Goal: Information Seeking & Learning: Learn about a topic

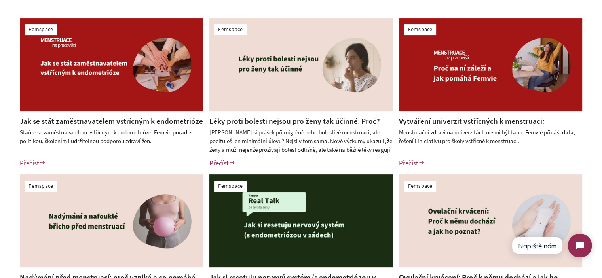
click at [248, 125] on link "Léky proti bolesti nejsou pro ženy tak účinné. Proč?" at bounding box center [295, 121] width 171 height 10
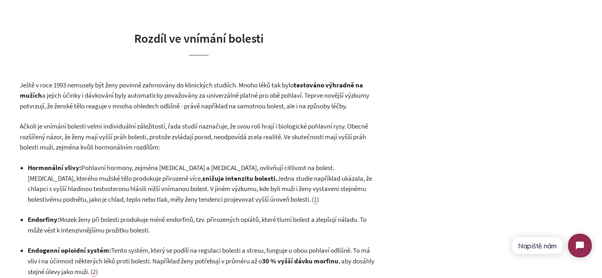
scroll to position [317, 0]
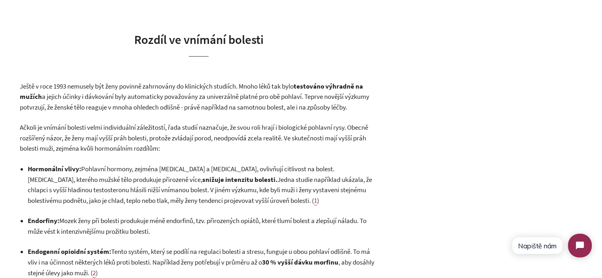
click at [77, 95] on span "a jejich účinky i dávkování byly automaticky považovány za univerzálně platné p…" at bounding box center [195, 101] width 350 height 19
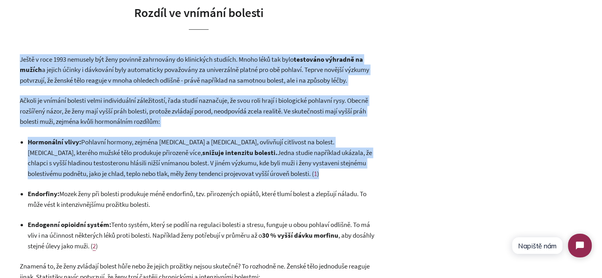
scroll to position [515, 0]
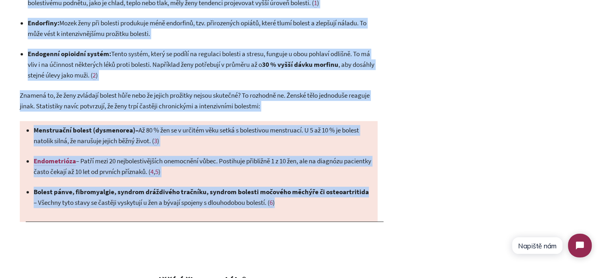
drag, startPoint x: 77, startPoint y: 95, endPoint x: 279, endPoint y: 198, distance: 226.8
copy div "Ještě v roce 1993 nemusely být ženy povinně zahrnovány do klinických studiích. …"
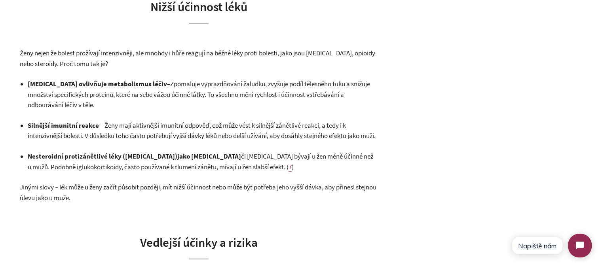
scroll to position [792, 0]
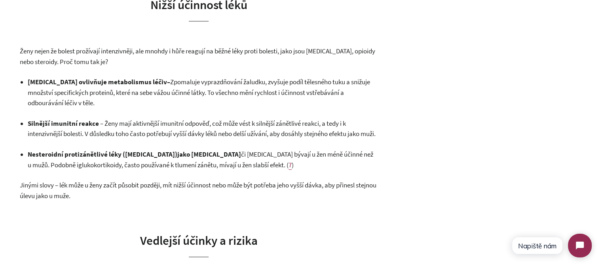
click at [109, 60] on span "Ženy nejen že bolest prožívají intenzivněji, ale mnohdy i hůře reagují na běžné…" at bounding box center [198, 56] width 356 height 19
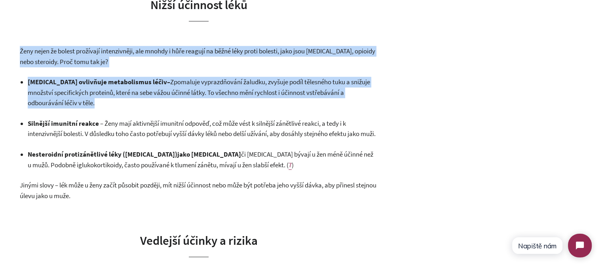
drag, startPoint x: 109, startPoint y: 60, endPoint x: 126, endPoint y: 85, distance: 30.4
click at [124, 83] on div "Bereš si prášek při migréně nebo bolestivé menstruaci, ale pociťuješ jen minimá…" at bounding box center [199, 201] width 358 height 1436
click at [130, 88] on span "– Zpomaluje vyprazdňování žaludku, zvyšuje podíl tělesného tuku a snižuje množs…" at bounding box center [199, 93] width 343 height 30
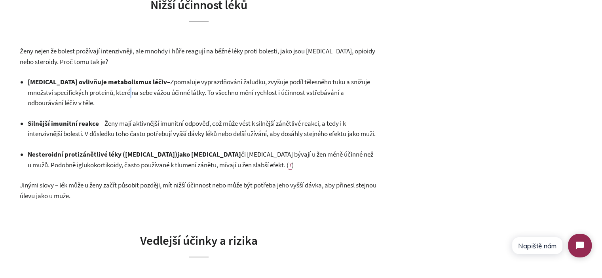
click at [130, 88] on span "– Zpomaluje vyprazdňování žaludku, zvyšuje podíl tělesného tuku a snižuje množs…" at bounding box center [199, 93] width 343 height 30
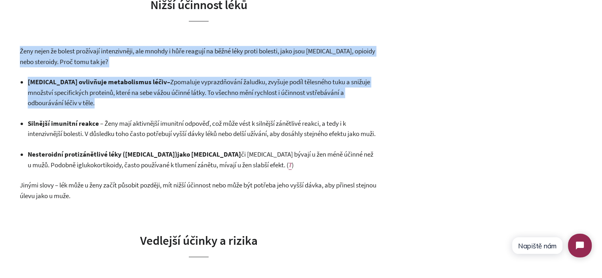
drag, startPoint x: 127, startPoint y: 87, endPoint x: 72, endPoint y: 53, distance: 64.7
click at [72, 53] on div "Bereš si prášek při migréně nebo bolestivé menstruaci, ale pociťuješ jen minimá…" at bounding box center [199, 201] width 358 height 1436
click at [72, 53] on span "Ženy nejen že bolest prožívají intenzivněji, ale mnohdy i hůře reagují na běžné…" at bounding box center [198, 56] width 356 height 19
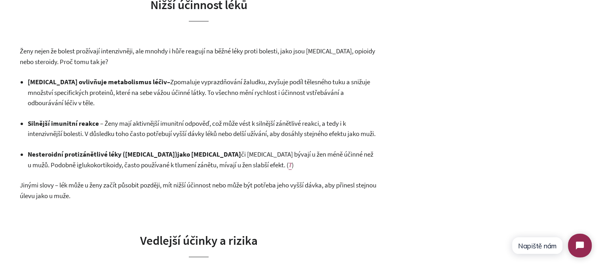
click at [234, 84] on span "– Zpomaluje vyprazdňování žaludku, zvyšuje podíl tělesného tuku a snižuje množs…" at bounding box center [199, 93] width 343 height 30
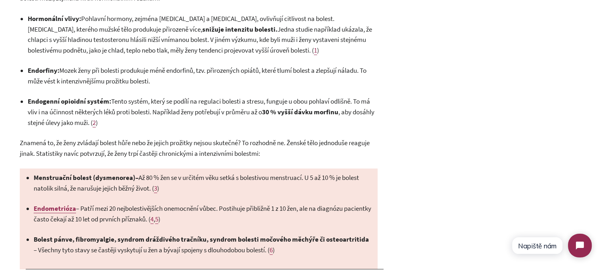
scroll to position [396, 0]
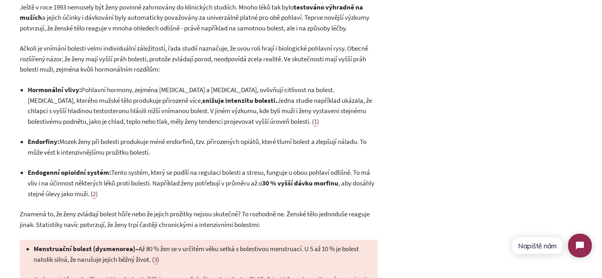
click at [82, 66] on span "Ačkoli je vnímání bolesti velmi individuální záležitostí, řada studií naznačuje…" at bounding box center [194, 59] width 349 height 30
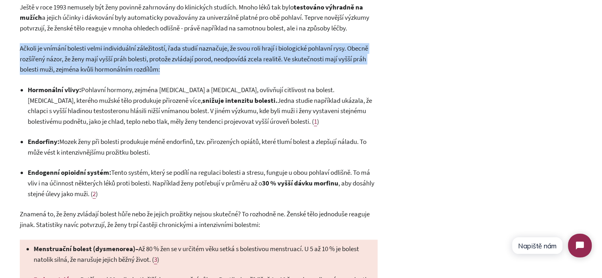
click at [82, 66] on span "Ačkoli je vnímání bolesti velmi individuální záležitostí, řada studií naznačuje…" at bounding box center [194, 59] width 349 height 30
click at [222, 66] on p "Ačkoli je vnímání bolesti velmi individuální záležitostí, řada studií naznačuje…" at bounding box center [199, 59] width 358 height 32
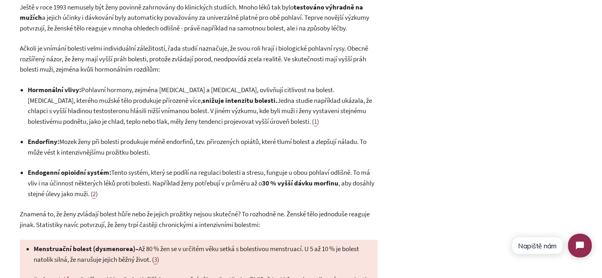
click at [180, 65] on p "Ačkoli je vnímání bolesti velmi individuální záležitostí, řada studií naznačuje…" at bounding box center [199, 59] width 358 height 32
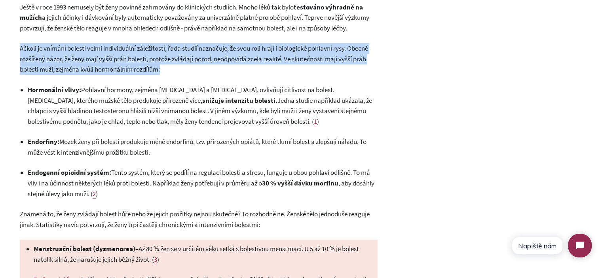
click at [180, 65] on p "Ačkoli je vnímání bolesti velmi individuální záležitostí, řada studií naznačuje…" at bounding box center [199, 59] width 358 height 32
click at [212, 67] on p "Ačkoli je vnímání bolesti velmi individuální záležitostí, řada studií naznačuje…" at bounding box center [199, 59] width 358 height 32
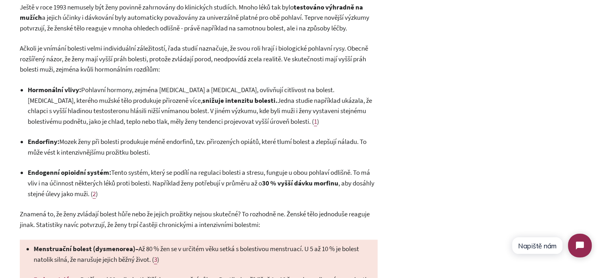
click at [45, 87] on strong "Hormonální vlivy" at bounding box center [53, 90] width 51 height 9
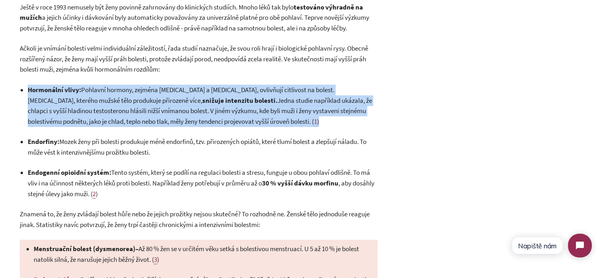
drag, startPoint x: 45, startPoint y: 87, endPoint x: 268, endPoint y: 123, distance: 225.6
click at [268, 123] on p "Hormonální vlivy : Pohlavní hormony, zejména testosteron a estrogen, ovlivňují …" at bounding box center [203, 106] width 350 height 42
click at [272, 123] on p "Hormonální vlivy : Pohlavní hormony, zejména testosteron a estrogen, ovlivňují …" at bounding box center [203, 106] width 350 height 42
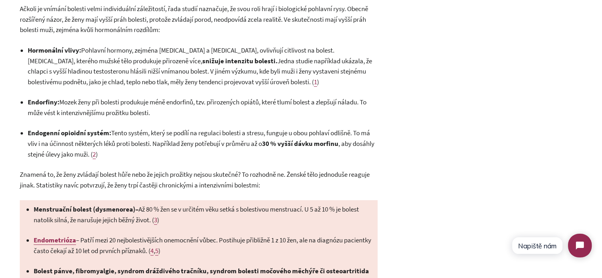
scroll to position [475, 0]
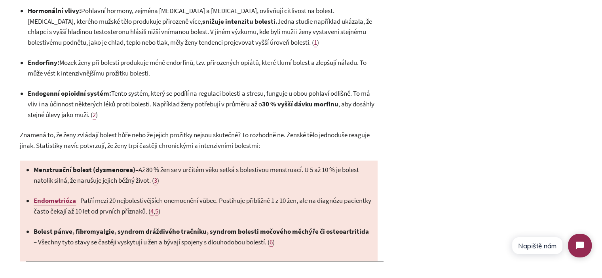
click at [136, 130] on p "Znamená to, že ženy zvládají bolest hůře nebo že jejich prožitky nejsou skutečn…" at bounding box center [199, 140] width 358 height 21
click at [148, 140] on p "Znamená to, že ženy zvládají bolest hůře nebo že jejich prožitky nejsou skutečn…" at bounding box center [199, 140] width 358 height 21
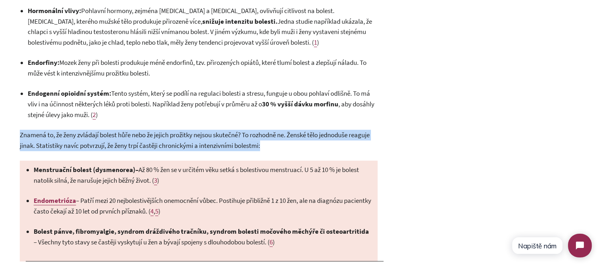
click at [148, 140] on p "Znamená to, že ženy zvládají bolest hůře nebo že jejich prožitky nejsou skutečn…" at bounding box center [199, 140] width 358 height 21
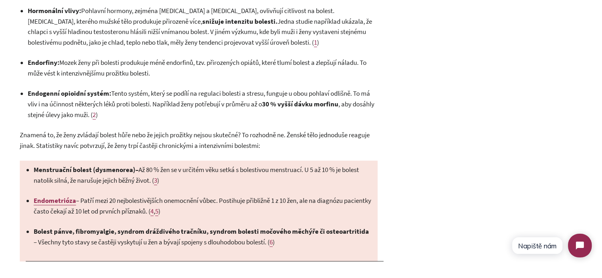
click at [93, 95] on strong "Endogenní opioidní systém" at bounding box center [69, 93] width 82 height 9
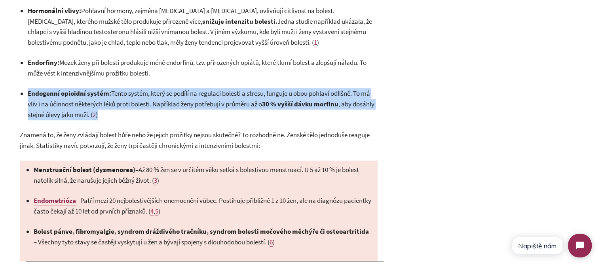
click at [93, 95] on strong "Endogenní opioidní systém" at bounding box center [69, 93] width 82 height 9
click at [181, 100] on span ": Tento systém, který se podílí na regulaci bolesti a stresu, funguje u obou po…" at bounding box center [199, 98] width 343 height 19
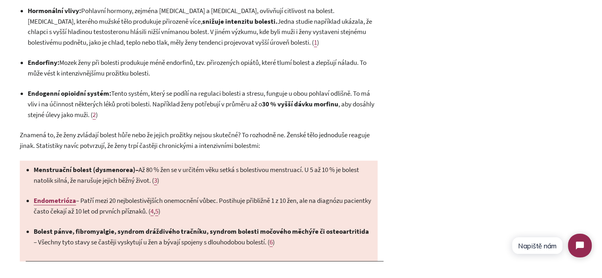
click at [127, 98] on p "Endogenní opioidní systém : Tento systém, který se podílí na regulaci bolesti a…" at bounding box center [203, 104] width 350 height 32
click at [149, 95] on span ": Tento systém, který se podílí na regulaci bolesti a stresu, funguje u obou po…" at bounding box center [199, 98] width 343 height 19
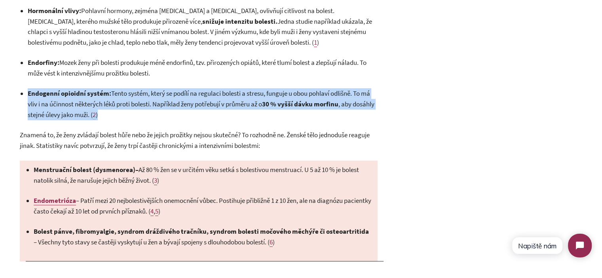
click at [149, 95] on span ": Tento systém, který se podílí na regulaci bolesti a stresu, funguje u obou po…" at bounding box center [199, 98] width 343 height 19
click at [176, 117] on p "Endogenní opioidní systém : Tento systém, který se podílí na regulaci bolesti a…" at bounding box center [203, 104] width 350 height 32
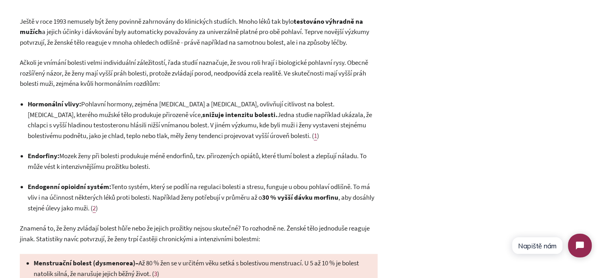
scroll to position [356, 0]
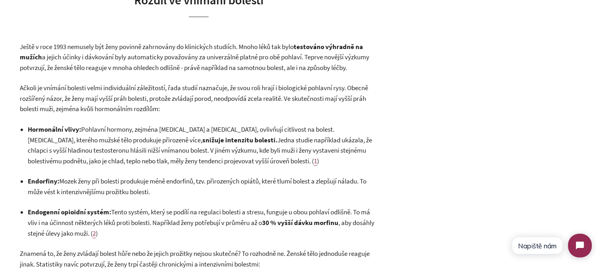
click at [155, 94] on p "Ačkoli je vnímání bolesti velmi individuální záležitostí, řada studií naznačuje…" at bounding box center [199, 99] width 358 height 32
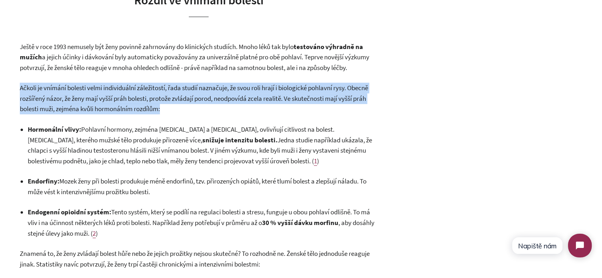
click at [155, 94] on p "Ačkoli je vnímání bolesti velmi individuální záležitostí, řada studií naznačuje…" at bounding box center [199, 99] width 358 height 32
click at [204, 110] on p "Ačkoli je vnímání bolesti velmi individuální záležitostí, řada studií naznačuje…" at bounding box center [199, 99] width 358 height 32
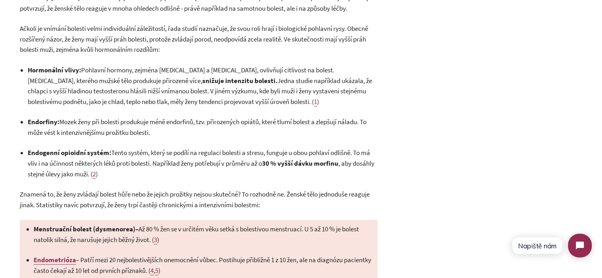
scroll to position [436, 0]
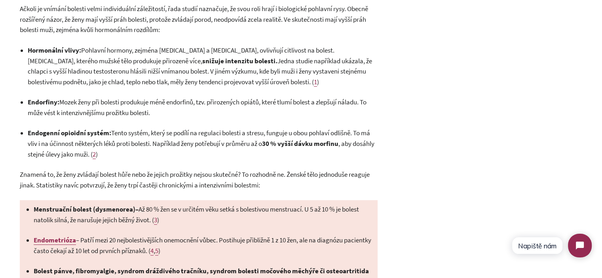
click at [150, 72] on span ". Jedna studie například ukázala, že chlapci s vyšší hladinou testosteronu hlás…" at bounding box center [200, 72] width 345 height 30
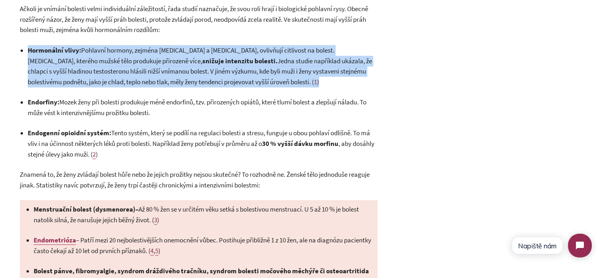
click at [150, 72] on span ". Jedna studie například ukázala, že chlapci s vyšší hladinou testosteronu hlás…" at bounding box center [200, 72] width 345 height 30
click at [212, 69] on span ". Jedna studie například ukázala, že chlapci s vyšší hladinou testosteronu hlás…" at bounding box center [200, 72] width 345 height 30
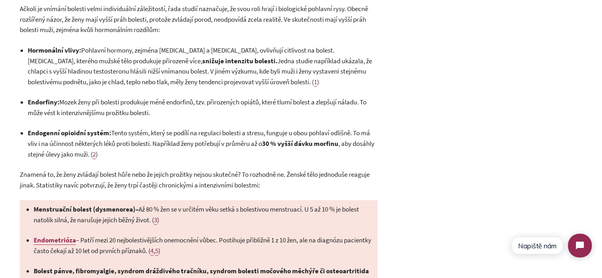
click at [216, 70] on span ". Jedna studie například ukázala, že chlapci s vyšší hladinou testosteronu hlás…" at bounding box center [200, 72] width 345 height 30
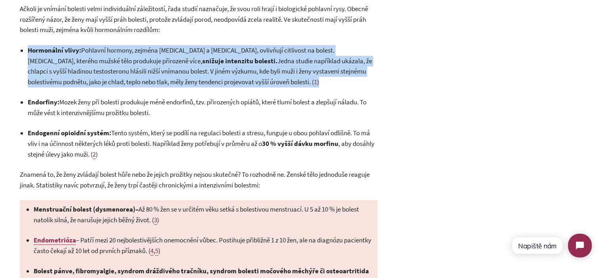
click at [216, 70] on span ". Jedna studie například ukázala, že chlapci s vyšší hladinou testosteronu hlás…" at bounding box center [200, 72] width 345 height 30
click at [318, 80] on p "Hormonální vlivy : Pohlavní hormony, zejména testosteron a estrogen, ovlivňují …" at bounding box center [203, 66] width 350 height 42
drag, startPoint x: 257, startPoint y: 82, endPoint x: 26, endPoint y: 51, distance: 233.4
click at [128, 63] on span ": Pohlavní hormony, zejména testosteron a estrogen, ovlivňují citlivost na bole…" at bounding box center [181, 55] width 307 height 19
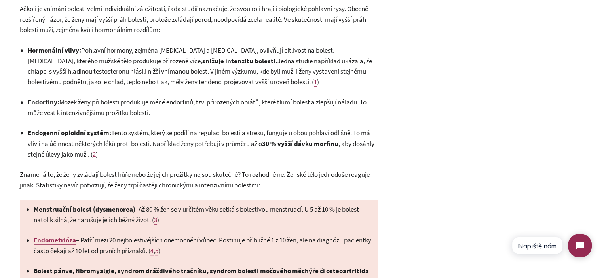
click at [203, 105] on span ": Mozek ženy při bolesti produkuje méně endorfinů, tzv. přirozených opiátů, kte…" at bounding box center [197, 107] width 339 height 19
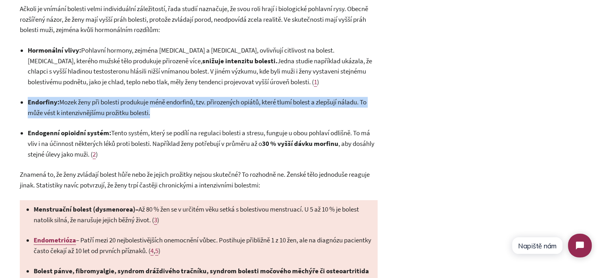
click at [203, 105] on span ": Mozek ženy při bolesti produkuje méně endorfinů, tzv. přirozených opiátů, kte…" at bounding box center [197, 107] width 339 height 19
click at [238, 117] on p "Endorfiny : Mozek ženy při bolesti produkuje méně endorfinů, tzv. přirozených o…" at bounding box center [203, 107] width 350 height 21
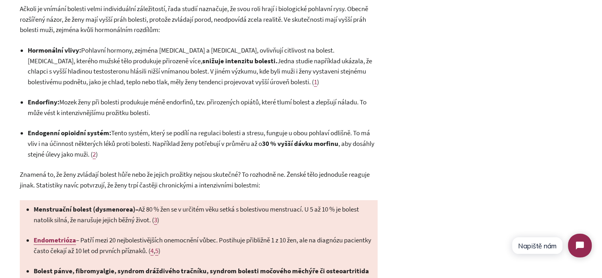
click at [138, 112] on span ": Mozek ženy při bolesti produkuje méně endorfinů, tzv. přirozených opiátů, kte…" at bounding box center [197, 107] width 339 height 19
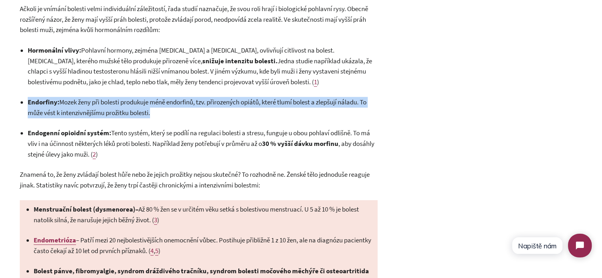
click at [138, 112] on span ": Mozek ženy při bolesti produkuje méně endorfinů, tzv. přirozených opiátů, kte…" at bounding box center [197, 107] width 339 height 19
click at [185, 113] on p "Endorfiny : Mozek ženy při bolesti produkuje méně endorfinů, tzv. přirozených o…" at bounding box center [203, 107] width 350 height 21
drag, startPoint x: 164, startPoint y: 114, endPoint x: 25, endPoint y: 103, distance: 139.0
click at [35, 103] on strong "Endorfiny" at bounding box center [43, 102] width 30 height 9
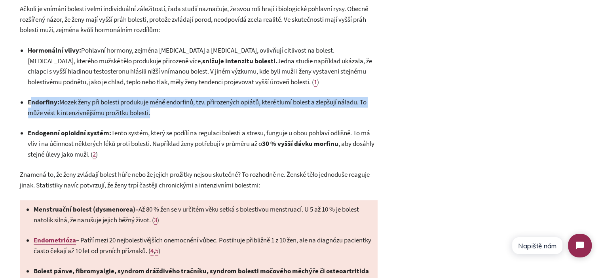
drag, startPoint x: 30, startPoint y: 103, endPoint x: 195, endPoint y: 118, distance: 165.5
click at [195, 118] on ul "Hormonální vlivy : Pohlavní hormony, zejména testosteron a estrogen, ovlivňují …" at bounding box center [203, 102] width 350 height 114
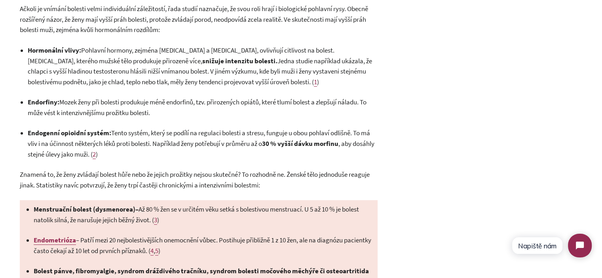
click at [172, 109] on p "Endorfiny : Mozek ženy při bolesti produkuje méně endorfinů, tzv. přirozených o…" at bounding box center [203, 107] width 350 height 21
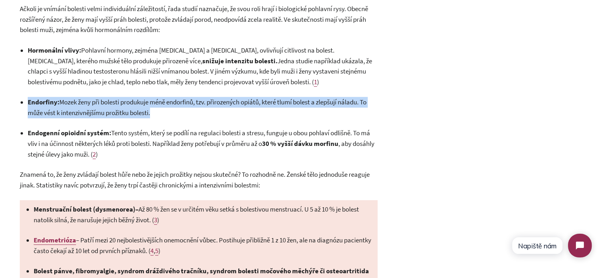
click at [172, 109] on p "Endorfiny : Mozek ženy při bolesti produkuje méně endorfinů, tzv. přirozených o…" at bounding box center [203, 107] width 350 height 21
click at [193, 112] on p "Endorfiny : Mozek ženy při bolesti produkuje méně endorfinů, tzv. přirozených o…" at bounding box center [203, 107] width 350 height 21
drag, startPoint x: 85, startPoint y: 110, endPoint x: 0, endPoint y: 105, distance: 85.3
click at [79, 104] on span ": Mozek ženy při bolesti produkuje méně endorfinů, tzv. přirozených opiátů, kte…" at bounding box center [197, 107] width 339 height 19
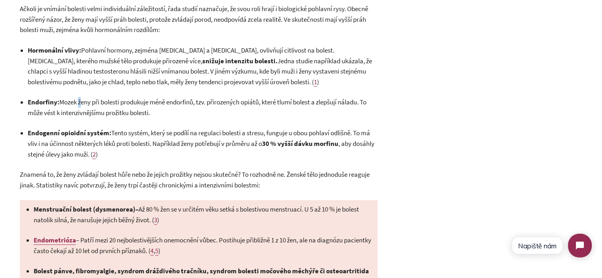
click at [79, 104] on span ": Mozek ženy při bolesti produkuje méně endorfinů, tzv. přirozených opiátů, kte…" at bounding box center [197, 107] width 339 height 19
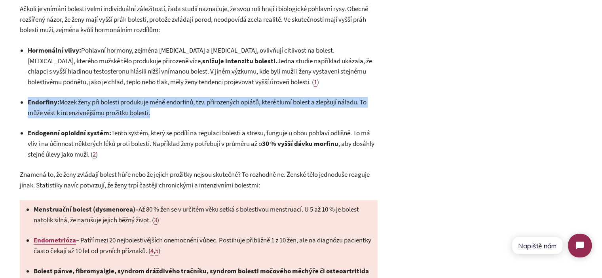
click at [79, 104] on span ": Mozek ženy při bolesti produkuje méně endorfinů, tzv. přirozených opiátů, kte…" at bounding box center [197, 107] width 339 height 19
click at [179, 112] on p "Endorfiny : Mozek ženy při bolesti produkuje méně endorfinů, tzv. přirozených o…" at bounding box center [203, 107] width 350 height 21
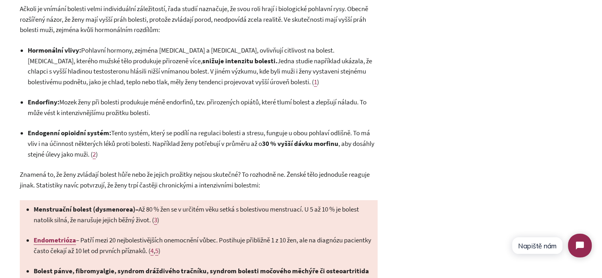
click at [115, 147] on span ": Tento systém, který se podílí na regulaci bolesti a stresu, funguje u obou po…" at bounding box center [199, 138] width 343 height 19
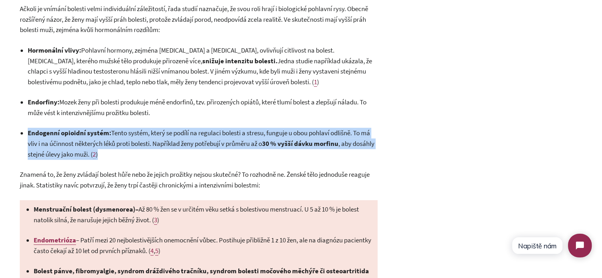
click at [115, 147] on span ": Tento systém, který se podílí na regulaci bolesti a stresu, funguje u obou po…" at bounding box center [199, 138] width 343 height 19
click at [189, 156] on p "Endogenní opioidní systém : Tento systém, který se podílí na regulaci bolesti a…" at bounding box center [203, 144] width 350 height 32
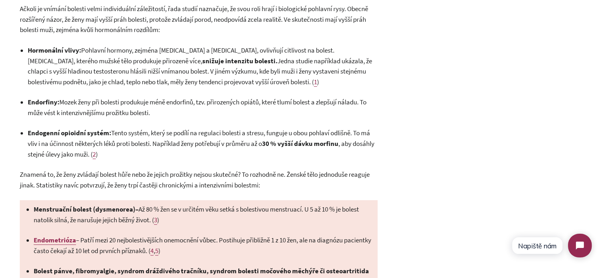
click at [187, 148] on span ": Tento systém, který se podílí na regulaci bolesti a stresu, funguje u obou po…" at bounding box center [199, 138] width 343 height 19
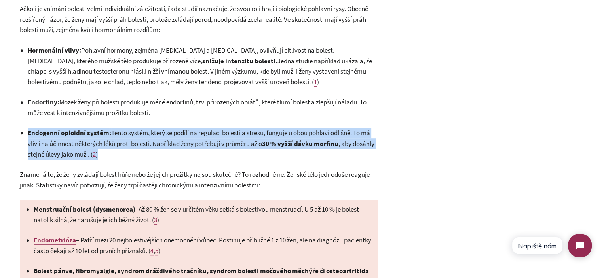
click at [187, 148] on span ": Tento systém, který se podílí na regulaci bolesti a stresu, funguje u obou po…" at bounding box center [199, 138] width 343 height 19
click at [189, 151] on p "Endogenní opioidní systém : Tento systém, který se podílí na regulaci bolesti a…" at bounding box center [203, 144] width 350 height 32
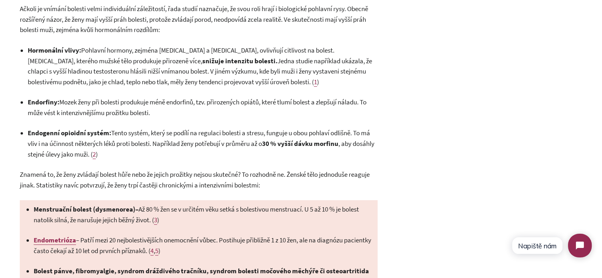
click at [173, 102] on span ": Mozek ženy při bolesti produkuje méně endorfinů, tzv. přirozených opiátů, kte…" at bounding box center [197, 107] width 339 height 19
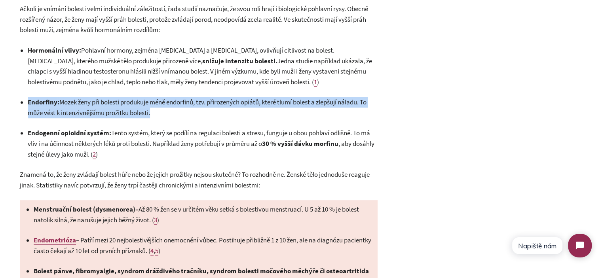
click at [173, 102] on span ": Mozek ženy při bolesti produkuje méně endorfinů, tzv. přirozených opiátů, kte…" at bounding box center [197, 107] width 339 height 19
drag, startPoint x: 187, startPoint y: 116, endPoint x: 217, endPoint y: 90, distance: 40.1
click at [187, 116] on p "Endorfiny : Mozek ženy při bolesti produkuje méně endorfinů, tzv. přirozených o…" at bounding box center [203, 107] width 350 height 21
click at [184, 97] on p "Endorfiny : Mozek ženy při bolesti produkuje méně endorfinů, tzv. přirozených o…" at bounding box center [203, 107] width 350 height 21
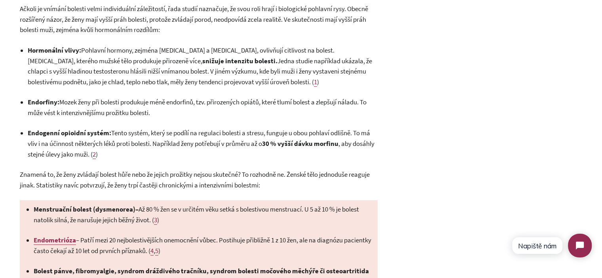
click at [176, 85] on span ". Jedna studie například ukázala, že chlapci s vyšší hladinou testosteronu hlás…" at bounding box center [200, 72] width 345 height 30
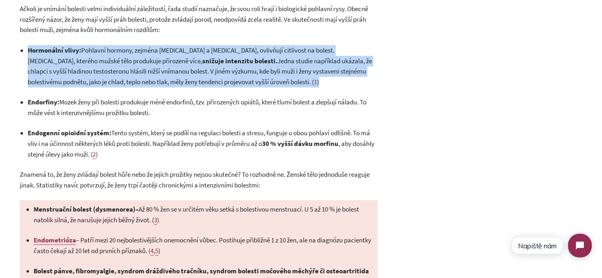
click at [176, 85] on span ". Jedna studie například ukázala, že chlapci s vyšší hladinou testosteronu hlás…" at bounding box center [200, 72] width 345 height 30
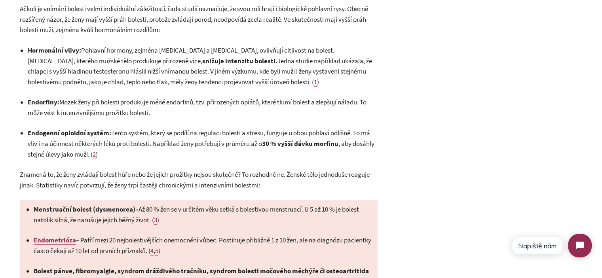
click at [189, 124] on ul "Hormonální vlivy : Pohlavní hormony, zejména testosteron a estrogen, ovlivňují …" at bounding box center [203, 102] width 350 height 114
click at [139, 118] on ul "Hormonální vlivy : Pohlavní hormony, zejména testosteron a estrogen, ovlivňují …" at bounding box center [203, 102] width 350 height 114
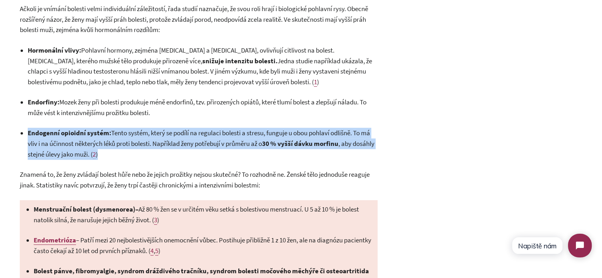
click at [139, 118] on ul "Hormonální vlivy : Pohlavní hormony, zejména testosteron a estrogen, ovlivňují …" at bounding box center [203, 102] width 350 height 114
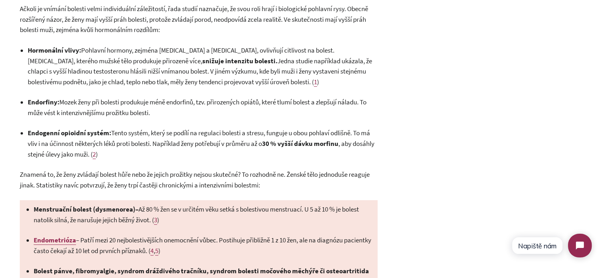
click at [159, 111] on p "Endorfiny : Mozek ženy při bolesti produkuje méně endorfinů, tzv. přirozených o…" at bounding box center [203, 107] width 350 height 21
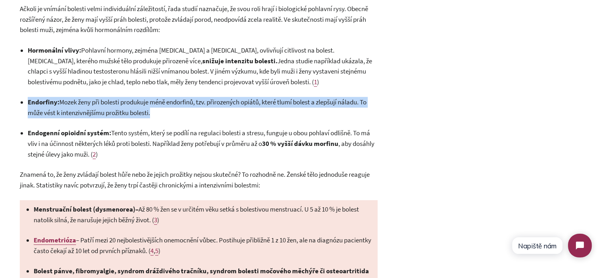
click at [159, 111] on p "Endorfiny : Mozek ženy při bolesti produkuje méně endorfinů, tzv. přirozených o…" at bounding box center [203, 107] width 350 height 21
click at [180, 111] on p "Endorfiny : Mozek ženy při bolesti produkuje méně endorfinů, tzv. přirozených o…" at bounding box center [203, 107] width 350 height 21
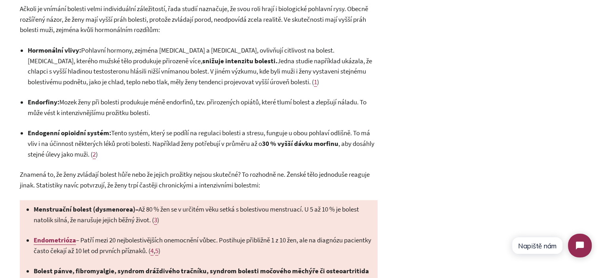
click at [190, 116] on p "Endorfiny : Mozek ženy při bolesti produkuje méně endorfinů, tzv. přirozených o…" at bounding box center [203, 107] width 350 height 21
click at [107, 103] on span ": Mozek ženy při bolesti produkuje méně endorfinů, tzv. přirozených opiátů, kte…" at bounding box center [197, 107] width 339 height 19
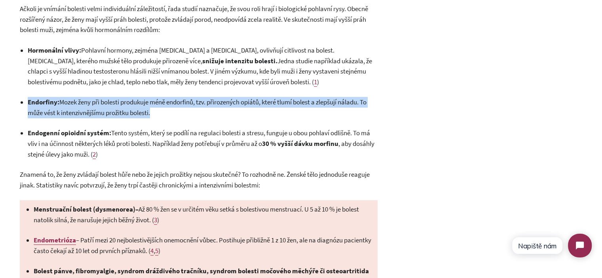
click at [107, 103] on span ": Mozek ženy při bolesti produkuje méně endorfinů, tzv. přirozených opiátů, kte…" at bounding box center [197, 107] width 339 height 19
click at [159, 111] on p "Endorfiny : Mozek ženy při bolesti produkuje méně endorfinů, tzv. přirozených o…" at bounding box center [203, 107] width 350 height 21
drag, startPoint x: 187, startPoint y: 115, endPoint x: 151, endPoint y: 0, distance: 120.3
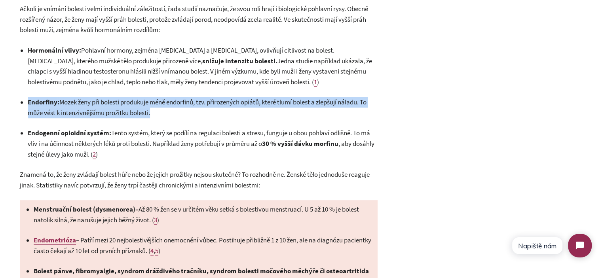
click at [187, 115] on p "Endorfiny : Mozek ženy při bolesti produkuje méně endorfinů, tzv. přirozených o…" at bounding box center [203, 107] width 350 height 21
click at [193, 112] on p "Endorfiny : Mozek ženy při bolesti produkuje méně endorfinů, tzv. přirozených o…" at bounding box center [203, 107] width 350 height 21
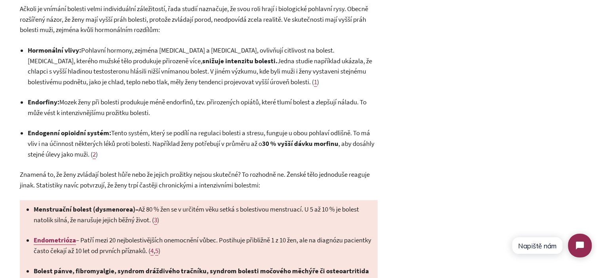
click at [175, 156] on p "Endogenní opioidní systém : Tento systém, který se podílí na regulaci bolesti a…" at bounding box center [203, 144] width 350 height 32
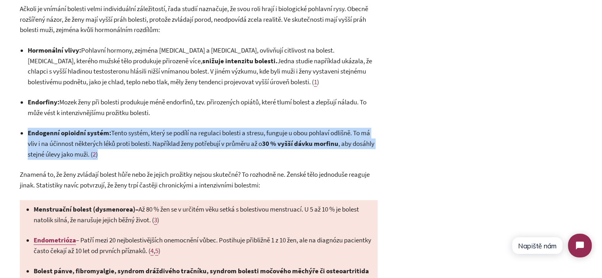
click at [175, 156] on p "Endogenní opioidní systém : Tento systém, který se podílí na regulaci bolesti a…" at bounding box center [203, 144] width 350 height 32
click at [175, 143] on span ": Tento systém, který se podílí na regulaci bolesti a stresu, funguje u obou po…" at bounding box center [199, 138] width 343 height 19
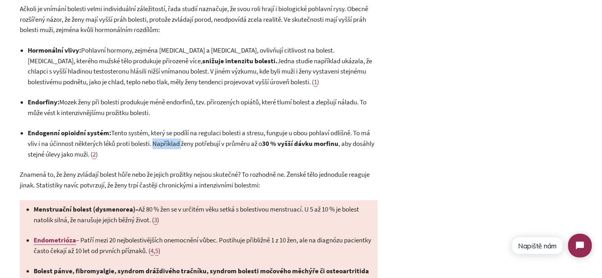
click at [175, 143] on span ": Tento systém, který se podílí na regulaci bolesti a stresu, funguje u obou po…" at bounding box center [199, 138] width 343 height 19
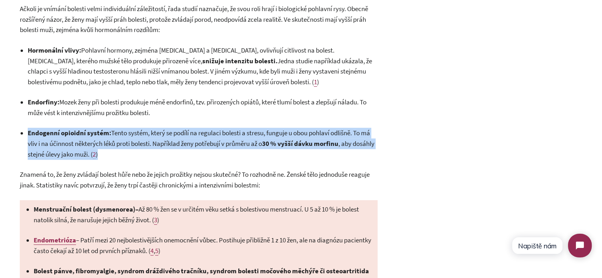
click at [175, 143] on span ": Tento systém, který se podílí na regulaci bolesti a stresu, funguje u obou po…" at bounding box center [199, 138] width 343 height 19
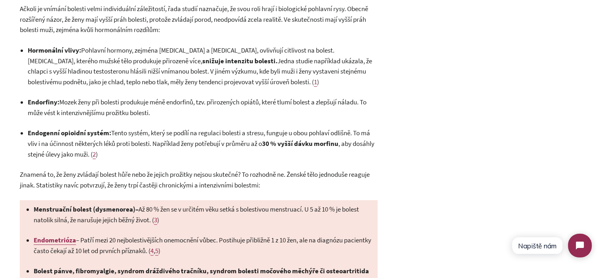
click at [133, 46] on span ": Pohlavní hormony, zejména testosteron a estrogen, ovlivňují citlivost na bole…" at bounding box center [181, 55] width 307 height 19
click at [139, 57] on p "Hormonální vlivy : Pohlavní hormony, zejména testosteron a estrogen, ovlivňují …" at bounding box center [203, 66] width 350 height 42
click at [202, 57] on strong "snižuje intenzitu bolesti" at bounding box center [238, 61] width 73 height 9
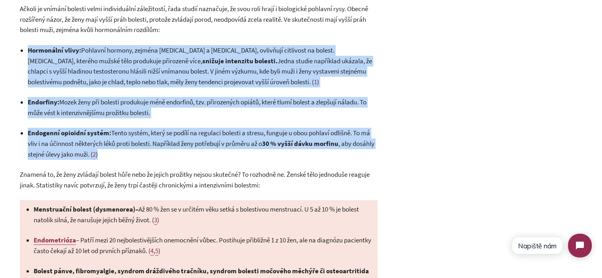
drag, startPoint x: 139, startPoint y: 57, endPoint x: 159, endPoint y: 134, distance: 80.1
click at [158, 134] on ul "Hormonální vlivy : Pohlavní hormony, zejména testosteron a estrogen, ovlivňují …" at bounding box center [203, 102] width 350 height 114
click at [162, 135] on span ": Tento systém, který se podílí na regulaci bolesti a stresu, funguje u obou po…" at bounding box center [199, 138] width 343 height 19
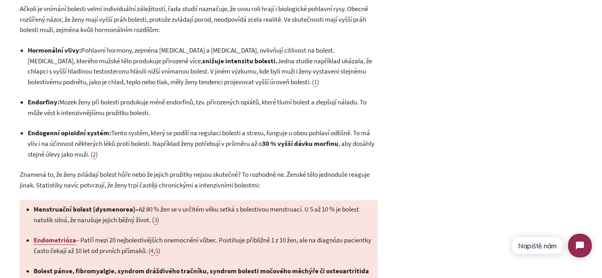
click at [179, 141] on span ": Tento systém, který se podílí na regulaci bolesti a stresu, funguje u obou po…" at bounding box center [199, 138] width 343 height 19
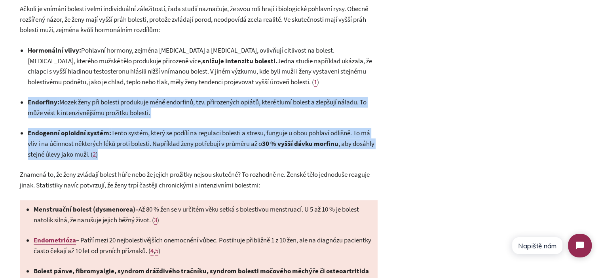
drag, startPoint x: 179, startPoint y: 141, endPoint x: 166, endPoint y: 112, distance: 31.4
click at [166, 112] on ul "Hormonální vlivy : Pohlavní hormony, zejména testosteron a estrogen, ovlivňují …" at bounding box center [203, 102] width 350 height 114
click at [166, 112] on p "Endorfiny : Mozek ženy při bolesti produkuje méně endorfinů, tzv. přirozených o…" at bounding box center [203, 107] width 350 height 21
drag, startPoint x: 166, startPoint y: 112, endPoint x: 173, endPoint y: 129, distance: 18.1
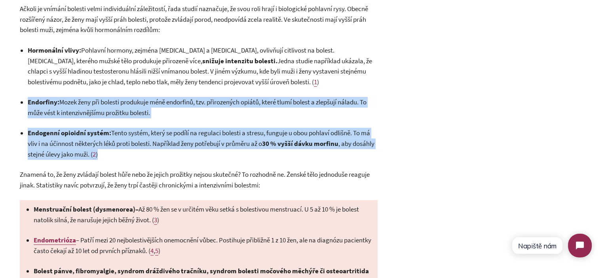
click at [173, 129] on ul "Hormonální vlivy : Pohlavní hormony, zejména testosteron a estrogen, ovlivňují …" at bounding box center [203, 102] width 350 height 114
click at [174, 130] on span ": Tento systém, který se podílí na regulaci bolesti a stresu, funguje u obou po…" at bounding box center [199, 138] width 343 height 19
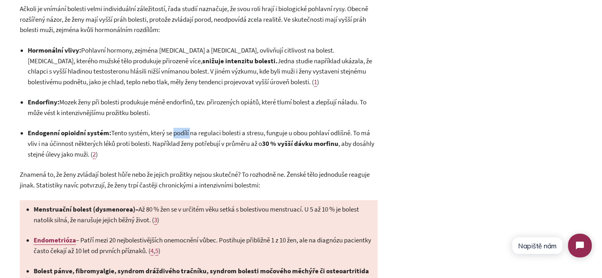
click at [174, 130] on span ": Tento systém, který se podílí na regulaci bolesti a stresu, funguje u obou po…" at bounding box center [199, 138] width 343 height 19
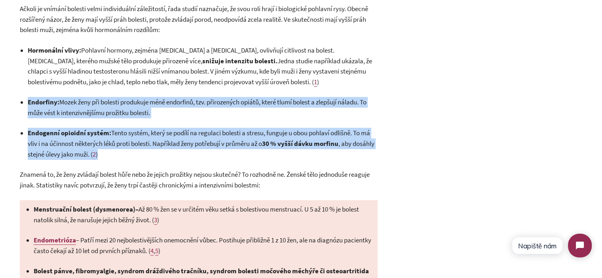
drag, startPoint x: 174, startPoint y: 130, endPoint x: 147, endPoint y: 100, distance: 40.1
click at [147, 100] on ul "Hormonální vlivy : Pohlavní hormony, zejména testosteron a estrogen, ovlivňují …" at bounding box center [203, 102] width 350 height 114
click at [147, 100] on span ": Mozek ženy při bolesti produkuje méně endorfinů, tzv. přirozených opiátů, kte…" at bounding box center [197, 107] width 339 height 19
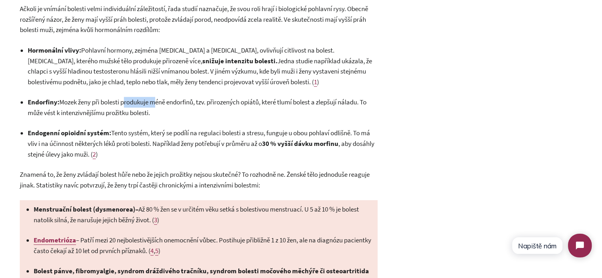
click at [147, 100] on span ": Mozek ženy při bolesti produkuje méně endorfinů, tzv. přirozených opiátů, kte…" at bounding box center [197, 107] width 339 height 19
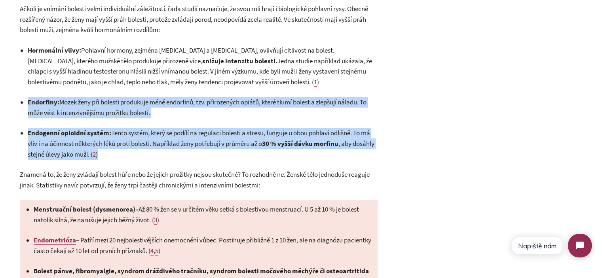
drag, startPoint x: 147, startPoint y: 100, endPoint x: 164, endPoint y: 129, distance: 34.3
click at [164, 129] on ul "Hormonální vlivy : Pohlavní hormony, zejména testosteron a estrogen, ovlivňují …" at bounding box center [203, 102] width 350 height 114
click at [167, 130] on span ": Tento systém, který se podílí na regulaci bolesti a stresu, funguje u obou po…" at bounding box center [199, 138] width 343 height 19
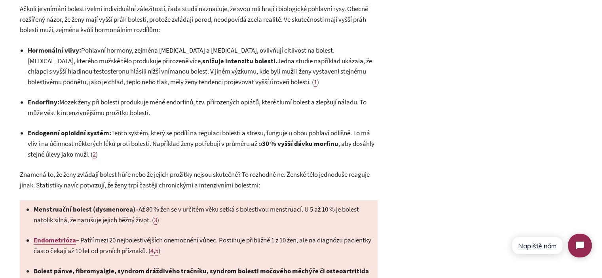
click at [164, 107] on p "Endorfiny : Mozek ženy při bolesti produkuje méně endorfinů, tzv. přirozených o…" at bounding box center [203, 107] width 350 height 21
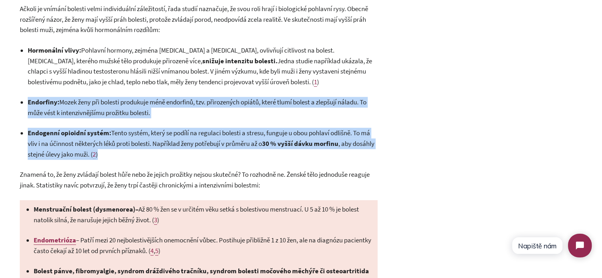
drag, startPoint x: 164, startPoint y: 107, endPoint x: 173, endPoint y: 125, distance: 19.8
click at [173, 125] on ul "Hormonální vlivy : Pohlavní hormony, zejména testosteron a estrogen, ovlivňují …" at bounding box center [203, 102] width 350 height 114
click at [173, 126] on ul "Hormonální vlivy : Pohlavní hormony, zejména testosteron a estrogen, ovlivňují …" at bounding box center [203, 102] width 350 height 114
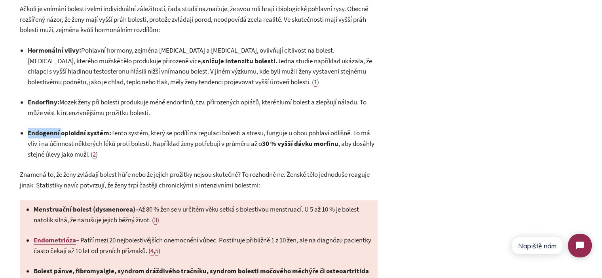
click at [173, 126] on ul "Hormonální vlivy : Pohlavní hormony, zejména testosteron a estrogen, ovlivňují …" at bounding box center [203, 102] width 350 height 114
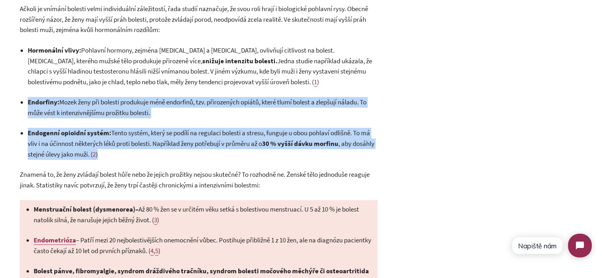
drag, startPoint x: 173, startPoint y: 126, endPoint x: 151, endPoint y: 105, distance: 30.3
click at [151, 105] on ul "Hormonální vlivy : Pohlavní hormony, zejména testosteron a estrogen, ovlivňují …" at bounding box center [203, 102] width 350 height 114
click at [151, 105] on span ": Mozek ženy při bolesti produkuje méně endorfinů, tzv. přirozených opiátů, kte…" at bounding box center [197, 107] width 339 height 19
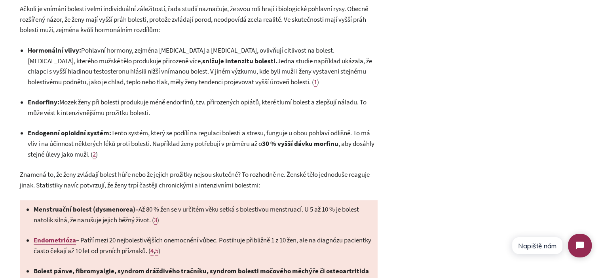
click at [165, 107] on p "Endorfiny : Mozek ženy při bolesti produkuje méně endorfinů, tzv. přirozených o…" at bounding box center [203, 107] width 350 height 21
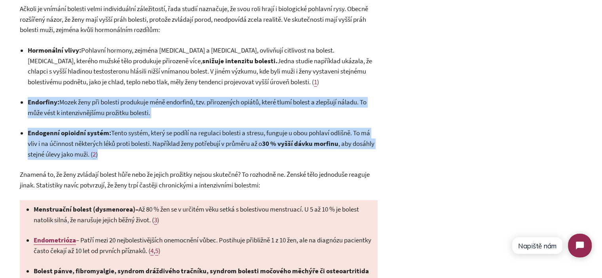
drag, startPoint x: 165, startPoint y: 107, endPoint x: 185, endPoint y: 134, distance: 33.4
click at [185, 134] on ul "Hormonální vlivy : Pohlavní hormony, zejména testosteron a estrogen, ovlivňují …" at bounding box center [203, 102] width 350 height 114
click at [185, 134] on span ": Tento systém, který se podílí na regulaci bolesti a stresu, funguje u obou po…" at bounding box center [199, 138] width 343 height 19
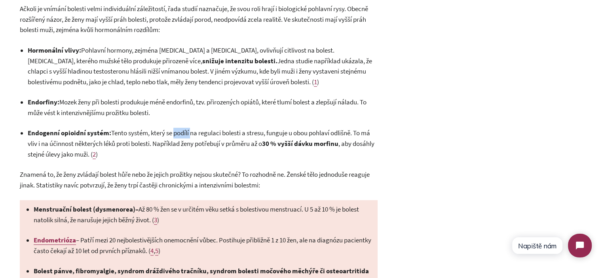
click at [185, 134] on span ": Tento systém, který se podílí na regulaci bolesti a stresu, funguje u obou po…" at bounding box center [199, 138] width 343 height 19
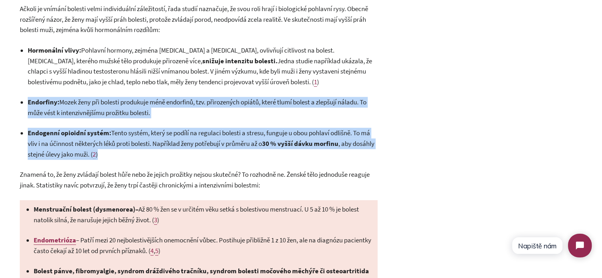
drag, startPoint x: 185, startPoint y: 134, endPoint x: 151, endPoint y: 105, distance: 44.4
click at [151, 105] on ul "Hormonální vlivy : Pohlavní hormony, zejména testosteron a estrogen, ovlivňují …" at bounding box center [203, 102] width 350 height 114
click at [151, 105] on span ": Mozek ženy při bolesti produkuje méně endorfinů, tzv. přirozených opiátů, kte…" at bounding box center [197, 107] width 339 height 19
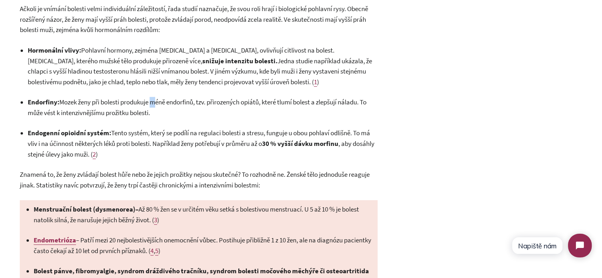
click at [151, 105] on span ": Mozek ženy při bolesti produkuje méně endorfinů, tzv. přirozených opiátů, kte…" at bounding box center [197, 107] width 339 height 19
click at [172, 110] on p "Endorfiny : Mozek ženy při bolesti produkuje méně endorfinů, tzv. přirozených o…" at bounding box center [203, 107] width 350 height 21
click at [160, 114] on p "Endorfiny : Mozek ženy při bolesti produkuje méně endorfinů, tzv. přirozených o…" at bounding box center [203, 107] width 350 height 21
drag, startPoint x: 157, startPoint y: 114, endPoint x: 28, endPoint y: 105, distance: 129.5
click at [28, 105] on p "Endorfiny : Mozek ženy při bolesti produkuje méně endorfinů, tzv. přirozených o…" at bounding box center [203, 107] width 350 height 21
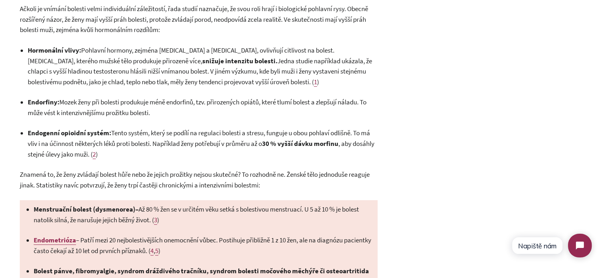
copy p "Endorfiny : Mozek ženy při bolesti produkuje méně endorfinů, tzv. přirozených o…"
click at [233, 106] on span ": Mozek ženy při bolesti produkuje méně endorfinů, tzv. přirozených opiátů, kte…" at bounding box center [197, 107] width 339 height 19
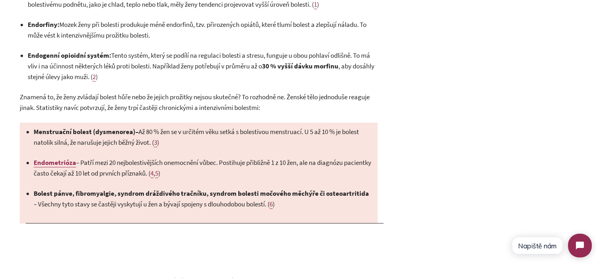
scroll to position [515, 0]
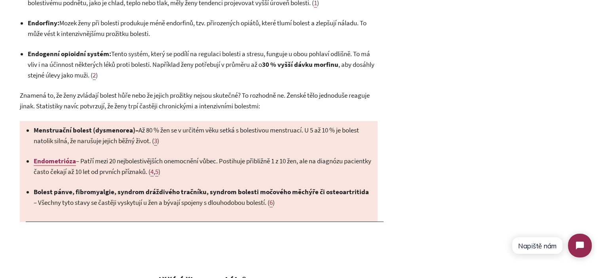
click at [149, 104] on span "Znamená to, že ženy zvládají bolest hůře nebo že jejich prožitky nejsou skutečn…" at bounding box center [195, 100] width 350 height 19
click at [314, 95] on span "Znamená to, že ženy zvládají bolest hůře nebo že jejich prožitky nejsou skutečn…" at bounding box center [195, 100] width 350 height 19
click at [306, 95] on span "Znamená to, že ženy zvládají bolest hůře nebo že jejich prožitky nejsou skutečn…" at bounding box center [195, 100] width 350 height 19
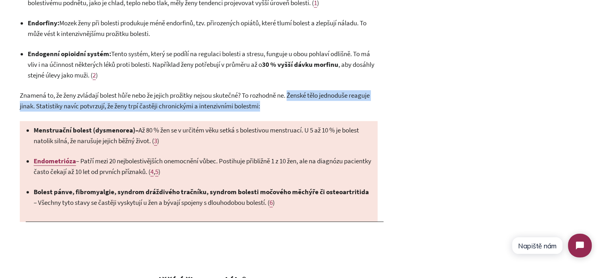
drag, startPoint x: 306, startPoint y: 95, endPoint x: 307, endPoint y: 103, distance: 8.5
click at [307, 103] on p "Znamená to, že ženy zvládají bolest hůře nebo že jejich prožitky nejsou skutečn…" at bounding box center [199, 100] width 358 height 21
click at [156, 109] on span "Znamená to, že ženy zvládají bolest hůře nebo že jejich prožitky nejsou skutečn…" at bounding box center [195, 100] width 350 height 19
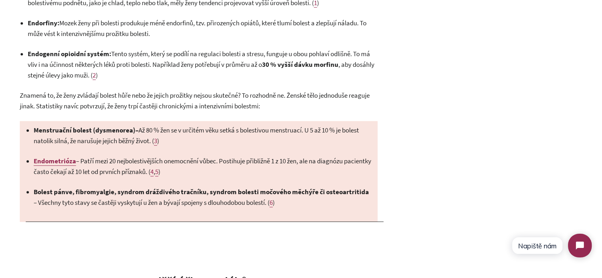
click at [65, 104] on span "Znamená to, že ženy zvládají bolest hůře nebo že jejich prožitky nejsou skutečn…" at bounding box center [195, 100] width 350 height 19
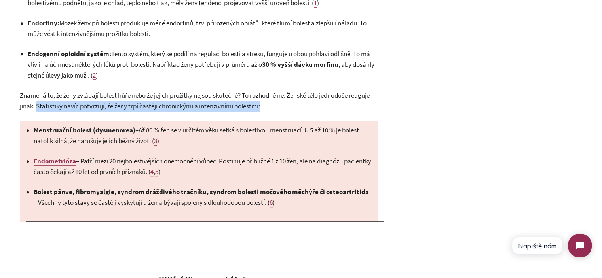
drag, startPoint x: 65, startPoint y: 104, endPoint x: 295, endPoint y: 72, distance: 232.3
click at [305, 104] on p "Znamená to, že ženy zvládají bolest hůře nebo že jejich prožitky nejsou skutečn…" at bounding box center [199, 100] width 358 height 21
copy div "Statistiky navíc potvrzují, že ženy trpí častěji chronickými a intenzivními bol…"
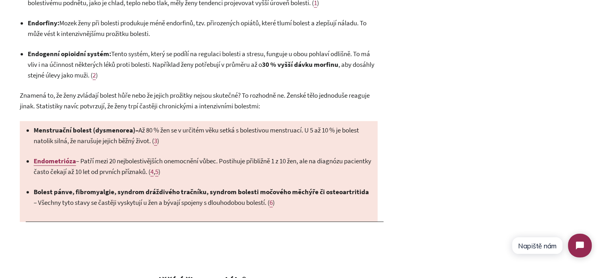
click at [102, 133] on strong "Menstruační bolest (dysmenorea)" at bounding box center [85, 130] width 102 height 9
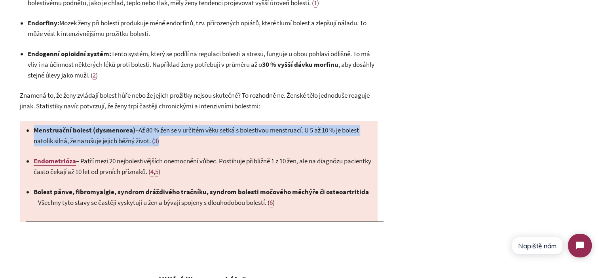
click at [102, 133] on strong "Menstruační bolest (dysmenorea)" at bounding box center [85, 130] width 102 height 9
click at [228, 141] on p "Menstruační bolest (dysmenorea) – Až 80 % žen se v určitém věku setká s bolesti…" at bounding box center [203, 135] width 338 height 21
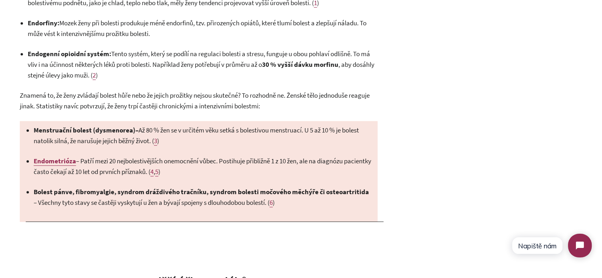
click at [110, 161] on span "– Patří mezi 20 nejbolestivějších onemocnění vůbec. Postihuje přibližně 1 z 10 …" at bounding box center [203, 166] width 338 height 19
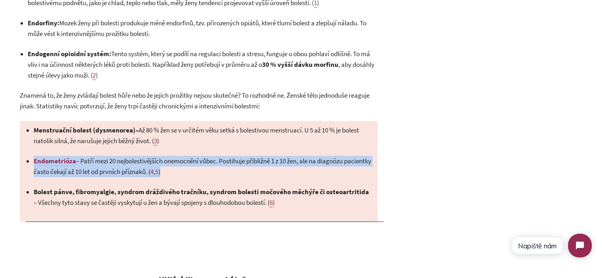
click at [110, 161] on span "– Patří mezi 20 nejbolestivějších onemocnění vůbec. Postihuje přibližně 1 z 10 …" at bounding box center [203, 166] width 338 height 19
click at [126, 169] on span "– Patří mezi 20 nejbolestivějších onemocnění vůbec. Postihuje přibližně 1 z 10 …" at bounding box center [203, 166] width 338 height 19
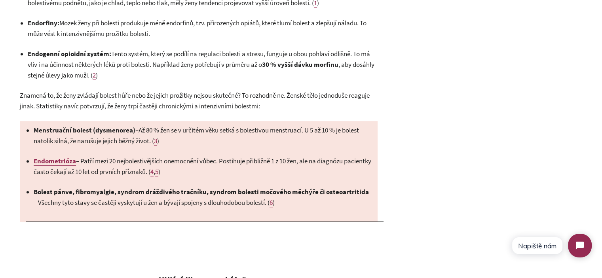
click at [215, 169] on p "Endometrióza – Patří mezi 20 nejbolestivějších onemocnění vůbec. Postihuje přib…" at bounding box center [203, 166] width 338 height 21
click at [146, 166] on span "– Patří mezi 20 nejbolestivějších onemocnění vůbec. Postihuje přibližně 1 z 10 …" at bounding box center [203, 166] width 338 height 19
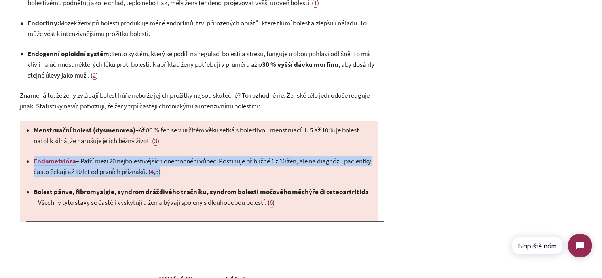
click at [146, 166] on span "– Patří mezi 20 nejbolestivějších onemocnění vůbec. Postihuje přibližně 1 z 10 …" at bounding box center [203, 166] width 338 height 19
click at [231, 175] on p "Endometrióza – Patří mezi 20 nejbolestivějších onemocnění vůbec. Postihuje přib…" at bounding box center [203, 166] width 338 height 21
drag, startPoint x: 202, startPoint y: 175, endPoint x: 97, endPoint y: 164, distance: 105.1
click at [60, 165] on p "Endometrióza – Patří mezi 20 nejbolestivějších onemocnění vůbec. Postihuje přib…" at bounding box center [203, 166] width 338 height 21
click at [134, 165] on span "– Patří mezi 20 nejbolestivějších onemocnění vůbec. Postihuje přibližně 1 z 10 …" at bounding box center [203, 166] width 338 height 19
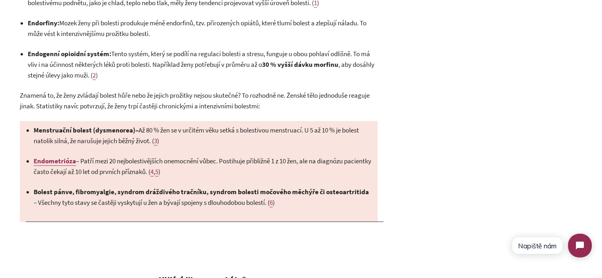
click at [48, 192] on strong "Bolest pánve, fibromyalgie, syndrom dráždivého tračníku, syndrom bolesti močové…" at bounding box center [202, 192] width 336 height 9
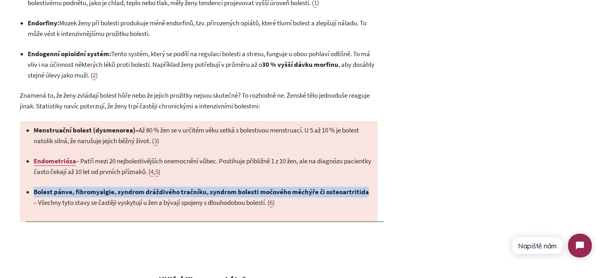
drag, startPoint x: 48, startPoint y: 192, endPoint x: 330, endPoint y: 189, distance: 282.4
click at [330, 189] on strong "Bolest pánve, fibromyalgie, syndrom dráždivého tračníku, syndrom bolesti močové…" at bounding box center [202, 192] width 336 height 9
copy strong "Bolest pánve, fibromyalgie, syndrom dráždivého tračníku, syndrom bolesti močové…"
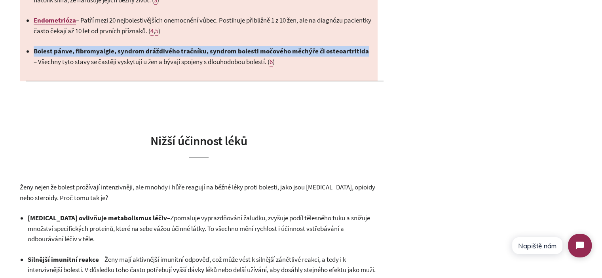
scroll to position [673, 0]
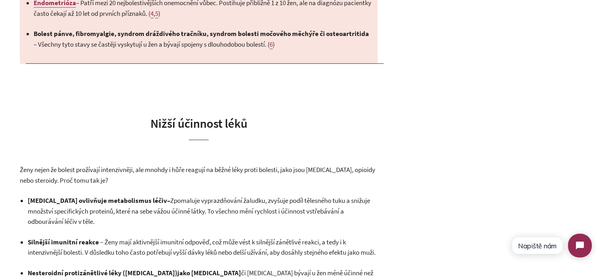
click at [160, 126] on span "Nižší účinnost léků" at bounding box center [199, 123] width 97 height 15
click at [162, 179] on p "Ženy nejen že bolest prožívají intenzivněji, ale mnohdy i hůře reagují na běžné…" at bounding box center [199, 175] width 358 height 21
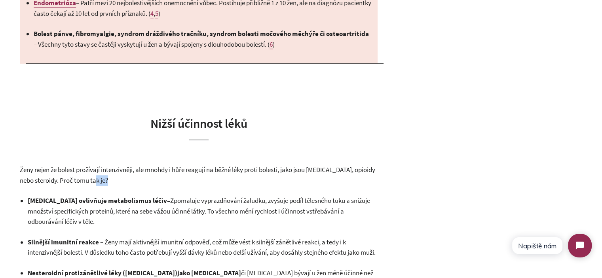
click at [162, 179] on p "Ženy nejen že bolest prožívají intenzivněji, ale mnohdy i hůře reagují na běžné…" at bounding box center [199, 175] width 358 height 21
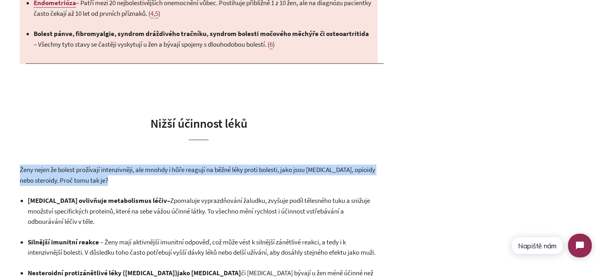
click at [162, 178] on p "Ženy nejen že bolest prožívají intenzivněji, ale mnohdy i hůře reagují na běžné…" at bounding box center [199, 175] width 358 height 21
click at [160, 172] on span "Ženy nejen že bolest prožívají intenzivněji, ale mnohdy i hůře reagují na běžné…" at bounding box center [198, 175] width 356 height 19
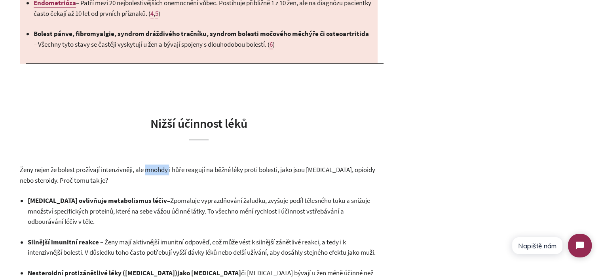
click at [160, 172] on span "Ženy nejen že bolest prožívají intenzivněji, ale mnohdy i hůře reagují na běžné…" at bounding box center [198, 175] width 356 height 19
click at [169, 178] on p "Ženy nejen že bolest prožívají intenzivněji, ale mnohdy i hůře reagují na běžné…" at bounding box center [199, 175] width 358 height 21
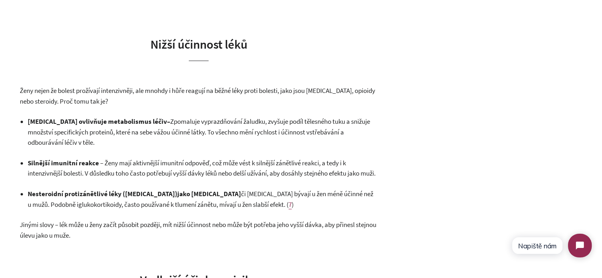
scroll to position [792, 0]
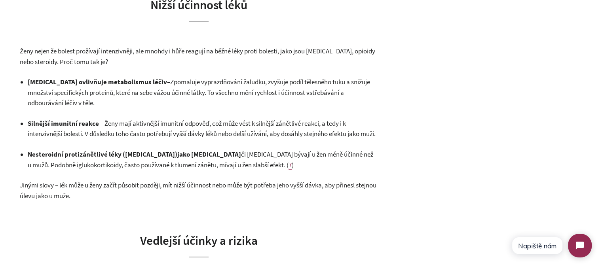
click at [122, 170] on span ", často používané k tlumení zánětu, mívají u žen slabší efekt. (" at bounding box center [205, 165] width 167 height 9
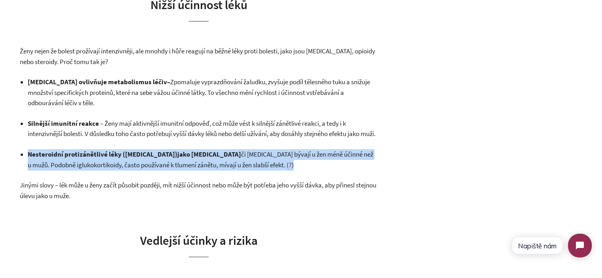
drag, startPoint x: 119, startPoint y: 172, endPoint x: 120, endPoint y: 70, distance: 102.2
click at [122, 170] on span ", často používané k tlumení zánětu, mívají u žen slabší efekt. (" at bounding box center [205, 165] width 167 height 9
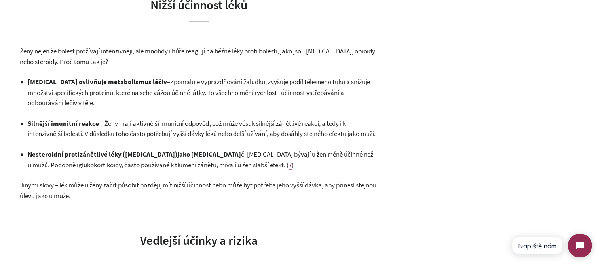
click at [121, 59] on p "Ženy nejen že bolest prožívají intenzivněji, ale mnohdy i hůře reagují na běžné…" at bounding box center [199, 56] width 358 height 21
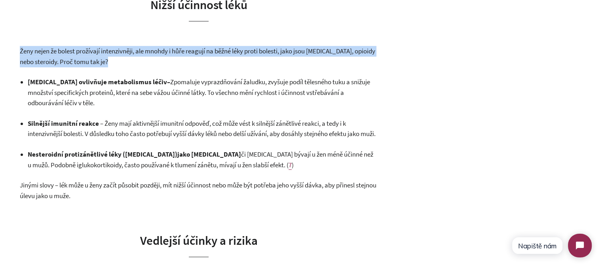
click at [121, 59] on p "Ženy nejen že bolest prožívají intenzivněji, ale mnohdy i hůře reagují na běžné…" at bounding box center [199, 56] width 358 height 21
copy div "Ženy nejen že bolest prožívají intenzivněji, ale mnohdy i hůře reagují na běžné…"
click at [74, 95] on span "– Zpomaluje vyprazdňování žaludku, zvyšuje podíl tělesného tuku a snižuje množs…" at bounding box center [199, 93] width 343 height 30
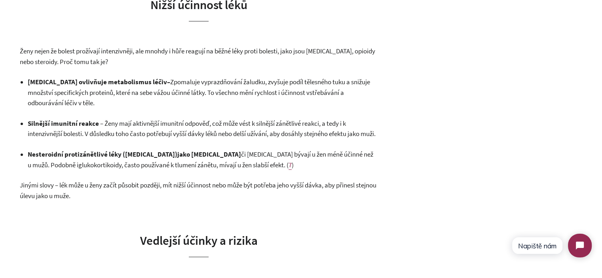
click at [39, 84] on strong "Estrogen ovlivňuje metabolismus léčiv" at bounding box center [97, 82] width 139 height 9
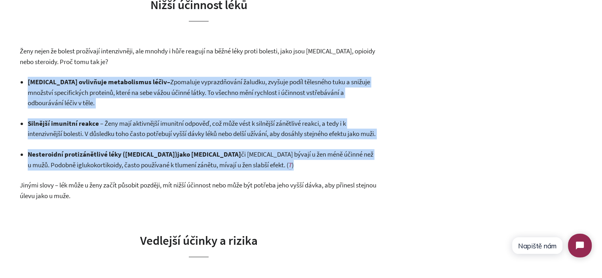
drag, startPoint x: 39, startPoint y: 84, endPoint x: 193, endPoint y: 101, distance: 155.5
click at [203, 170] on ul "Estrogen ovlivňuje metabolismus léčiv – Zpomaluje vyprazdňování žaludku, zvyšuj…" at bounding box center [203, 123] width 350 height 93
copy div "Estrogen ovlivňuje metabolismus léčiv – Zpomaluje vyprazdňování žaludku, zvyšuj…"
click at [38, 118] on p "Silnější imunitní reakce – Ženy mají aktivnější imunitní odpověď, což může vést…" at bounding box center [203, 128] width 350 height 21
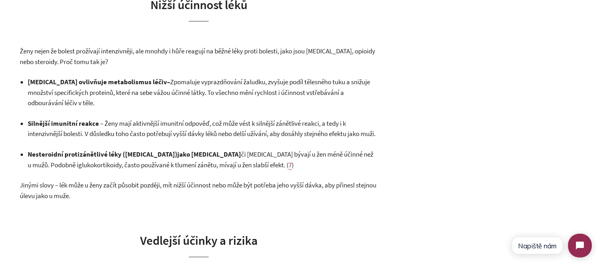
click at [27, 50] on span "Ženy nejen že bolest prožívají intenzivněji, ale mnohdy i hůře reagují na běžné…" at bounding box center [198, 56] width 356 height 19
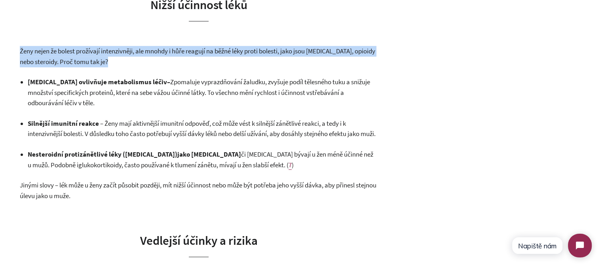
click at [27, 50] on span "Ženy nejen že bolest prožívají intenzivněji, ale mnohdy i hůře reagují na běžné…" at bounding box center [198, 56] width 356 height 19
click at [44, 56] on p "Ženy nejen že bolest prožívají intenzivněji, ale mnohdy i hůře reagují na běžné…" at bounding box center [199, 56] width 358 height 21
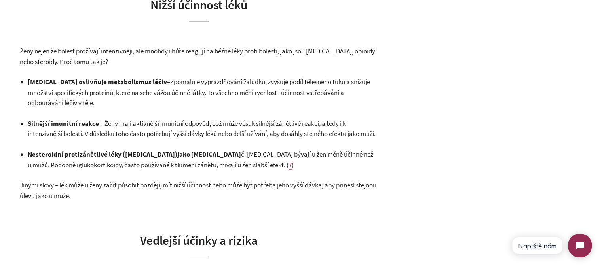
click at [31, 57] on p "Ženy nejen že bolest prožívají intenzivněji, ale mnohdy i hůře reagují na běžné…" at bounding box center [199, 56] width 358 height 21
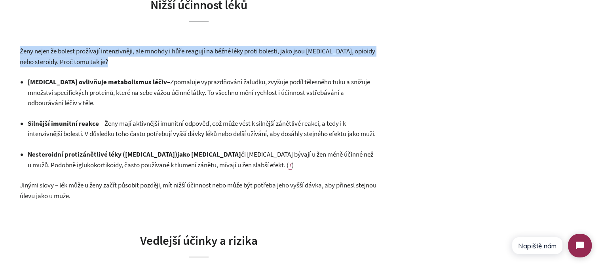
click at [31, 57] on p "Ženy nejen že bolest prožívají intenzivněji, ale mnohdy i hůře reagují na běžné…" at bounding box center [199, 56] width 358 height 21
click at [80, 64] on span "Ženy nejen že bolest prožívají intenzivněji, ale mnohdy i hůře reagují na běžné…" at bounding box center [198, 56] width 356 height 19
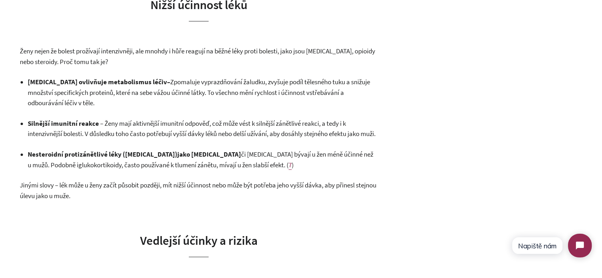
click at [151, 194] on span "Jinými slovy – lék může u ženy začít působit později, mít nižší účinnost nebo m…" at bounding box center [198, 190] width 357 height 19
click at [31, 58] on span "Ženy nejen že bolest prožívají intenzivněji, ale mnohdy i hůře reagují na běžné…" at bounding box center [198, 56] width 356 height 19
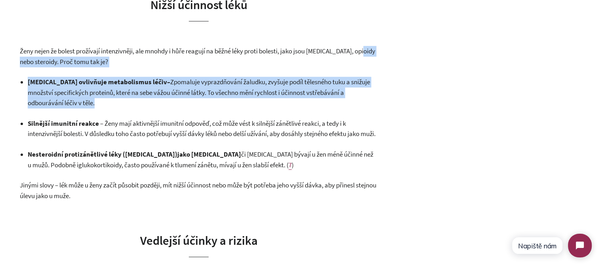
drag, startPoint x: 31, startPoint y: 58, endPoint x: 132, endPoint y: 97, distance: 107.3
click at [133, 98] on div "Bereš si prášek při migréně nebo bolestivé menstruaci, ale pociťuješ jen minimá…" at bounding box center [199, 201] width 358 height 1436
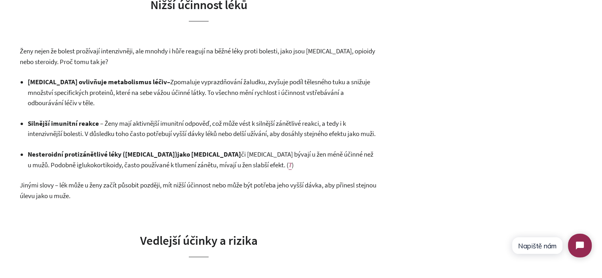
click at [29, 51] on span "Ženy nejen že bolest prožívají intenzivněji, ale mnohdy i hůře reagují na běžné…" at bounding box center [198, 56] width 356 height 19
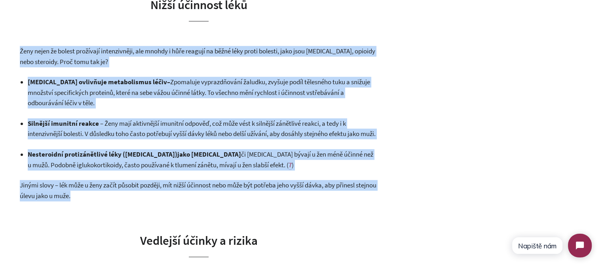
drag, startPoint x: 29, startPoint y: 51, endPoint x: 263, endPoint y: 201, distance: 277.3
click at [263, 201] on div "Bereš si prášek při migréně nebo bolestivé menstruaci, ale pociťuješ jen minimá…" at bounding box center [199, 201] width 358 height 1436
copy div "Ženy nejen že bolest prožívají intenzivněji, ale mnohdy i hůře reagují na běžné…"
click at [203, 135] on span "– Ženy mají aktivnější imunitní odpověď, což může vést k silnější zánětlivé rea…" at bounding box center [202, 128] width 348 height 19
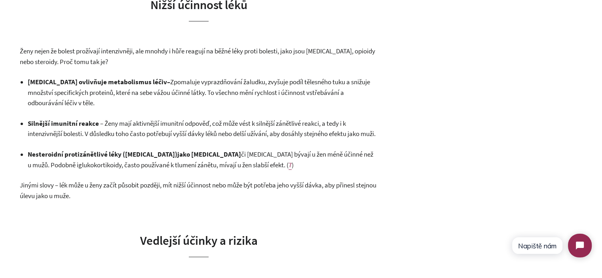
scroll to position [951, 0]
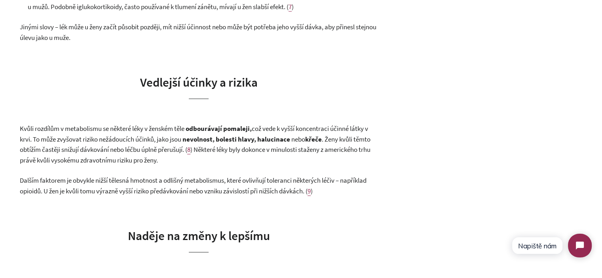
click at [105, 196] on span "Dalším faktorem je obvykle nižší tělesná hmotnost a odlišný metabolismus, které…" at bounding box center [193, 185] width 347 height 19
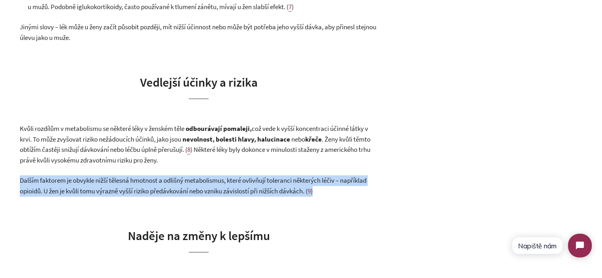
click at [105, 196] on span "Dalším faktorem je obvykle nižší tělesná hmotnost a odlišný metabolismus, které…" at bounding box center [193, 185] width 347 height 19
click at [84, 196] on p "Dalším faktorem je obvykle nižší tělesná hmotnost a odlišný metabolismus, které…" at bounding box center [199, 185] width 358 height 21
click at [83, 191] on span "Dalším faktorem je obvykle nižší tělesná hmotnost a odlišný metabolismus, které…" at bounding box center [193, 185] width 347 height 19
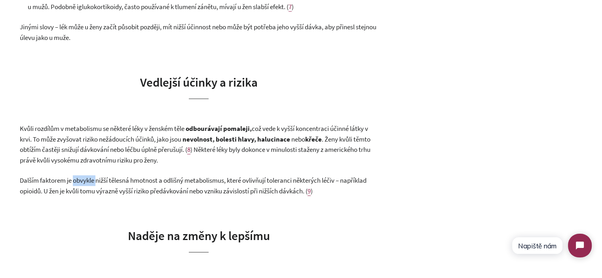
click at [83, 191] on span "Dalším faktorem je obvykle nižší tělesná hmotnost a odlišný metabolismus, které…" at bounding box center [193, 185] width 347 height 19
click at [79, 196] on span "Dalším faktorem je obvykle nižší tělesná hmotnost a odlišný metabolismus, které…" at bounding box center [193, 185] width 347 height 19
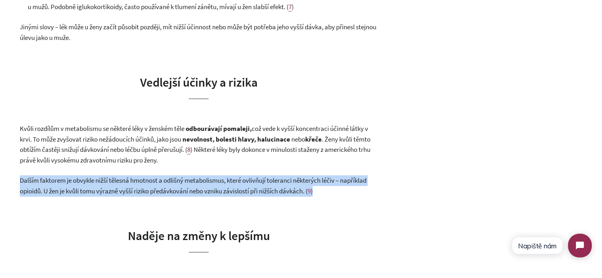
click at [79, 196] on span "Dalším faktorem je obvykle nižší tělesná hmotnost a odlišný metabolismus, které…" at bounding box center [193, 185] width 347 height 19
click at [82, 208] on div "Bereš si prášek při migréně nebo bolestivé menstruaci, ale pociťuješ jen minimá…" at bounding box center [199, 42] width 358 height 1436
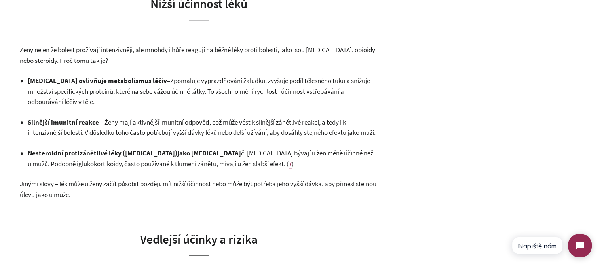
scroll to position [792, 0]
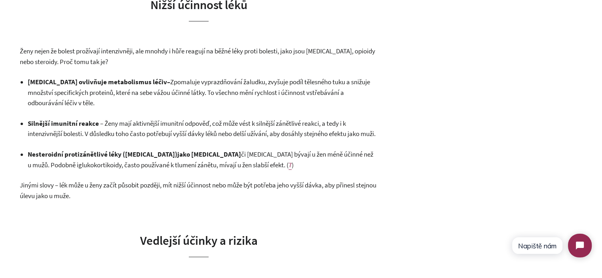
click at [44, 89] on span "– Zpomaluje vyprazdňování žaludku, zvyšuje podíl tělesného tuku a snižuje množs…" at bounding box center [199, 93] width 343 height 30
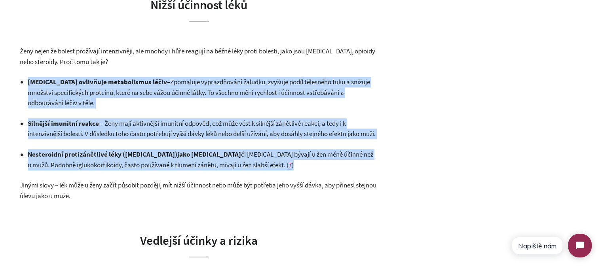
drag, startPoint x: 44, startPoint y: 89, endPoint x: 200, endPoint y: 172, distance: 176.8
click at [200, 170] on ul "Estrogen ovlivňuje metabolismus léčiv – Zpomaluje vyprazdňování žaludku, zvyšuj…" at bounding box center [203, 123] width 350 height 93
copy div "Estrogen ovlivňuje metabolismus léčiv – Zpomaluje vyprazdňování žaludku, zvyšuj…"
click at [92, 134] on span "– Ženy mají aktivnější imunitní odpověď, což může vést k silnější zánětlivé rea…" at bounding box center [202, 128] width 348 height 19
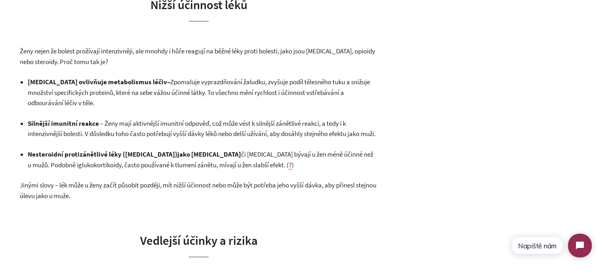
click at [43, 82] on strong "Estrogen ovlivňuje metabolismus léčiv" at bounding box center [97, 82] width 139 height 9
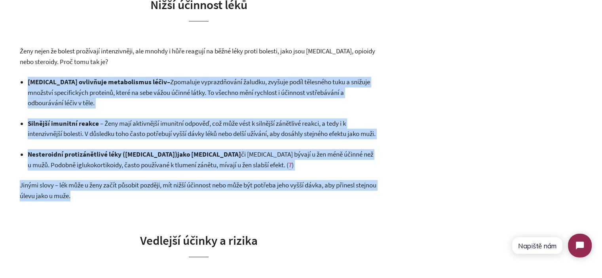
drag, startPoint x: 43, startPoint y: 82, endPoint x: 252, endPoint y: 190, distance: 234.7
click at [251, 190] on div "Bereš si prášek při migréně nebo bolestivé menstruaci, ale pociťuješ jen minimá…" at bounding box center [199, 201] width 358 height 1436
click at [270, 170] on p "Nesteroidní protizánětlivé léky (NSAID) jako ibuprofen či aspirin bývají u žen …" at bounding box center [203, 159] width 350 height 21
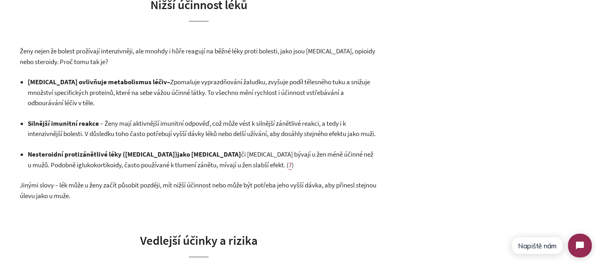
click at [269, 170] on p "Nesteroidní protizánětlivé léky (NSAID) jako ibuprofen či aspirin bývají u žen …" at bounding box center [203, 159] width 350 height 21
click at [33, 62] on span "Ženy nejen že bolest prožívají intenzivněji, ale mnohdy i hůře reagují na běžné…" at bounding box center [198, 56] width 356 height 19
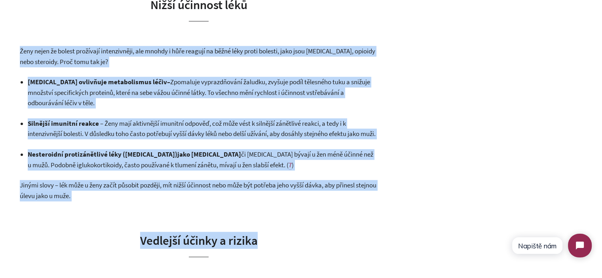
drag, startPoint x: 33, startPoint y: 62, endPoint x: 201, endPoint y: 217, distance: 228.8
click at [201, 217] on div "Bereš si prášek při migréně nebo bolestivé menstruaci, ale pociťuješ jen minimá…" at bounding box center [199, 201] width 358 height 1436
click at [171, 195] on span "Jinými slovy – lék může u ženy začít působit později, mít nižší účinnost nebo m…" at bounding box center [198, 190] width 357 height 19
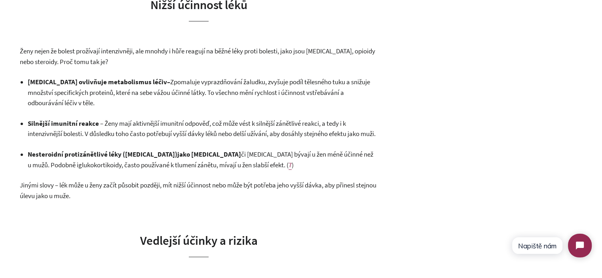
click at [95, 199] on span "Jinými slovy – lék může u ženy začít působit později, mít nižší účinnost nebo m…" at bounding box center [198, 190] width 357 height 19
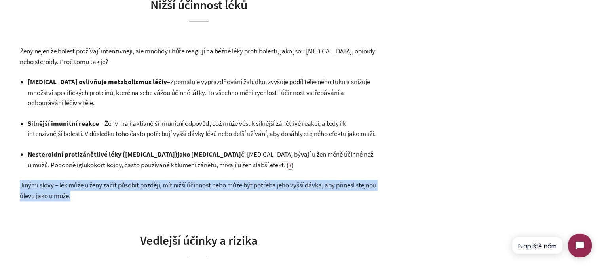
click at [95, 199] on span "Jinými slovy – lék může u ženy začít působit později, mít nižší účinnost nebo m…" at bounding box center [198, 190] width 357 height 19
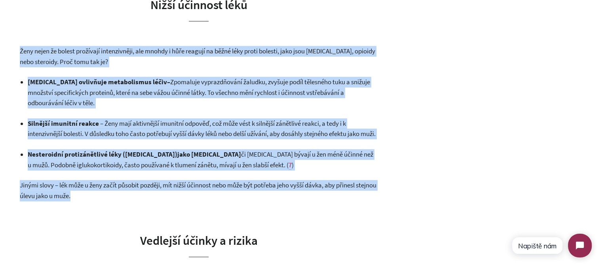
drag, startPoint x: 95, startPoint y: 199, endPoint x: 53, endPoint y: 54, distance: 151.1
click at [51, 44] on div "Bereš si prášek při migréně nebo bolestivé menstruaci, ale pociťuješ jen minimá…" at bounding box center [199, 201] width 358 height 1436
click at [53, 54] on span "Ženy nejen že bolest prožívají intenzivněji, ale mnohdy i hůře reagují na běžné…" at bounding box center [198, 56] width 356 height 19
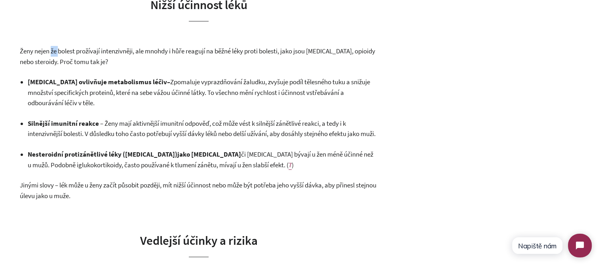
click at [53, 54] on span "Ženy nejen že bolest prožívají intenzivněji, ale mnohdy i hůře reagují na běžné…" at bounding box center [198, 56] width 356 height 19
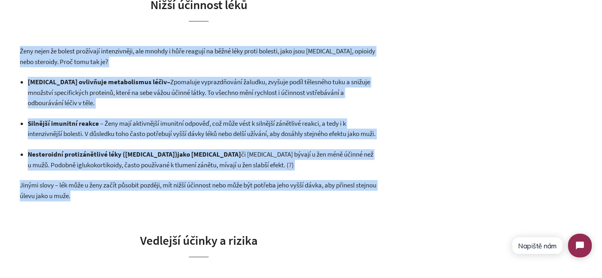
drag, startPoint x: 53, startPoint y: 54, endPoint x: 100, endPoint y: 199, distance: 152.6
click at [100, 199] on div "Bereš si prášek při migréně nebo bolestivé menstruaci, ale pociťuješ jen minimá…" at bounding box center [199, 201] width 358 height 1436
click at [100, 199] on span "Jinými slovy – lék může u ženy začít působit později, mít nižší účinnost nebo m…" at bounding box center [198, 190] width 357 height 19
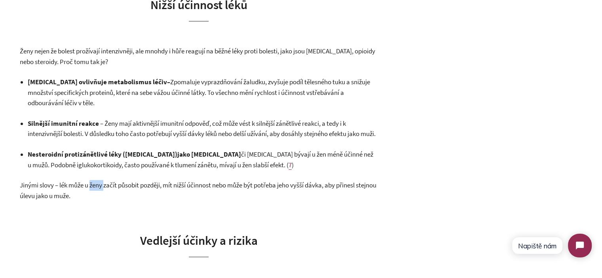
click at [100, 199] on span "Jinými slovy – lék může u ženy začít působit později, mít nižší účinnost nebo m…" at bounding box center [198, 190] width 357 height 19
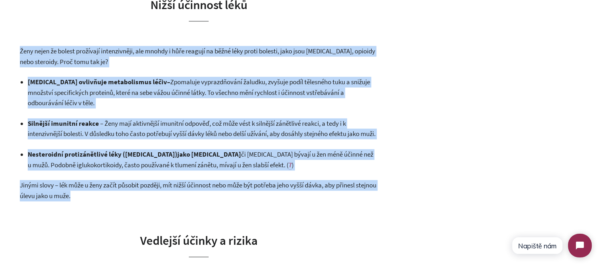
drag, startPoint x: 100, startPoint y: 199, endPoint x: 68, endPoint y: 58, distance: 145.0
click at [68, 58] on div "Bereš si prášek při migréně nebo bolestivé menstruaci, ale pociťuješ jen minimá…" at bounding box center [199, 201] width 358 height 1436
click at [68, 58] on span "Ženy nejen že bolest prožívají intenzivněji, ale mnohdy i hůře reagují na běžné…" at bounding box center [198, 56] width 356 height 19
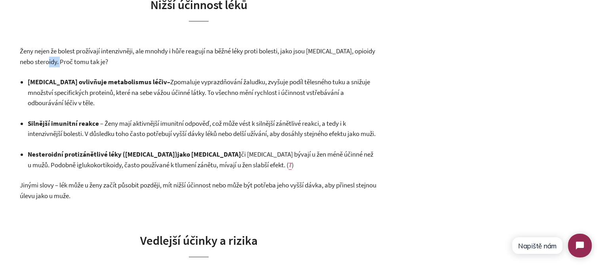
click at [68, 58] on span "Ženy nejen že bolest prožívají intenzivněji, ale mnohdy i hůře reagují na běžné…" at bounding box center [198, 56] width 356 height 19
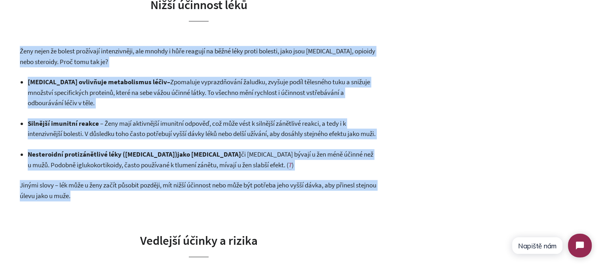
drag, startPoint x: 68, startPoint y: 58, endPoint x: 95, endPoint y: 200, distance: 144.3
click at [95, 200] on div "Bereš si prášek při migréně nebo bolestivé menstruaci, ale pociťuješ jen minimá…" at bounding box center [199, 201] width 358 height 1436
click at [95, 200] on span "Jinými slovy – lék může u ženy začít působit později, mít nižší účinnost nebo m…" at bounding box center [198, 190] width 357 height 19
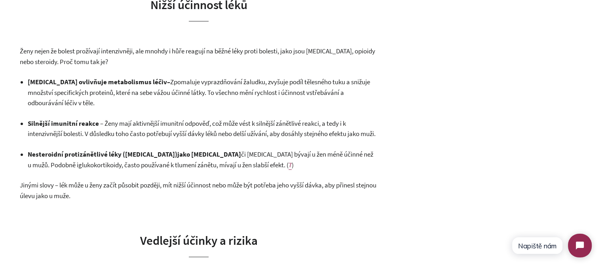
click at [109, 201] on p "Jinými slovy – lék může u ženy začít působit později, mít nižší účinnost nebo m…" at bounding box center [199, 190] width 358 height 21
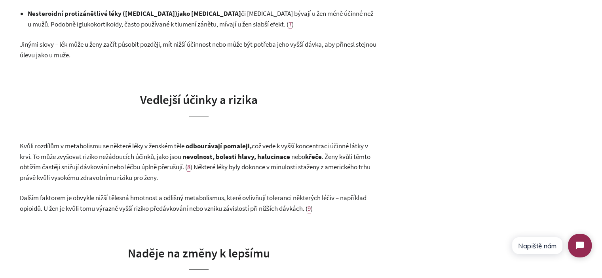
scroll to position [951, 0]
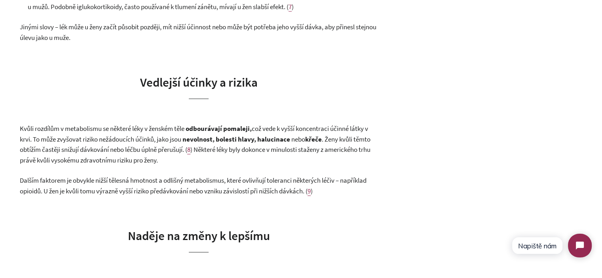
click at [146, 133] on span "Kvůli rozdílům v metabolismu se některé léky v ženském těle" at bounding box center [103, 128] width 166 height 9
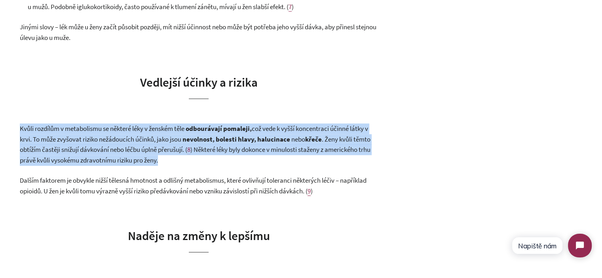
click at [146, 133] on span "Kvůli rozdílům v metabolismu se některé léky v ženském těle" at bounding box center [103, 128] width 166 height 9
click at [182, 133] on span "Kvůli rozdílům v metabolismu se některé léky v ženském těle" at bounding box center [103, 128] width 166 height 9
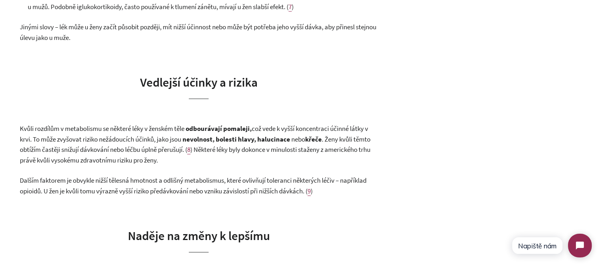
click at [21, 133] on span "Kvůli rozdílům v metabolismu se některé léky v ženském těle" at bounding box center [103, 128] width 166 height 9
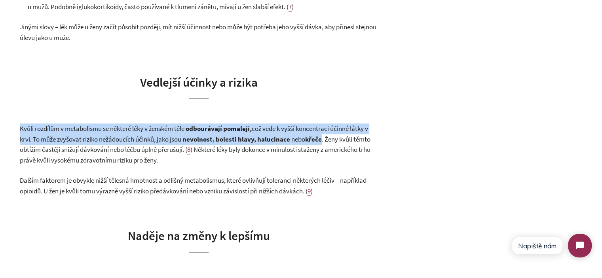
drag, startPoint x: 21, startPoint y: 139, endPoint x: 322, endPoint y: 151, distance: 301.3
click at [322, 151] on p "Kvůli rozdílům v metabolismu se některé léky v ženském těle odbourávají pomalej…" at bounding box center [199, 145] width 358 height 42
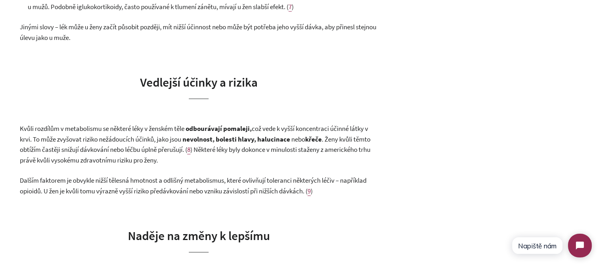
click at [330, 152] on span ". Ženy kvůli těmto obtížím častěji snižují dávkování nebo léčbu úplně přerušují…" at bounding box center [195, 144] width 351 height 19
click at [76, 144] on span ", což vede k vyšší koncentraci účinné látky v krvi. To může zvyšovat riziko než…" at bounding box center [194, 133] width 349 height 19
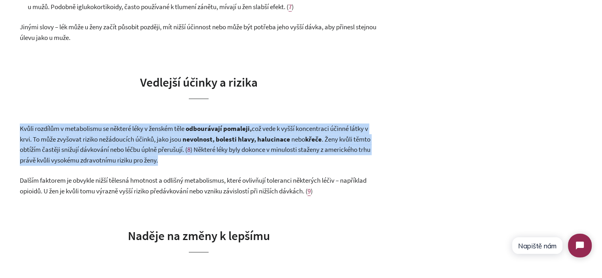
click at [76, 144] on span ", což vede k vyšší koncentraci účinné látky v krvi. To může zvyšovat riziko než…" at bounding box center [194, 133] width 349 height 19
click at [202, 166] on p "Kvůli rozdílům v metabolismu se některé léky v ženském těle odbourávají pomalej…" at bounding box center [199, 145] width 358 height 42
drag, startPoint x: 197, startPoint y: 173, endPoint x: 10, endPoint y: 140, distance: 189.9
click at [10, 140] on div "Léky proti bolesti nejsou pro ženy tak účinné. Proč? 3. září 2025 Bereš si práš…" at bounding box center [301, 14] width 602 height 1517
click at [27, 133] on span "Kvůli rozdílům v metabolismu se některé léky v ženském těle" at bounding box center [103, 128] width 166 height 9
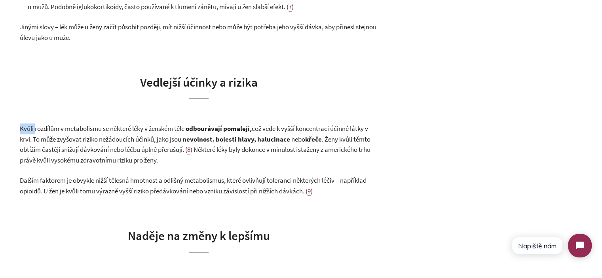
click at [27, 133] on span "Kvůli rozdílům v metabolismu se některé léky v ženském těle" at bounding box center [103, 128] width 166 height 9
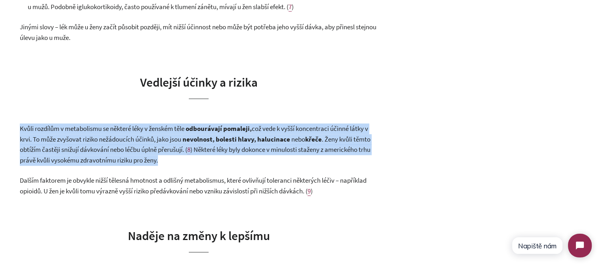
click at [27, 133] on span "Kvůli rozdílům v metabolismu se některé léky v ženském těle" at bounding box center [103, 128] width 166 height 9
click at [125, 154] on span ". Ženy kvůli těmto obtížím častěji snižují dávkování nebo léčbu úplně přerušují…" at bounding box center [195, 144] width 351 height 19
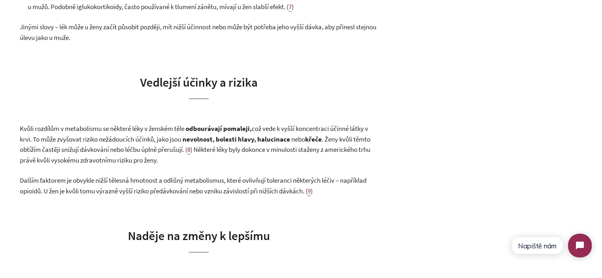
click at [135, 154] on span ". Ženy kvůli těmto obtížím častěji snižují dávkování nebo léčbu úplně přerušují…" at bounding box center [195, 144] width 351 height 19
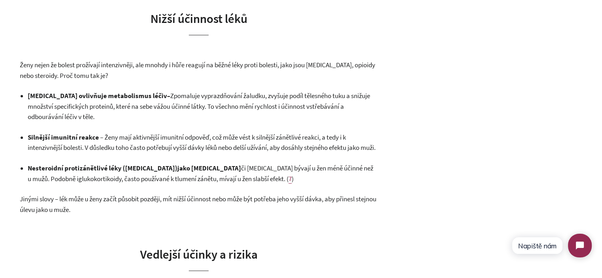
scroll to position [792, 0]
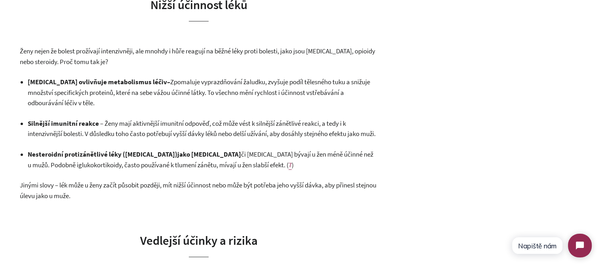
click at [92, 193] on span "Jinými slovy – lék může u ženy začít působit později, mít nižší účinnost nebo m…" at bounding box center [198, 190] width 357 height 19
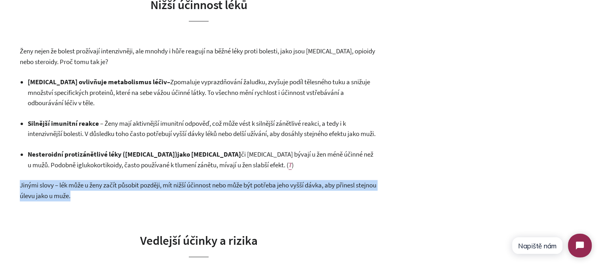
click at [92, 193] on span "Jinými slovy – lék může u ženy začít působit později, mít nižší účinnost nebo m…" at bounding box center [198, 190] width 357 height 19
click at [123, 200] on span "Jinými slovy – lék může u ženy začít působit později, mít nižší účinnost nebo m…" at bounding box center [198, 190] width 357 height 19
click at [122, 196] on span "Jinými slovy – lék může u ženy začít působit později, mít nižší účinnost nebo m…" at bounding box center [198, 190] width 357 height 19
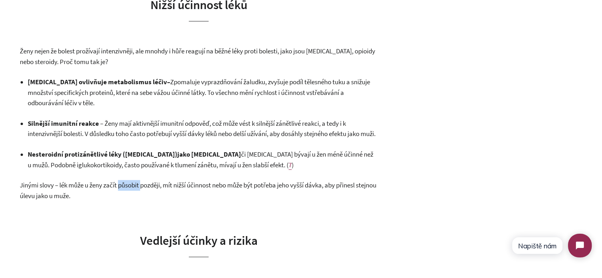
click at [122, 196] on span "Jinými slovy – lék může u ženy začít působit později, mít nižší účinnost nebo m…" at bounding box center [198, 190] width 357 height 19
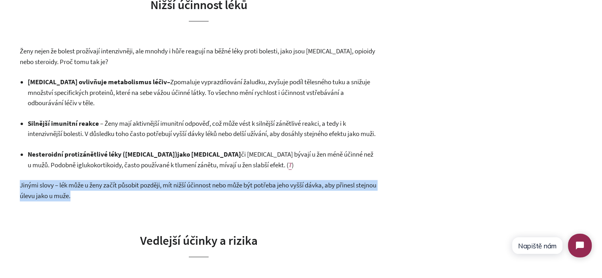
click at [122, 196] on span "Jinými slovy – lék může u ženy začít působit později, mít nižší účinnost nebo m…" at bounding box center [198, 190] width 357 height 19
click at [106, 201] on p "Jinými slovy – lék může u ženy začít působit později, mít nižší účinnost nebo m…" at bounding box center [199, 190] width 358 height 21
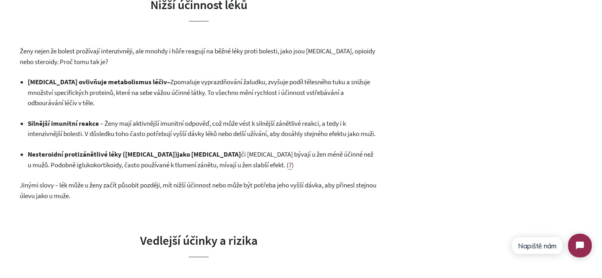
click at [82, 199] on span "Jinými slovy – lék může u ženy začít působit později, mít nižší účinnost nebo m…" at bounding box center [198, 190] width 357 height 19
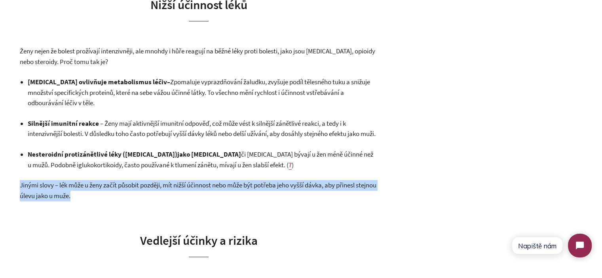
click at [82, 199] on span "Jinými slovy – lék může u ženy začít působit později, mít nižší účinnost nebo m…" at bounding box center [198, 190] width 357 height 19
click at [115, 201] on p "Jinými slovy – lék může u ženy začít působit později, mít nižší účinnost nebo m…" at bounding box center [199, 190] width 358 height 21
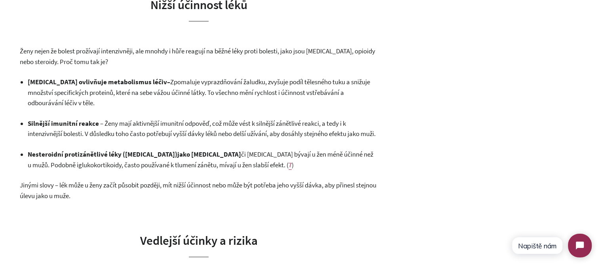
click at [44, 82] on strong "Estrogen ovlivňuje metabolismus léčiv" at bounding box center [97, 82] width 139 height 9
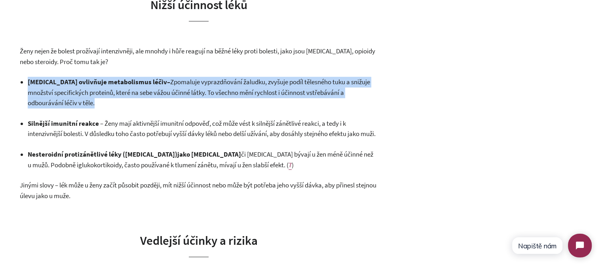
drag, startPoint x: 44, startPoint y: 82, endPoint x: 349, endPoint y: 100, distance: 305.2
click at [349, 100] on p "Estrogen ovlivňuje metabolismus léčiv – Zpomaluje vyprazdňování žaludku, zvyšuj…" at bounding box center [203, 93] width 350 height 32
click at [349, 101] on p "Estrogen ovlivňuje metabolismus léčiv – Zpomaluje vyprazdňování žaludku, zvyšuj…" at bounding box center [203, 93] width 350 height 32
drag, startPoint x: 145, startPoint y: 109, endPoint x: 21, endPoint y: 82, distance: 127.3
click at [28, 82] on ul "Estrogen ovlivňuje metabolismus léčiv – Zpomaluje vyprazdňování žaludku, zvyšuj…" at bounding box center [203, 123] width 350 height 93
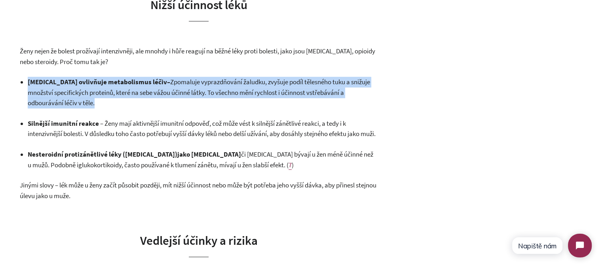
click at [33, 83] on strong "Estrogen ovlivňuje metabolismus léčiv" at bounding box center [97, 82] width 139 height 9
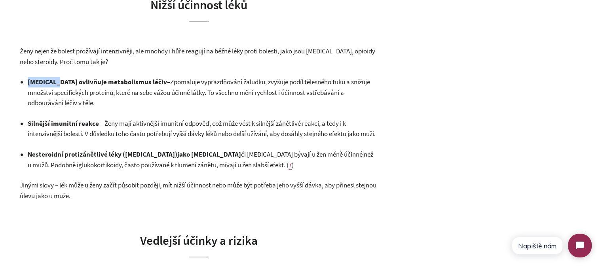
click at [33, 83] on strong "Estrogen ovlivňuje metabolismus léčiv" at bounding box center [97, 82] width 139 height 9
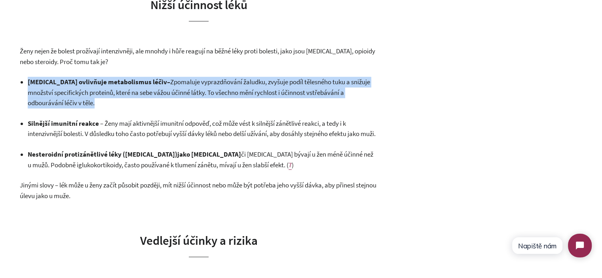
click at [33, 83] on strong "Estrogen ovlivňuje metabolismus léčiv" at bounding box center [97, 82] width 139 height 9
click at [132, 97] on p "Estrogen ovlivňuje metabolismus léčiv – Zpomaluje vyprazdňování žaludku, zvyšuj…" at bounding box center [203, 93] width 350 height 32
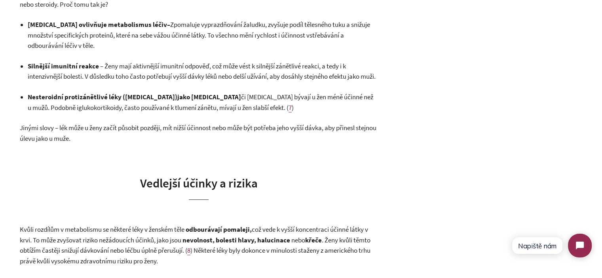
scroll to position [951, 0]
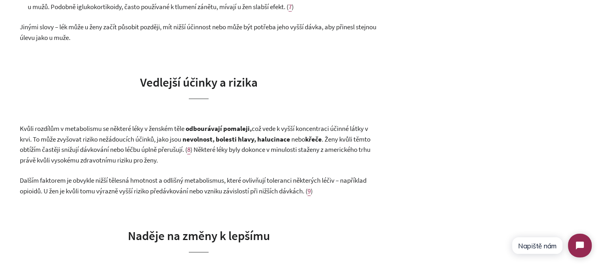
click at [72, 154] on span ". Ženy kvůli těmto obtížím častěji snižují dávkování nebo léčbu úplně přerušují…" at bounding box center [195, 144] width 351 height 19
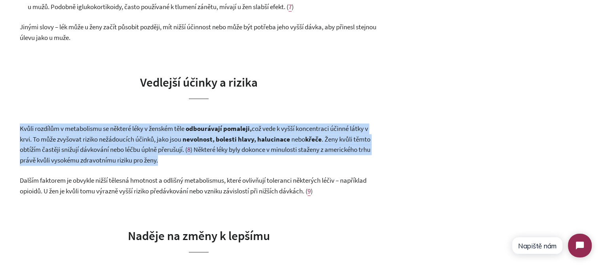
click at [72, 154] on span ". Ženy kvůli těmto obtížím častěji snižují dávkování nebo léčbu úplně přerušují…" at bounding box center [195, 144] width 351 height 19
drag, startPoint x: 164, startPoint y: 160, endPoint x: 61, endPoint y: 147, distance: 103.3
click at [164, 154] on span ". Ženy kvůli těmto obtížím častěji snižují dávkování nebo léčbu úplně přerušují…" at bounding box center [195, 144] width 351 height 19
click at [27, 133] on span "Kvůli rozdílům v metabolismu se některé léky v ženském těle" at bounding box center [103, 128] width 166 height 9
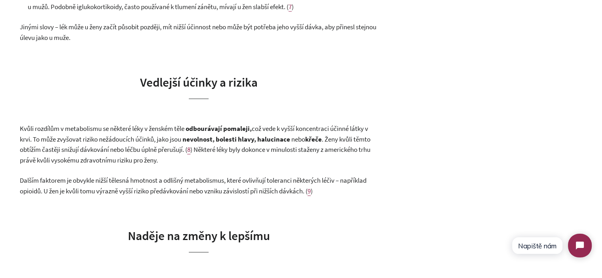
click at [20, 133] on span "Kvůli rozdílům v metabolismu se některé léky v ženském těle" at bounding box center [103, 128] width 166 height 9
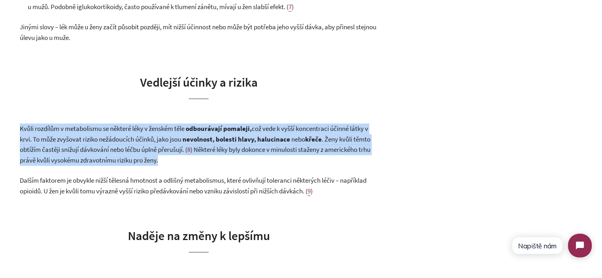
drag, startPoint x: 20, startPoint y: 138, endPoint x: 284, endPoint y: 171, distance: 265.4
click at [284, 166] on p "Kvůli rozdílům v metabolismu se některé léky v ženském těle odbourávají pomalej…" at bounding box center [199, 145] width 358 height 42
drag, startPoint x: 227, startPoint y: 172, endPoint x: 17, endPoint y: 136, distance: 212.9
click at [17, 136] on div "Léky proti bolesti nejsou pro ženy tak účinné. Proč? 3. září 2025 Bereš si práš…" at bounding box center [301, 14] width 602 height 1517
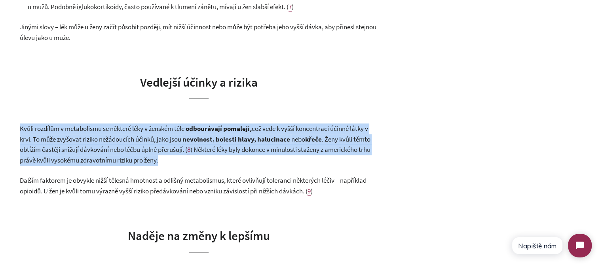
click at [17, 136] on div "Léky proti bolesti nejsou pro ženy tak účinné. Proč? 3. září 2025 Bereš si práš…" at bounding box center [301, 14] width 602 height 1517
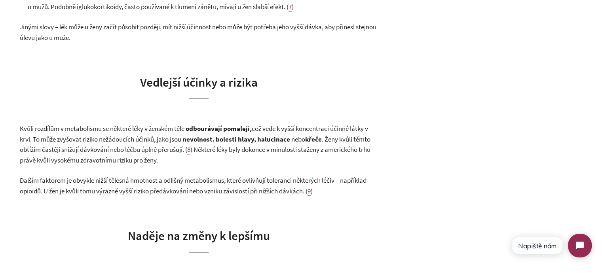
click at [43, 133] on span "Kvůli rozdílům v metabolismu se některé léky v ženském těle" at bounding box center [103, 128] width 166 height 9
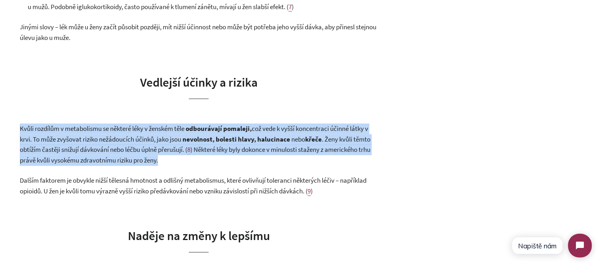
click at [43, 133] on span "Kvůli rozdílům v metabolismu se některé léky v ženském těle" at bounding box center [103, 128] width 166 height 9
click at [92, 133] on span "Kvůli rozdílům v metabolismu se některé léky v ženském těle" at bounding box center [103, 128] width 166 height 9
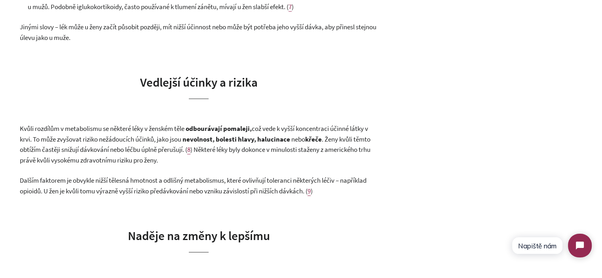
click at [112, 144] on span ", což vede k vyšší koncentraci účinné látky v krvi. To může zvyšovat riziko než…" at bounding box center [194, 133] width 349 height 19
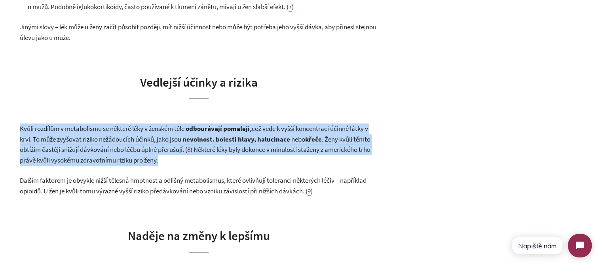
click at [112, 144] on span ", což vede k vyšší koncentraci účinné látky v krvi. To může zvyšovat riziko než…" at bounding box center [194, 133] width 349 height 19
click at [56, 145] on p "Kvůli rozdílům v metabolismu se některé léky v ženském těle odbourávají pomalej…" at bounding box center [199, 145] width 358 height 42
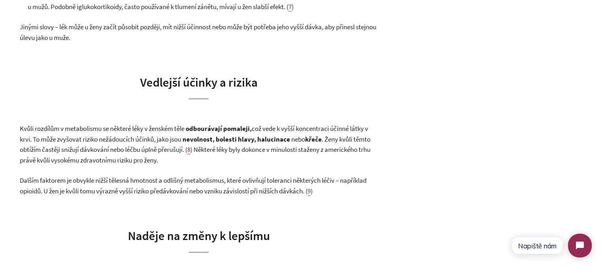
click at [4, 132] on div "Léky proti bolesti nejsou pro ženy tak účinné. Proč? 3. září 2025 Bereš si práš…" at bounding box center [301, 14] width 602 height 1517
click at [46, 144] on p "Kvůli rozdílům v metabolismu se některé léky v ženském těle odbourávají pomalej…" at bounding box center [199, 145] width 358 height 42
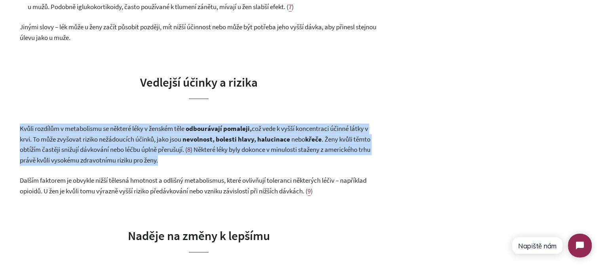
click at [46, 144] on p "Kvůli rozdílům v metabolismu se některé léky v ženském těle odbourávají pomalej…" at bounding box center [199, 145] width 358 height 42
click at [8, 145] on div "Léky proti bolesti nejsou pro ženy tak účinné. Proč? 3. září 2025 Bereš si práš…" at bounding box center [301, 14] width 602 height 1517
click at [16, 139] on div "Léky proti bolesti nejsou pro ženy tak účinné. Proč? 3. září 2025 Bereš si práš…" at bounding box center [301, 14] width 602 height 1517
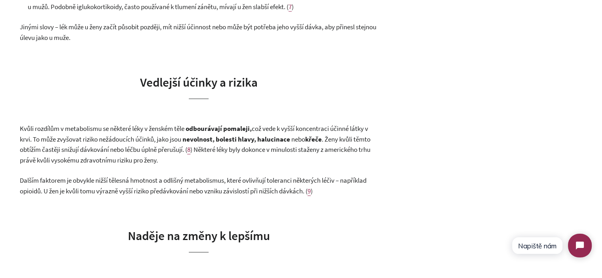
click at [39, 133] on span "Kvůli rozdílům v metabolismu se některé léky v ženském těle" at bounding box center [103, 128] width 166 height 9
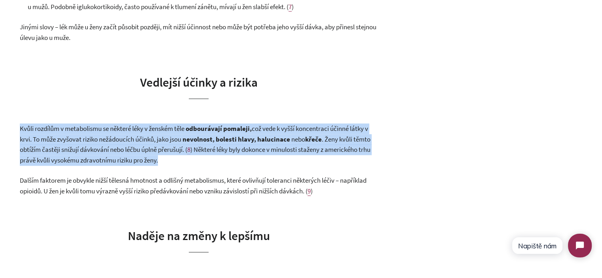
click at [39, 133] on span "Kvůli rozdílům v metabolismu se některé léky v ženském těle" at bounding box center [103, 128] width 166 height 9
click at [2, 144] on div "Léky proti bolesti nejsou pro ženy tak účinné. Proč? 3. září 2025 Bereš si práš…" at bounding box center [301, 14] width 602 height 1517
click at [2, 141] on div "Léky proti bolesti nejsou pro ženy tak účinné. Proč? 3. září 2025 Bereš si práš…" at bounding box center [301, 14] width 602 height 1517
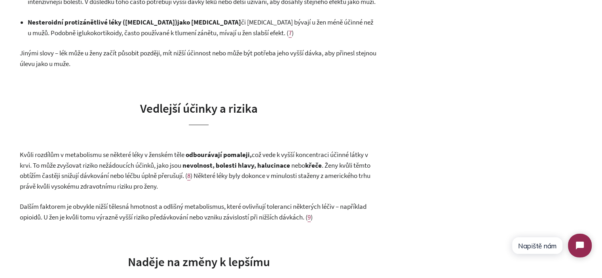
scroll to position [911, 0]
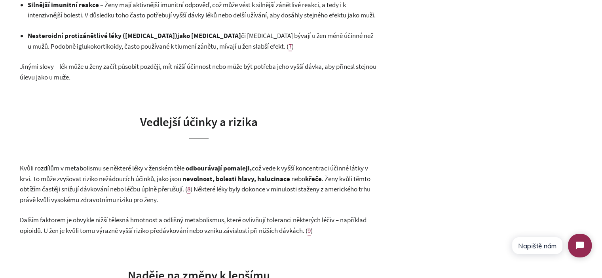
click at [132, 173] on span "Kvůli rozdílům v metabolismu se některé léky v ženském těle" at bounding box center [103, 168] width 166 height 9
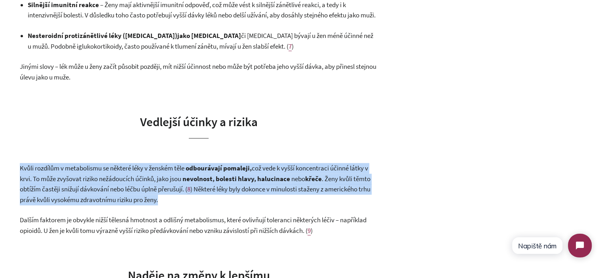
click at [132, 173] on span "Kvůli rozdílům v metabolismu se některé léky v ženském těle" at bounding box center [103, 168] width 166 height 9
click at [95, 173] on span "Kvůli rozdílům v metabolismu se některé léky v ženském těle" at bounding box center [103, 168] width 166 height 9
click at [29, 173] on span "Kvůli rozdílům v metabolismu se některé léky v ženském těle" at bounding box center [103, 168] width 166 height 9
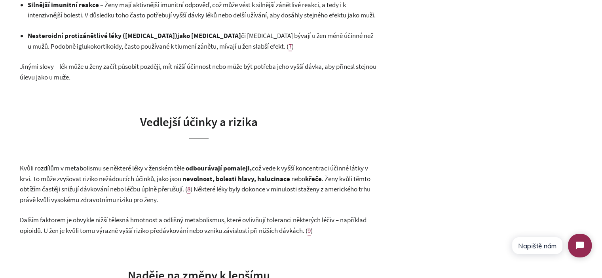
click at [22, 173] on span "Kvůli rozdílům v metabolismu se některé léky v ženském těle" at bounding box center [103, 168] width 166 height 9
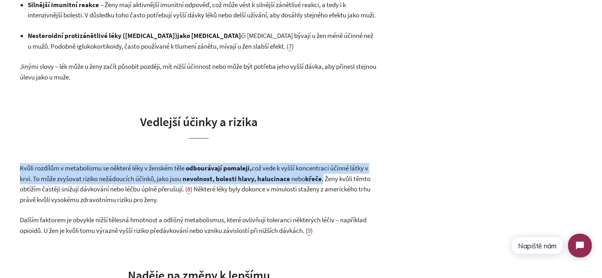
drag, startPoint x: 22, startPoint y: 179, endPoint x: 324, endPoint y: 188, distance: 302.0
click at [324, 188] on p "Kvůli rozdílům v metabolismu se některé léky v ženském těle odbourávají pomalej…" at bounding box center [199, 184] width 358 height 42
copy p "Kvůli rozdílům v metabolismu se některé léky v ženském těle odbourávají pomalej…"
click at [139, 183] on span ", což vede k vyšší koncentraci účinné látky v krvi. To může zvyšovat riziko než…" at bounding box center [194, 173] width 349 height 19
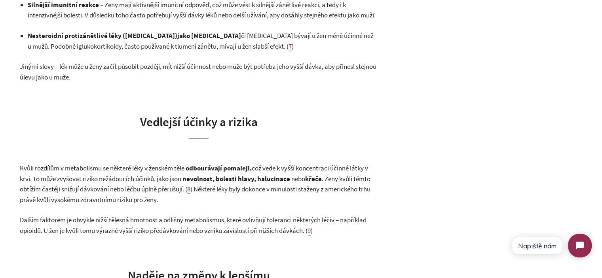
click at [127, 194] on span ". Ženy kvůli těmto obtížím častěji snižují dávkování nebo léčbu úplně přerušují…" at bounding box center [195, 184] width 351 height 19
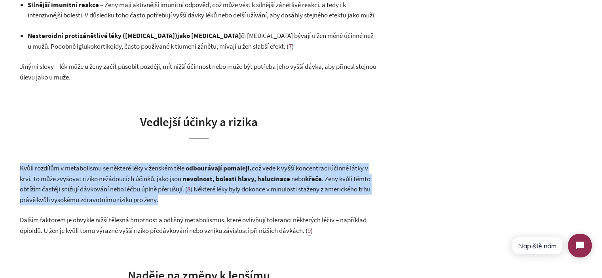
click at [127, 194] on span ". Ženy kvůli těmto obtížím častěji snižují dávkování nebo léčbu úplně přerušují…" at bounding box center [195, 184] width 351 height 19
click at [89, 166] on div "Bereš si prášek při migréně nebo bolestivé menstruaci, ale pociťuješ jen minimá…" at bounding box center [199, 82] width 358 height 1436
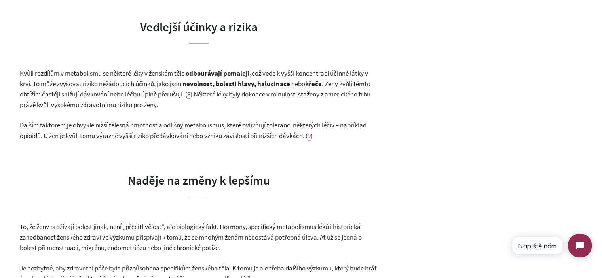
scroll to position [1109, 0]
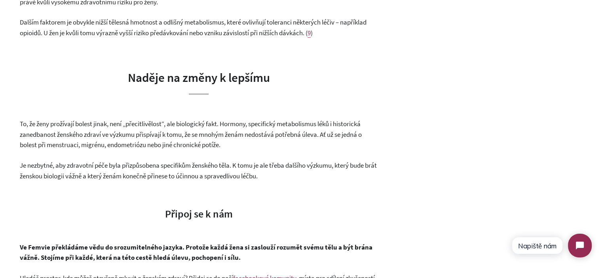
click at [171, 79] on h2 "Naděje na změny k lepšímu" at bounding box center [199, 81] width 358 height 25
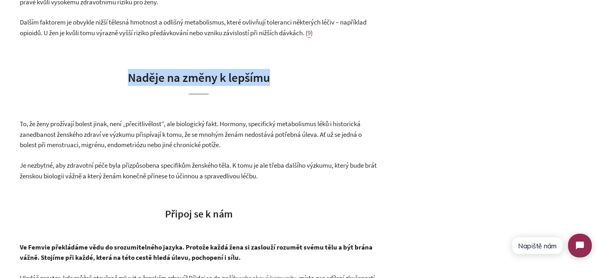
click at [171, 79] on h2 "Naděje na změny k lepšímu" at bounding box center [199, 81] width 358 height 25
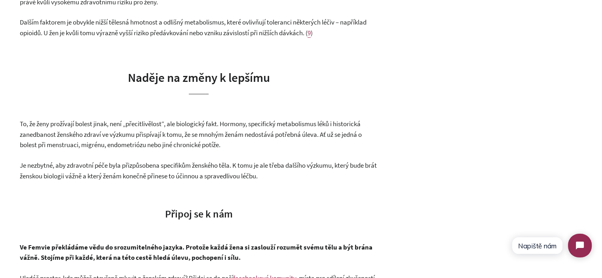
click at [135, 144] on span "To, že ženy prožívají bolest jinak, není „přecitlivělost“, ale biologický fakt.…" at bounding box center [191, 135] width 342 height 30
drag, startPoint x: 158, startPoint y: 175, endPoint x: 161, endPoint y: 180, distance: 5.7
click at [158, 175] on span "Je nezbytné, aby zdravotní péče byla přizpůsobena specifikům ženského těla. K t…" at bounding box center [198, 170] width 357 height 19
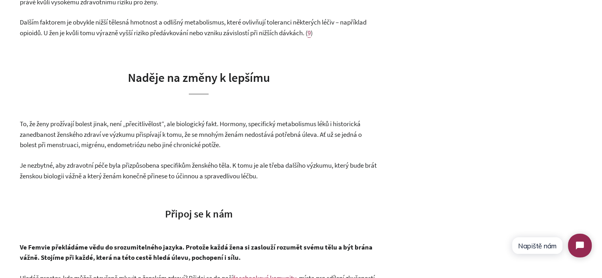
click at [161, 180] on p "Je nezbytné, aby zdravotní péče byla přizpůsobena specifikům ženského těla. K t…" at bounding box center [199, 170] width 358 height 21
drag, startPoint x: 161, startPoint y: 180, endPoint x: 132, endPoint y: 166, distance: 32.2
click at [150, 173] on p "Je nezbytné, aby zdravotní péče byla přizpůsobena specifikům ženského těla. K t…" at bounding box center [199, 170] width 358 height 21
click at [122, 149] on span "To, že ženy prožívají bolest jinak, není „přecitlivělost“, ale biologický fakt.…" at bounding box center [191, 135] width 342 height 30
click at [120, 149] on span "To, že ženy prožívají bolest jinak, není „přecitlivělost“, ale biologický fakt.…" at bounding box center [191, 135] width 342 height 30
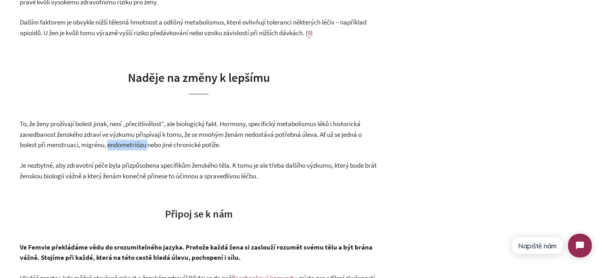
click at [120, 149] on span "To, že ženy prožívají bolest jinak, není „přecitlivělost“, ale biologický fakt.…" at bounding box center [191, 135] width 342 height 30
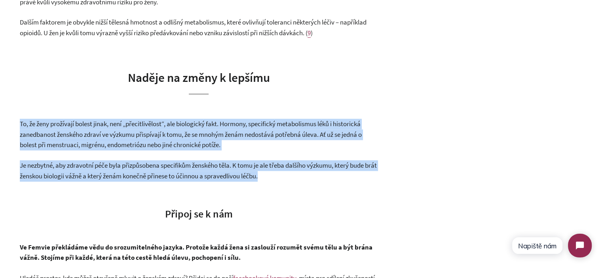
drag, startPoint x: 120, startPoint y: 153, endPoint x: 160, endPoint y: 180, distance: 48.1
click at [160, 180] on p "Je nezbytné, aby zdravotní péče byla přizpůsobena specifikům ženského těla. K t…" at bounding box center [199, 170] width 358 height 21
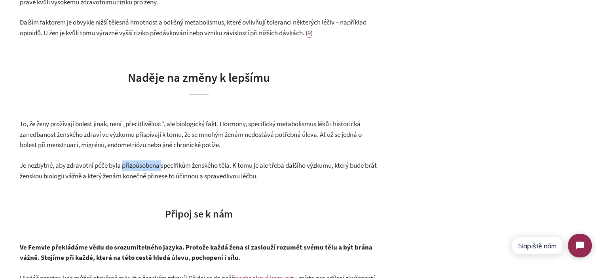
click at [160, 180] on p "Je nezbytné, aby zdravotní péče byla přizpůsobena specifikům ženského těla. K t…" at bounding box center [199, 170] width 358 height 21
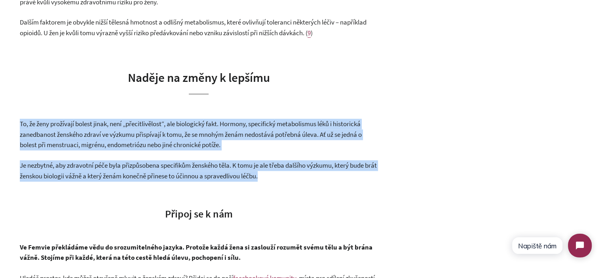
drag, startPoint x: 160, startPoint y: 180, endPoint x: 118, endPoint y: 137, distance: 60.2
click at [118, 137] on span "To, že ženy prožívají bolest jinak, není „přecitlivělost“, ale biologický fakt.…" at bounding box center [191, 135] width 342 height 30
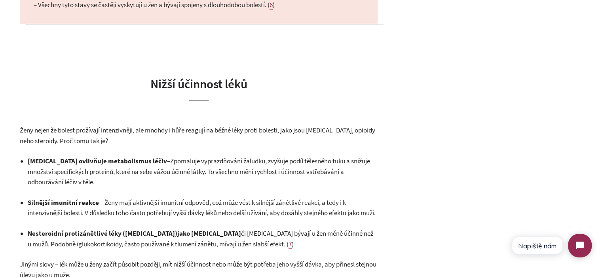
scroll to position [792, 0]
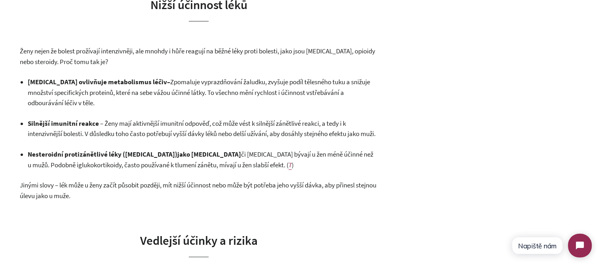
click at [49, 79] on strong "Estrogen ovlivňuje metabolismus léčiv" at bounding box center [97, 82] width 139 height 9
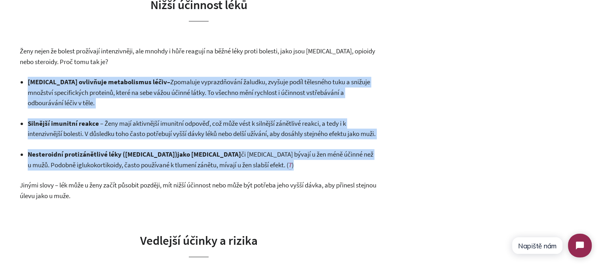
drag, startPoint x: 49, startPoint y: 79, endPoint x: 191, endPoint y: 155, distance: 161.4
click at [191, 155] on ul "Estrogen ovlivňuje metabolismus léčiv – Zpomaluje vyprazdňování žaludku, zvyšuj…" at bounding box center [203, 123] width 350 height 93
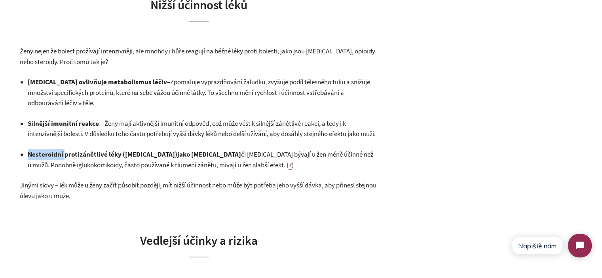
click at [191, 155] on ul "Estrogen ovlivňuje metabolismus léčiv – Zpomaluje vyprazdňování žaludku, zvyšuj…" at bounding box center [203, 123] width 350 height 93
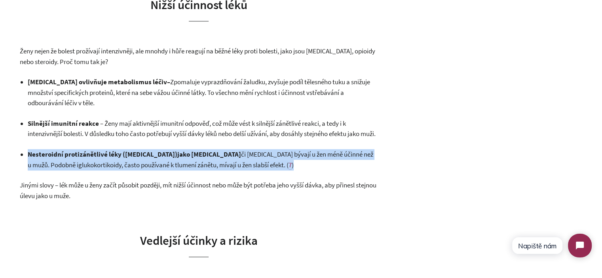
click at [191, 155] on ul "Estrogen ovlivňuje metabolismus léčiv – Zpomaluje vyprazdňování žaludku, zvyšuj…" at bounding box center [203, 123] width 350 height 93
click at [194, 165] on span "jako ibuprofen či aspirin bývají u žen méně účinné než u mužů. Podobně i" at bounding box center [201, 159] width 346 height 19
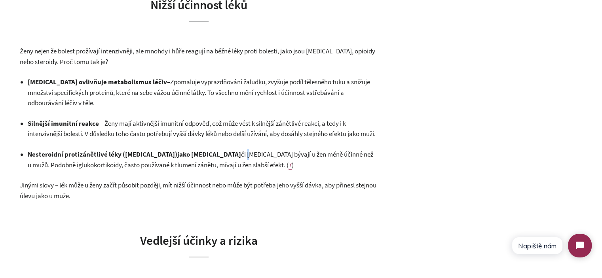
click at [194, 165] on span "jako ibuprofen či aspirin bývají u žen méně účinné než u mužů. Podobně i" at bounding box center [201, 159] width 346 height 19
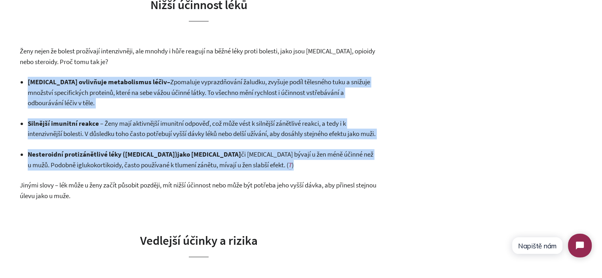
drag, startPoint x: 194, startPoint y: 165, endPoint x: 128, endPoint y: 99, distance: 93.6
click at [128, 99] on ul "Estrogen ovlivňuje metabolismus léčiv – Zpomaluje vyprazdňování žaludku, zvyšuj…" at bounding box center [203, 123] width 350 height 93
click at [128, 99] on p "Estrogen ovlivňuje metabolismus léčiv – Zpomaluje vyprazdňování žaludku, zvyšuj…" at bounding box center [203, 93] width 350 height 32
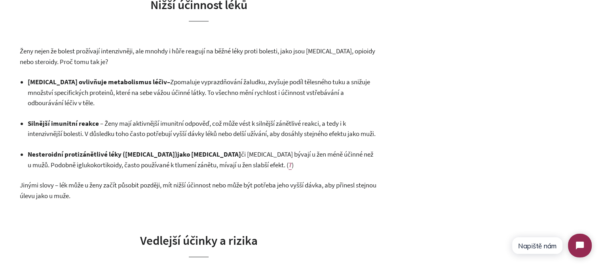
click at [128, 99] on p "Estrogen ovlivňuje metabolismus léčiv – Zpomaluje vyprazdňování žaludku, zvyšuj…" at bounding box center [203, 93] width 350 height 32
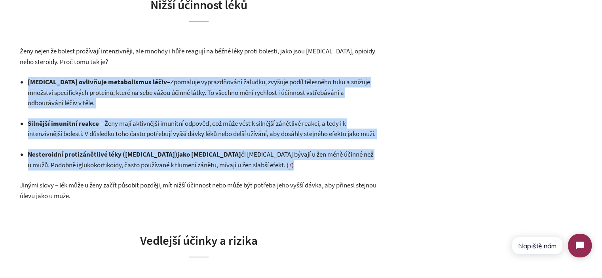
drag, startPoint x: 128, startPoint y: 99, endPoint x: 179, endPoint y: 172, distance: 88.1
click at [176, 168] on ul "Estrogen ovlivňuje metabolismus léčiv – Zpomaluje vyprazdňování žaludku, zvyšuj…" at bounding box center [203, 123] width 350 height 93
click at [180, 170] on span ", často používané k tlumení zánětu, mívají u žen slabší efekt. (" at bounding box center [205, 165] width 167 height 9
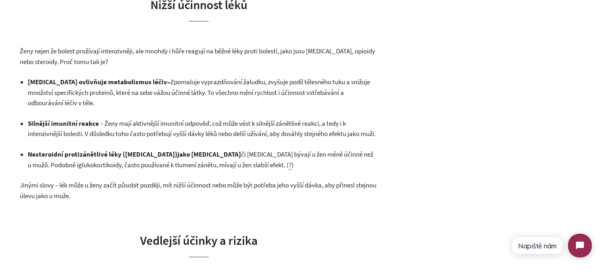
click at [78, 53] on span "Ženy nejen že bolest prožívají intenzivněji, ale mnohdy i hůře reagují na běžné…" at bounding box center [198, 56] width 356 height 19
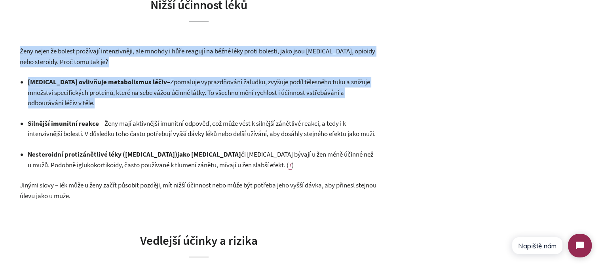
drag, startPoint x: 78, startPoint y: 53, endPoint x: 105, endPoint y: 99, distance: 52.9
click at [105, 99] on div "Bereš si prášek při migréně nebo bolestivé menstruaci, ale pociťuješ jen minimá…" at bounding box center [199, 201] width 358 height 1436
click at [105, 99] on p "Estrogen ovlivňuje metabolismus léčiv – Zpomaluje vyprazdňování žaludku, zvyšuj…" at bounding box center [203, 93] width 350 height 32
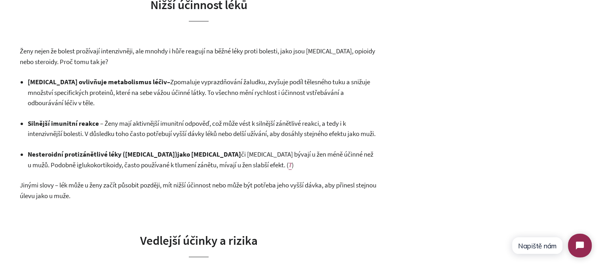
click at [37, 82] on strong "Estrogen ovlivňuje metabolismus léčiv" at bounding box center [97, 82] width 139 height 9
drag, startPoint x: 43, startPoint y: 82, endPoint x: 136, endPoint y: 80, distance: 93.1
click at [136, 80] on strong "Estrogen ovlivňuje metabolismus léčiv" at bounding box center [97, 82] width 139 height 9
click at [167, 81] on strong "–" at bounding box center [168, 82] width 3 height 9
drag, startPoint x: 145, startPoint y: 81, endPoint x: 41, endPoint y: 81, distance: 103.4
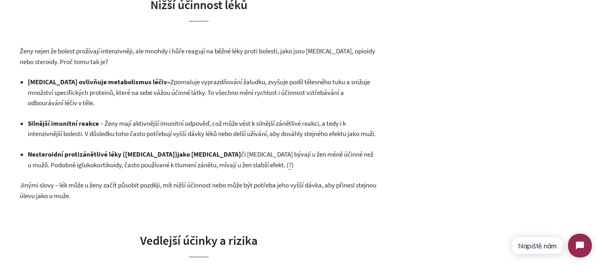
click at [41, 81] on p "Estrogen ovlivňuje metabolismus léčiv – Zpomaluje vyprazdňování žaludku, zvyšuj…" at bounding box center [203, 93] width 350 height 32
click at [41, 81] on strong "Estrogen ovlivňuje metabolismus léčiv" at bounding box center [97, 82] width 139 height 9
click at [160, 84] on span "– Zpomaluje vyprazdňování žaludku, zvyšuje podíl tělesného tuku a snižuje množs…" at bounding box center [199, 93] width 343 height 30
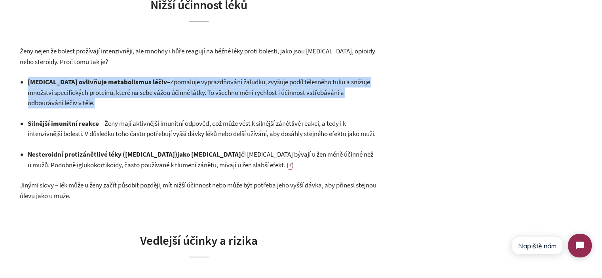
drag, startPoint x: 160, startPoint y: 84, endPoint x: 162, endPoint y: 101, distance: 17.1
click at [162, 99] on p "Estrogen ovlivňuje metabolismus léčiv – Zpomaluje vyprazdňování žaludku, zvyšuj…" at bounding box center [203, 93] width 350 height 32
click at [162, 102] on p "Estrogen ovlivňuje metabolismus léčiv – Zpomaluje vyprazdňování žaludku, zvyšuj…" at bounding box center [203, 93] width 350 height 32
drag, startPoint x: 162, startPoint y: 102, endPoint x: 148, endPoint y: 85, distance: 21.7
click at [148, 85] on p "Estrogen ovlivňuje metabolismus léčiv – Zpomaluje vyprazdňování žaludku, zvyšuj…" at bounding box center [203, 93] width 350 height 32
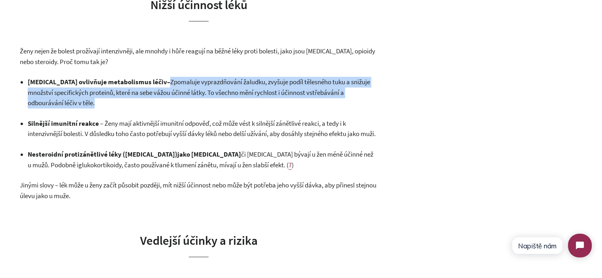
click at [147, 84] on span "– Zpomaluje vyprazdňování žaludku, zvyšuje podíl tělesného tuku a snižuje množs…" at bounding box center [199, 93] width 343 height 30
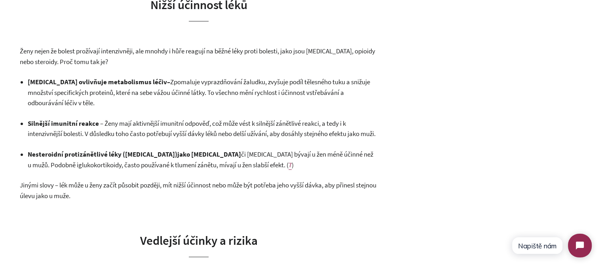
click at [147, 82] on span "– Zpomaluje vyprazdňování žaludku, zvyšuje podíl tělesného tuku a snižuje množs…" at bounding box center [199, 93] width 343 height 30
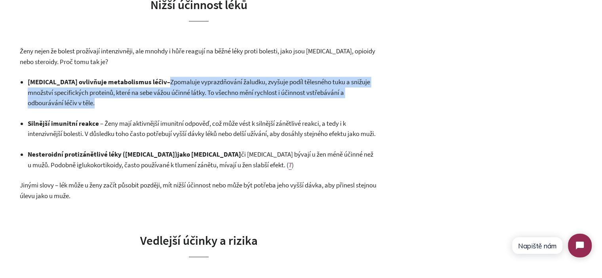
drag, startPoint x: 147, startPoint y: 82, endPoint x: 154, endPoint y: 105, distance: 24.2
click at [154, 105] on p "Estrogen ovlivňuje metabolismus léčiv – Zpomaluje vyprazdňování žaludku, zvyšuj…" at bounding box center [203, 93] width 350 height 32
drag, startPoint x: 154, startPoint y: 105, endPoint x: 147, endPoint y: 82, distance: 23.7
click at [147, 82] on p "Estrogen ovlivňuje metabolismus léčiv – Zpomaluje vyprazdňování žaludku, zvyšuj…" at bounding box center [203, 93] width 350 height 32
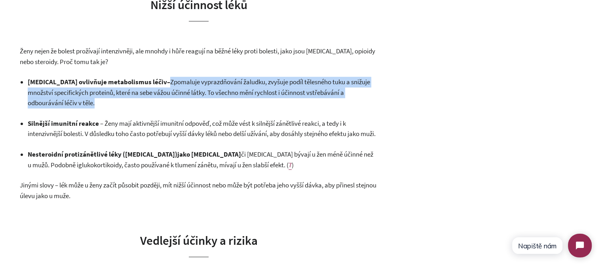
click at [167, 82] on strong "–" at bounding box center [168, 82] width 3 height 9
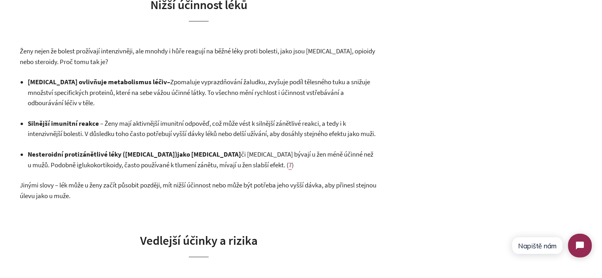
click at [149, 80] on span "– Zpomaluje vyprazdňování žaludku, zvyšuje podíl tělesného tuku a snižuje množs…" at bounding box center [199, 93] width 343 height 30
click at [167, 81] on strong "–" at bounding box center [168, 82] width 3 height 9
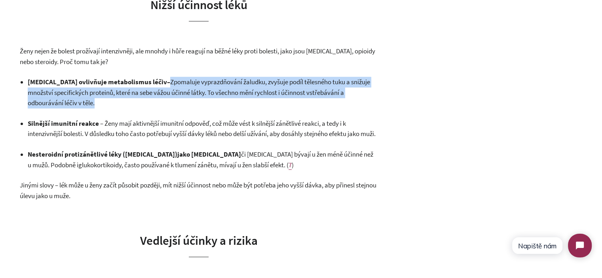
drag, startPoint x: 147, startPoint y: 81, endPoint x: 154, endPoint y: 103, distance: 22.8
click at [154, 103] on p "Estrogen ovlivňuje metabolismus léčiv – Zpomaluje vyprazdňování žaludku, zvyšuj…" at bounding box center [203, 93] width 350 height 32
drag, startPoint x: 154, startPoint y: 103, endPoint x: 143, endPoint y: 81, distance: 24.6
click at [143, 81] on p "Estrogen ovlivňuje metabolismus léčiv – Zpomaluje vyprazdňování žaludku, zvyšuj…" at bounding box center [203, 93] width 350 height 32
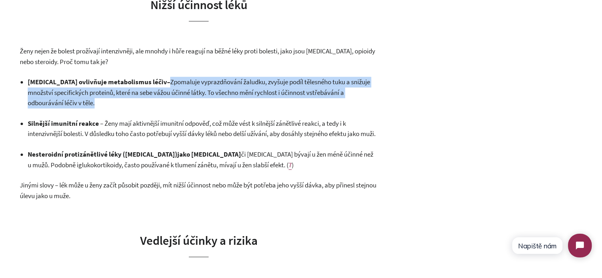
click at [167, 81] on strong "–" at bounding box center [168, 82] width 3 height 9
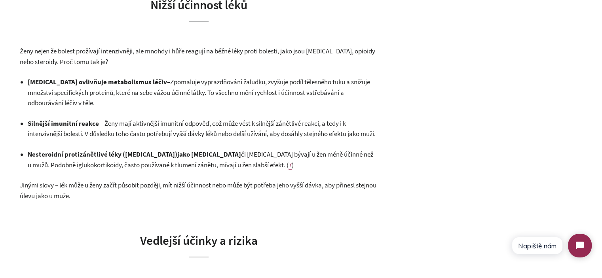
click at [167, 81] on strong "–" at bounding box center [168, 82] width 3 height 9
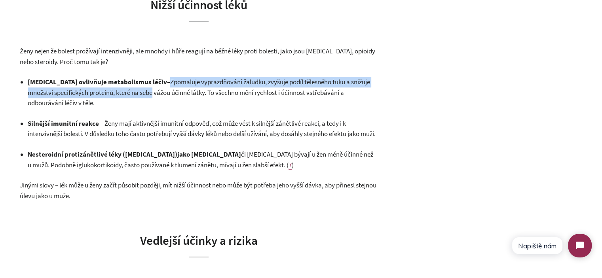
drag, startPoint x: 143, startPoint y: 81, endPoint x: 149, endPoint y: 93, distance: 13.8
click at [149, 93] on span "– Zpomaluje vyprazdňování žaludku, zvyšuje podíl tělesného tuku a snižuje množs…" at bounding box center [199, 93] width 343 height 30
click at [151, 85] on span "– Zpomaluje vyprazdňování žaludku, zvyšuje podíl tělesného tuku a snižuje množs…" at bounding box center [199, 93] width 343 height 30
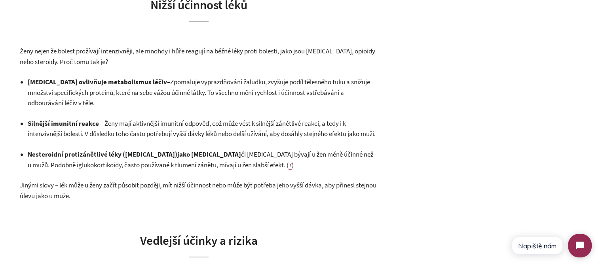
click at [167, 83] on strong "–" at bounding box center [168, 82] width 3 height 9
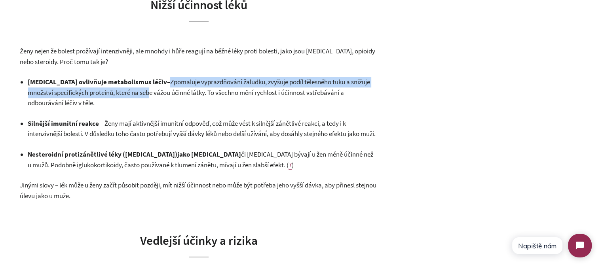
drag, startPoint x: 148, startPoint y: 81, endPoint x: 151, endPoint y: 99, distance: 18.0
click at [151, 97] on span "– Zpomaluje vyprazdňování žaludku, zvyšuje podíl tělesného tuku a snižuje množs…" at bounding box center [199, 93] width 343 height 30
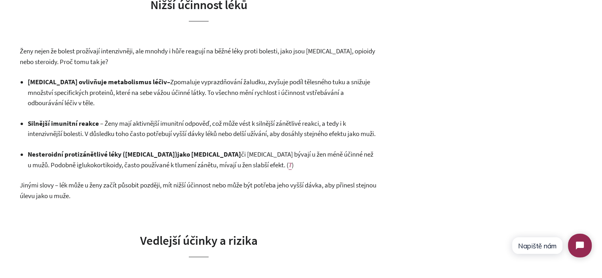
click at [150, 99] on p "Estrogen ovlivňuje metabolismus léčiv – Zpomaluje vyprazdňování žaludku, zvyšuj…" at bounding box center [203, 93] width 350 height 32
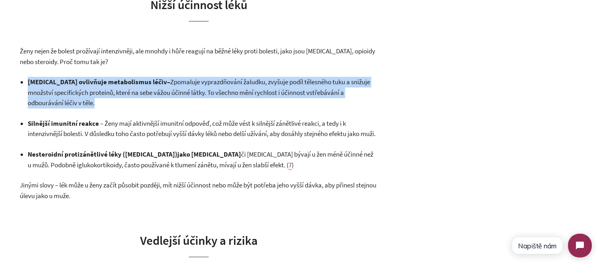
click at [150, 99] on p "Estrogen ovlivňuje metabolismus léčiv – Zpomaluje vyprazdňování žaludku, zvyšuj…" at bounding box center [203, 93] width 350 height 32
copy ul "Estrogen ovlivňuje metabolismus léčiv – Zpomaluje vyprazdňování žaludku, zvyšuj…"
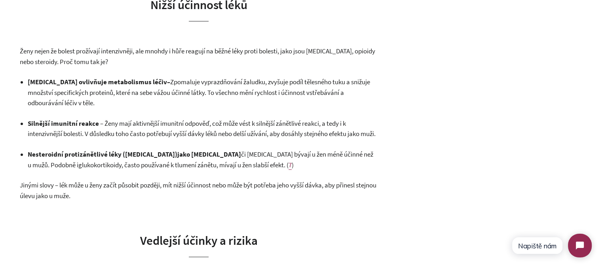
click at [90, 133] on span "– Ženy mají aktivnější imunitní odpověď, což může vést k silnější zánětlivé rea…" at bounding box center [202, 128] width 348 height 19
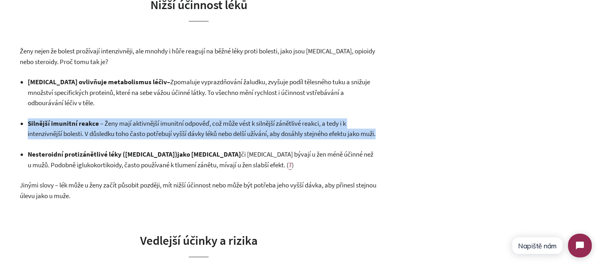
click at [90, 133] on span "– Ženy mají aktivnější imunitní odpověď, což může vést k silnější zánětlivé rea…" at bounding box center [202, 128] width 348 height 19
click at [242, 94] on span "– Zpomaluje vyprazdňování žaludku, zvyšuje podíl tělesného tuku a snižuje množs…" at bounding box center [199, 93] width 343 height 30
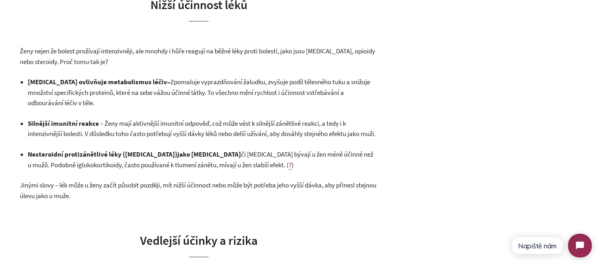
click at [227, 201] on p "Jinými slovy – lék může u ženy začít působit později, mít nižší účinnost nebo m…" at bounding box center [199, 190] width 358 height 21
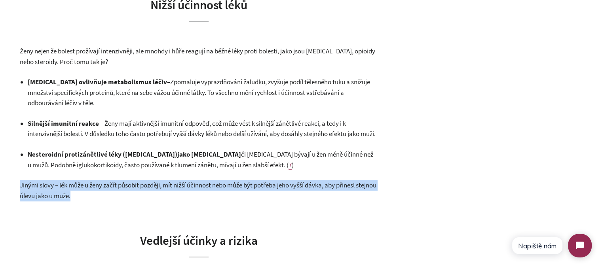
click at [227, 201] on p "Jinými slovy – lék může u ženy začít působit později, mít nižší účinnost nebo m…" at bounding box center [199, 190] width 358 height 21
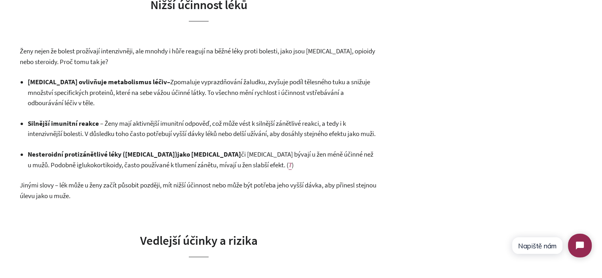
click at [229, 94] on span "– Zpomaluje vyprazdňování žaludku, zvyšuje podíl tělesného tuku a snižuje množs…" at bounding box center [199, 93] width 343 height 30
click at [213, 139] on p "Silnější imunitní reakce – Ženy mají aktivnější imunitní odpověď, což může vést…" at bounding box center [203, 128] width 350 height 21
click at [210, 131] on span "– Ženy mají aktivnější imunitní odpověď, což může vést k silnější zánětlivé rea…" at bounding box center [202, 128] width 348 height 19
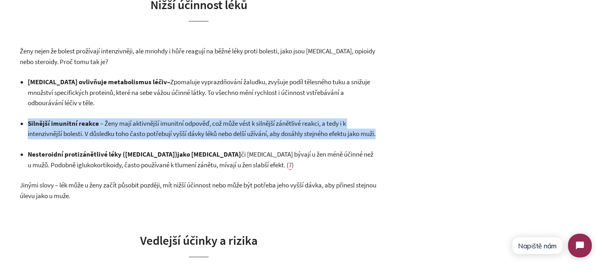
click at [210, 131] on span "– Ženy mají aktivnější imunitní odpověď, což může vést k silnější zánětlivé rea…" at bounding box center [202, 128] width 348 height 19
drag, startPoint x: 219, startPoint y: 140, endPoint x: 214, endPoint y: 141, distance: 5.2
click at [219, 139] on p "Silnější imunitní reakce – Ženy mají aktivnější imunitní odpověď, což může vést…" at bounding box center [203, 128] width 350 height 21
click at [208, 134] on span "– Ženy mají aktivnější imunitní odpověď, což může vést k silnější zánětlivé rea…" at bounding box center [202, 128] width 348 height 19
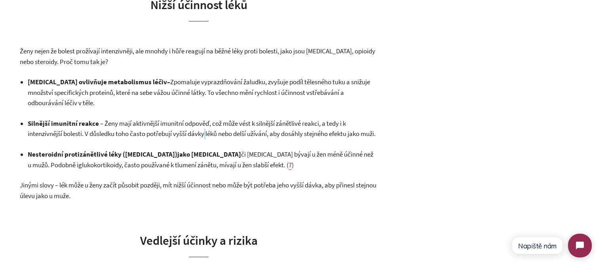
click at [208, 134] on span "– Ženy mají aktivnější imunitní odpověď, což může vést k silnější zánětlivé rea…" at bounding box center [202, 128] width 348 height 19
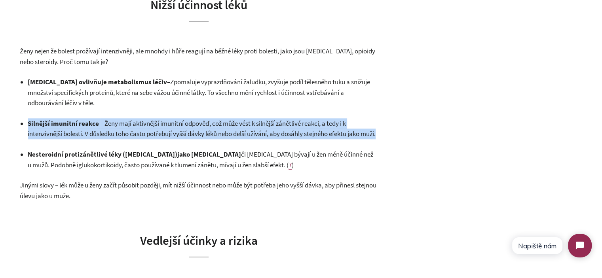
click at [208, 134] on span "– Ženy mají aktivnější imunitní odpověď, což může vést k silnější zánětlivé rea…" at bounding box center [202, 128] width 348 height 19
click at [242, 139] on p "Silnější imunitní reakce – Ženy mají aktivnější imunitní odpověď, což může vést…" at bounding box center [203, 128] width 350 height 21
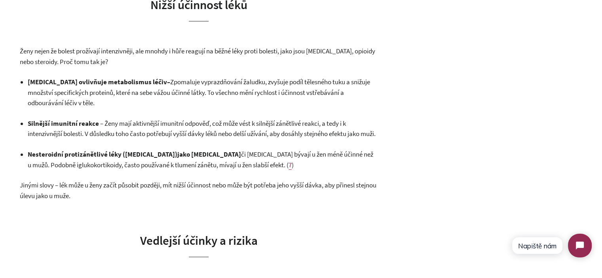
click at [108, 192] on span "Jinými slovy – lék může u ženy začít působit později, mít nižší účinnost nebo m…" at bounding box center [198, 190] width 357 height 19
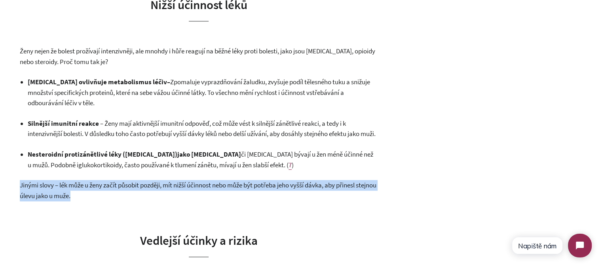
click at [108, 192] on span "Jinými slovy – lék může u ženy začít působit později, mít nižší účinnost nebo m…" at bounding box center [198, 190] width 357 height 19
click at [165, 201] on p "Jinými slovy – lék může u ženy začít působit později, mít nižší účinnost nebo m…" at bounding box center [199, 190] width 358 height 21
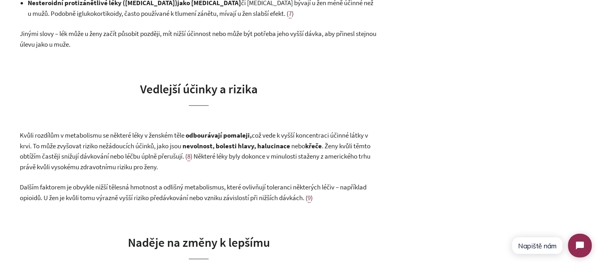
scroll to position [951, 0]
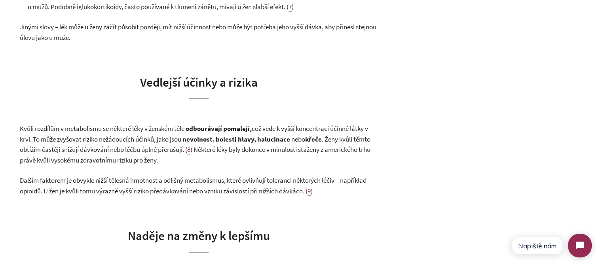
click at [93, 133] on span "Kvůli rozdílům v metabolismu se některé léky v ženském těle" at bounding box center [103, 128] width 166 height 9
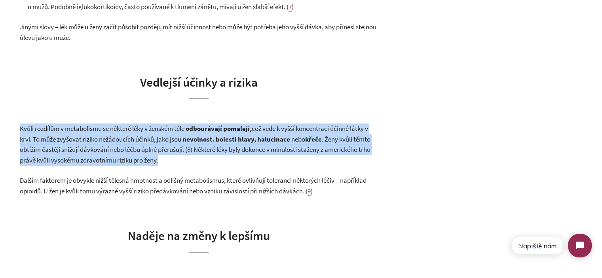
click at [93, 133] on span "Kvůli rozdílům v metabolismu se některé léky v ženském těle" at bounding box center [103, 128] width 166 height 9
click at [150, 154] on span ". Ženy kvůli těmto obtížím častěji snižují dávkování nebo léčbu úplně přerušují…" at bounding box center [195, 144] width 351 height 19
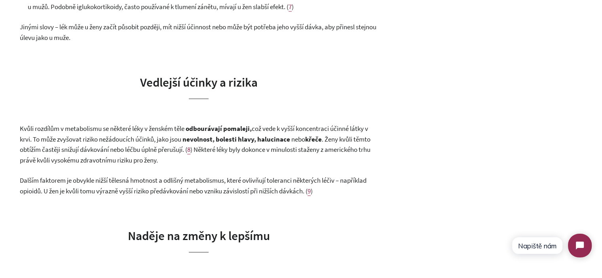
click at [147, 187] on p "Dalším faktorem je obvykle nižší tělesná hmotnost a odlišný metabolismus, které…" at bounding box center [199, 185] width 358 height 21
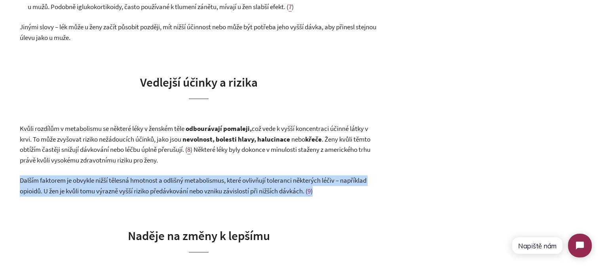
click at [147, 187] on p "Dalším faktorem je obvykle nižší tělesná hmotnost a odlišný metabolismus, které…" at bounding box center [199, 185] width 358 height 21
click at [196, 196] on span "Dalším faktorem je obvykle nižší tělesná hmotnost a odlišný metabolismus, které…" at bounding box center [193, 185] width 347 height 19
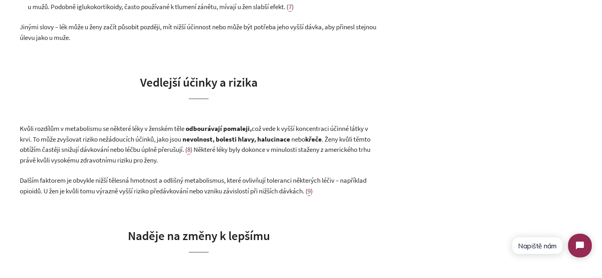
click at [136, 154] on span ". Ženy kvůli těmto obtížím častěji snižují dávkování nebo léčbu úplně přerušují…" at bounding box center [195, 144] width 351 height 19
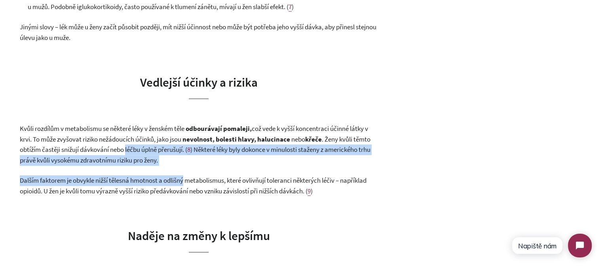
drag, startPoint x: 136, startPoint y: 160, endPoint x: 182, endPoint y: 190, distance: 54.9
click at [182, 190] on div "Bereš si prášek při migréně nebo bolestivé menstruaci, ale pociťuješ jen minimá…" at bounding box center [199, 42] width 358 height 1436
click at [182, 190] on span "Dalším faktorem je obvykle nižší tělesná hmotnost a odlišný metabolismus, které…" at bounding box center [193, 185] width 347 height 19
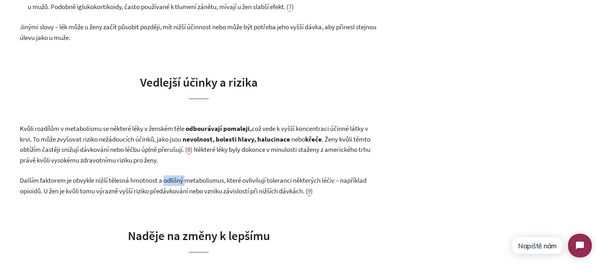
click at [182, 190] on span "Dalším faktorem je obvykle nižší tělesná hmotnost a odlišný metabolismus, které…" at bounding box center [193, 185] width 347 height 19
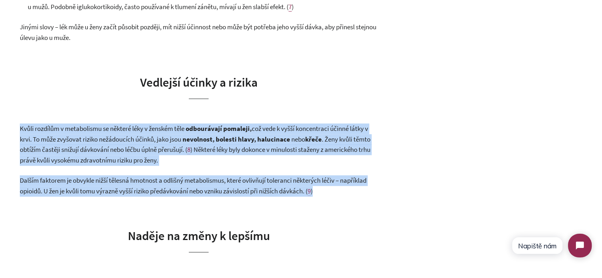
drag, startPoint x: 182, startPoint y: 190, endPoint x: 144, endPoint y: 161, distance: 47.8
click at [144, 161] on div "Bereš si prášek při migréně nebo bolestivé menstruaci, ale pociťuješ jen minimá…" at bounding box center [199, 42] width 358 height 1436
click at [144, 154] on span ". Ženy kvůli těmto obtížím častěji snižují dávkování nebo léčbu úplně přerušují…" at bounding box center [195, 144] width 351 height 19
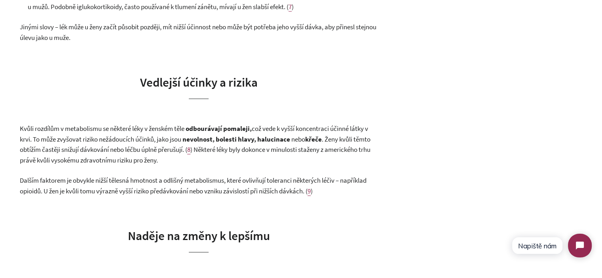
click at [144, 154] on span ". Ženy kvůli těmto obtížím častěji snižují dávkování nebo léčbu úplně přerušují…" at bounding box center [195, 144] width 351 height 19
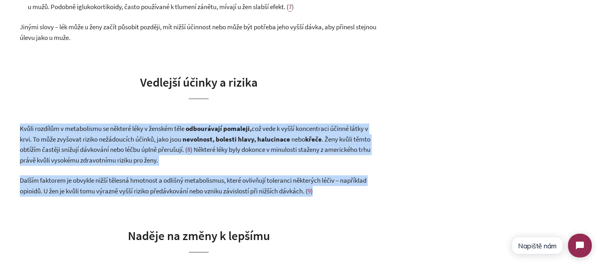
drag, startPoint x: 144, startPoint y: 161, endPoint x: 222, endPoint y: 198, distance: 85.9
click at [222, 198] on div "Bereš si prášek při migréně nebo bolestivé menstruaci, ale pociťuješ jen minimá…" at bounding box center [199, 42] width 358 height 1436
click at [222, 196] on span "Dalším faktorem je obvykle nižší tělesná hmotnost a odlišný metabolismus, které…" at bounding box center [193, 185] width 347 height 19
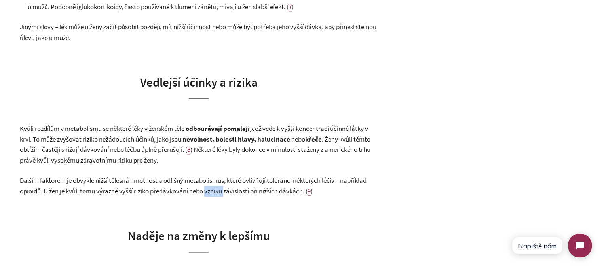
click at [222, 196] on span "Dalším faktorem je obvykle nižší tělesná hmotnost a odlišný metabolismus, které…" at bounding box center [193, 185] width 347 height 19
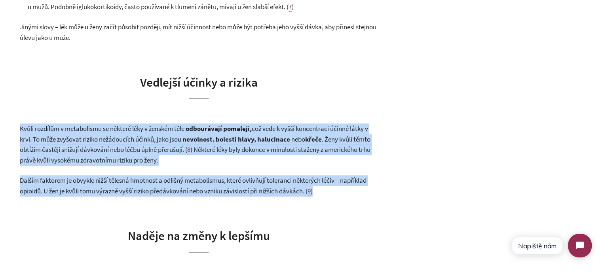
drag, startPoint x: 222, startPoint y: 198, endPoint x: 139, endPoint y: 153, distance: 94.6
click at [139, 153] on div "Bereš si prášek při migréně nebo bolestivé menstruaci, ale pociťuješ jen minimá…" at bounding box center [199, 42] width 358 height 1436
click at [139, 144] on span ", což vede k vyšší koncentraci účinné látky v krvi. To může zvyšovat riziko než…" at bounding box center [194, 133] width 349 height 19
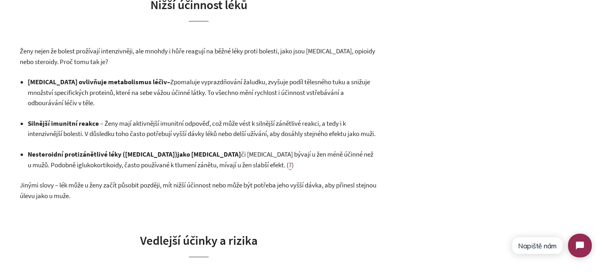
click at [104, 100] on p "Estrogen ovlivňuje metabolismus léčiv – Zpomaluje vyprazdňování žaludku, zvyšuj…" at bounding box center [203, 93] width 350 height 32
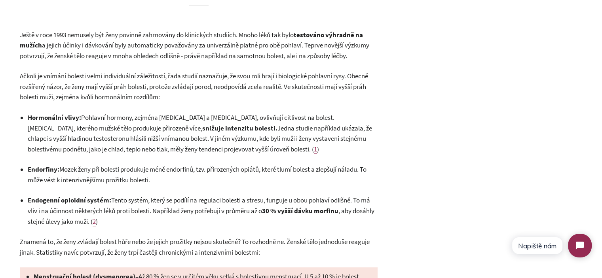
scroll to position [356, 0]
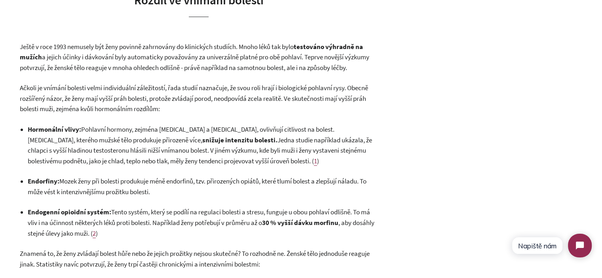
click at [109, 155] on span ". Jedna studie například ukázala, že chlapci s vyšší hladinou testosteronu hlás…" at bounding box center [200, 151] width 345 height 30
click at [108, 155] on span ". Jedna studie například ukázala, že chlapci s vyšší hladinou testosteronu hlás…" at bounding box center [200, 151] width 345 height 30
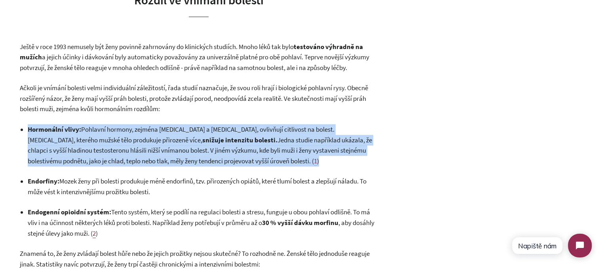
click at [108, 155] on span ". Jedna studie například ukázala, že chlapci s vyšší hladinou testosteronu hlás…" at bounding box center [200, 151] width 345 height 30
click at [202, 143] on strong "snižuje intenzitu bolesti" at bounding box center [238, 140] width 73 height 9
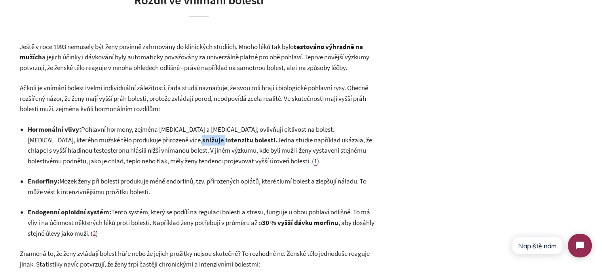
click at [202, 143] on strong "snižuje intenzitu bolesti" at bounding box center [238, 140] width 73 height 9
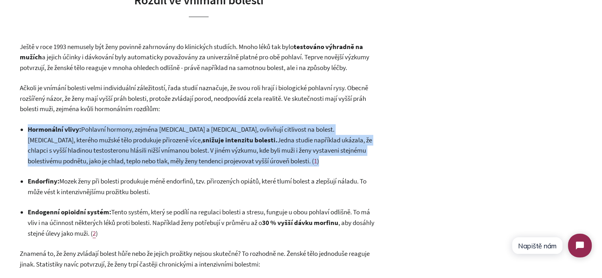
click at [202, 143] on strong "snižuje intenzitu bolesti" at bounding box center [238, 140] width 73 height 9
click at [209, 155] on span ". Jedna studie například ukázala, že chlapci s vyšší hladinou testosteronu hlás…" at bounding box center [200, 151] width 345 height 30
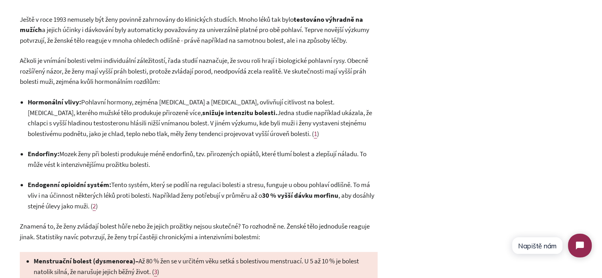
scroll to position [396, 0]
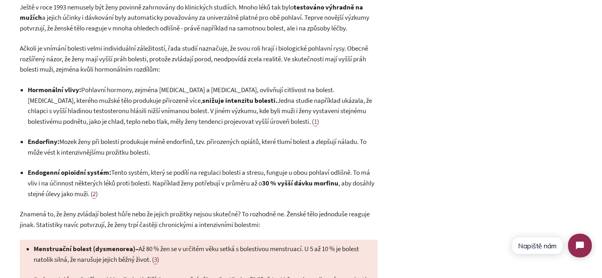
click at [44, 90] on strong "Hormonální vlivy" at bounding box center [53, 90] width 51 height 9
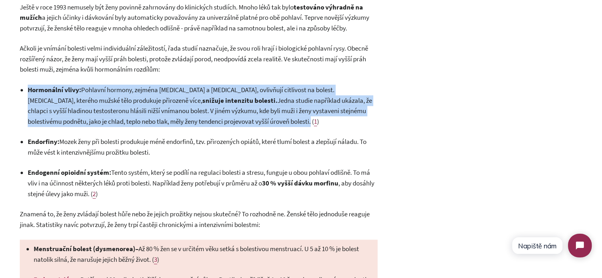
drag, startPoint x: 44, startPoint y: 90, endPoint x: 244, endPoint y: 120, distance: 201.5
click at [244, 120] on p "Hormonální vlivy : Pohlavní hormony, zejména testosteron a estrogen, ovlivňují …" at bounding box center [203, 106] width 350 height 42
click at [113, 97] on span ": Pohlavní hormony, zejména testosteron a estrogen, ovlivňují citlivost na bole…" at bounding box center [181, 95] width 307 height 19
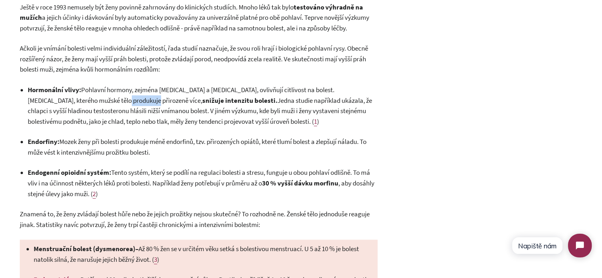
click at [113, 97] on span ": Pohlavní hormony, zejména testosteron a estrogen, ovlivňují citlivost na bole…" at bounding box center [181, 95] width 307 height 19
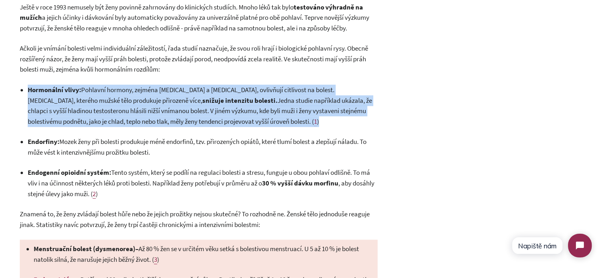
click at [113, 97] on span ": Pohlavní hormony, zejména testosteron a estrogen, ovlivňují citlivost na bole…" at bounding box center [181, 95] width 307 height 19
click at [135, 109] on span ". Jedna studie například ukázala, že chlapci s vyšší hladinou testosteronu hlás…" at bounding box center [200, 111] width 345 height 30
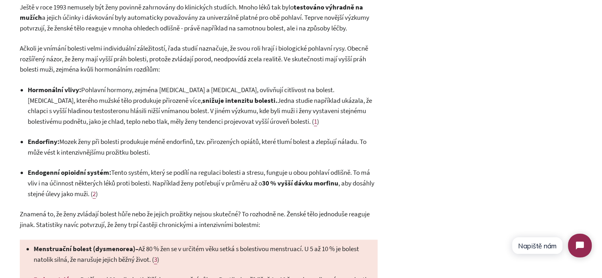
click at [174, 50] on span "Ačkoli je vnímání bolesti velmi individuální záležitostí, řada studií naznačuje…" at bounding box center [194, 59] width 349 height 30
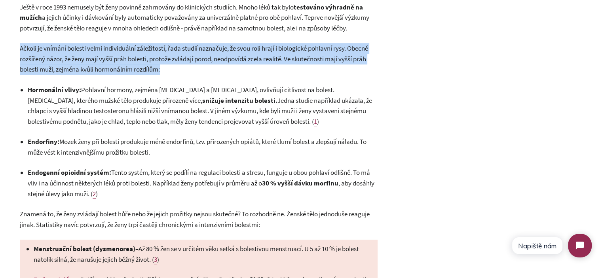
click at [174, 50] on span "Ačkoli je vnímání bolesti velmi individuální záležitostí, řada studií naznačuje…" at bounding box center [194, 59] width 349 height 30
click at [204, 68] on p "Ačkoli je vnímání bolesti velmi individuální záležitostí, řada studií naznačuje…" at bounding box center [199, 59] width 358 height 32
drag, startPoint x: 204, startPoint y: 69, endPoint x: 19, endPoint y: 53, distance: 185.3
click at [20, 53] on span "Ačkoli je vnímání bolesti velmi individuální záležitostí, řada studií naznačuje…" at bounding box center [194, 59] width 349 height 30
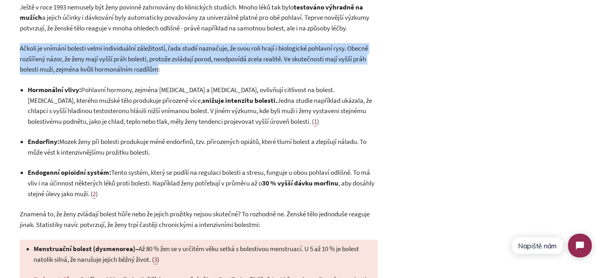
drag, startPoint x: 19, startPoint y: 53, endPoint x: 157, endPoint y: 70, distance: 138.5
click at [151, 69] on span "Ačkoli je vnímání bolesti velmi individuální záležitostí, řada studií naznačuje…" at bounding box center [194, 59] width 349 height 30
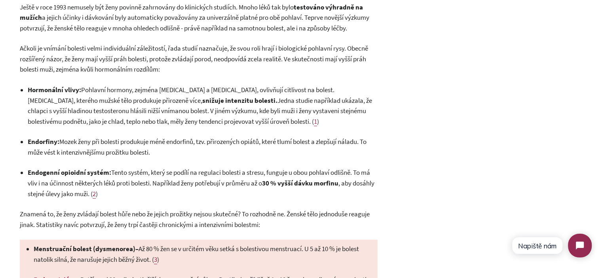
click at [165, 71] on p "Ačkoli je vnímání bolesti velmi individuální záležitostí, řada studií naznačuje…" at bounding box center [199, 59] width 358 height 32
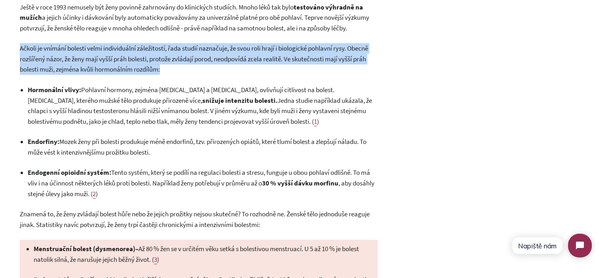
drag, startPoint x: 153, startPoint y: 71, endPoint x: 21, endPoint y: 51, distance: 133.4
click at [21, 51] on p "Ačkoli je vnímání bolesti velmi individuální záležitostí, řada studií naznačuje…" at bounding box center [199, 59] width 358 height 32
click at [21, 50] on span "Ačkoli je vnímání bolesti velmi individuální záležitostí, řada studií naznačuje…" at bounding box center [194, 59] width 349 height 30
drag, startPoint x: 21, startPoint y: 50, endPoint x: 221, endPoint y: 68, distance: 201.2
click at [221, 68] on p "Ačkoli je vnímání bolesti velmi individuální záležitostí, řada studií naznačuje…" at bounding box center [199, 59] width 358 height 32
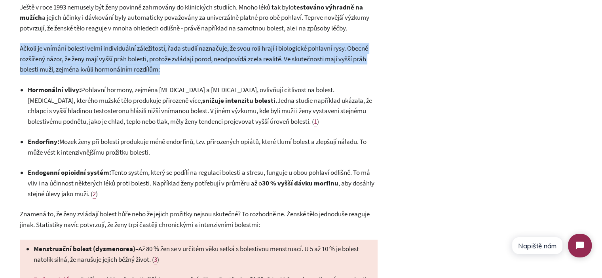
click at [221, 68] on p "Ačkoli je vnímání bolesti velmi individuální záležitostí, řada studií naznačuje…" at bounding box center [199, 59] width 358 height 32
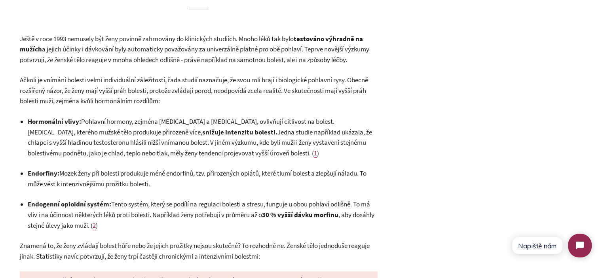
scroll to position [317, 0]
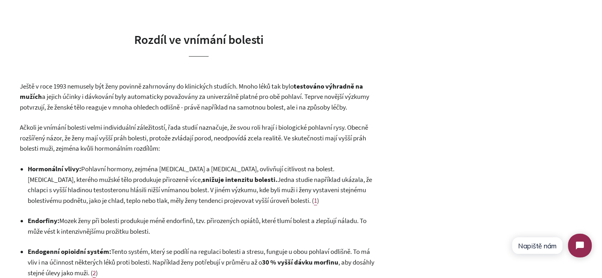
click at [164, 94] on span "a jejich účinky i dávkování byly automaticky považovány za univerzálně platné p…" at bounding box center [195, 101] width 350 height 19
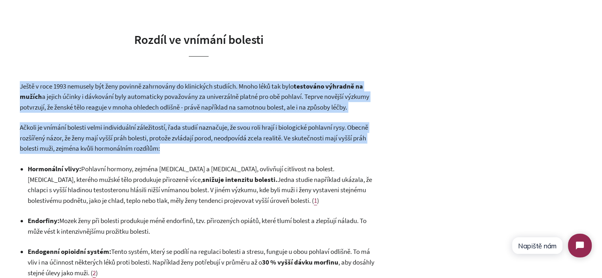
drag, startPoint x: 164, startPoint y: 94, endPoint x: 177, endPoint y: 139, distance: 46.9
click at [177, 139] on span "Ačkoli je vnímání bolesti velmi individuální záležitostí, řada studií naznačuje…" at bounding box center [194, 138] width 349 height 30
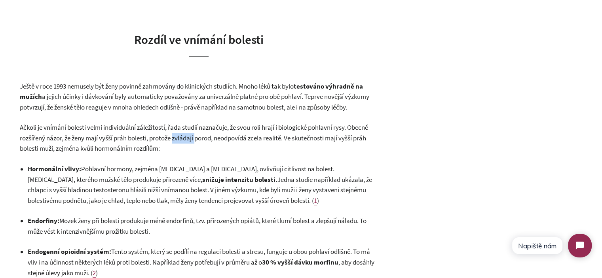
click at [177, 139] on span "Ačkoli je vnímání bolesti velmi individuální záležitostí, řada studií naznačuje…" at bounding box center [194, 138] width 349 height 30
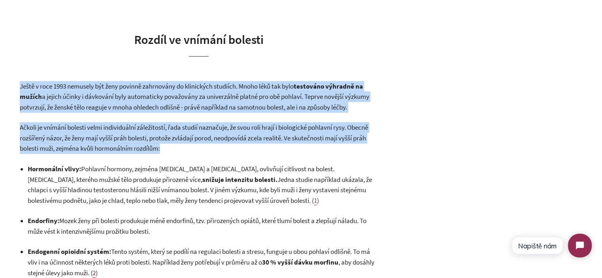
drag, startPoint x: 177, startPoint y: 139, endPoint x: 174, endPoint y: 107, distance: 32.6
click at [174, 107] on span "a jejich účinky i dávkování byly automaticky považovány za univerzálně platné p…" at bounding box center [195, 101] width 350 height 19
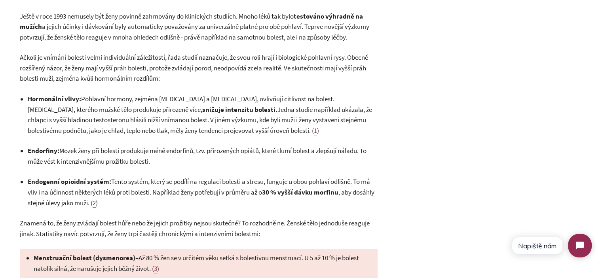
scroll to position [396, 0]
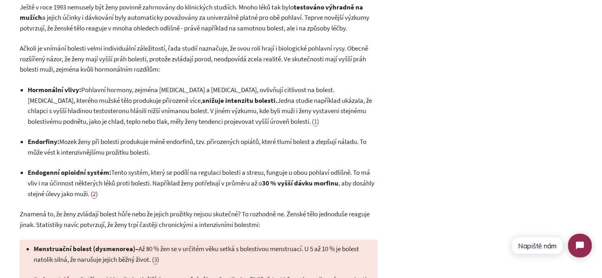
click at [109, 100] on span ": Pohlavní hormony, zejména testosteron a estrogen, ovlivňují citlivost na bole…" at bounding box center [181, 95] width 307 height 19
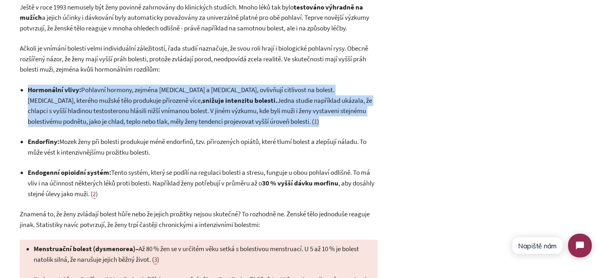
click at [109, 100] on span ": Pohlavní hormony, zejména testosteron a estrogen, ovlivňují citlivost na bole…" at bounding box center [181, 95] width 307 height 19
click at [230, 99] on span ". Jedna studie například ukázala, že chlapci s vyšší hladinou testosteronu hlás…" at bounding box center [200, 111] width 345 height 30
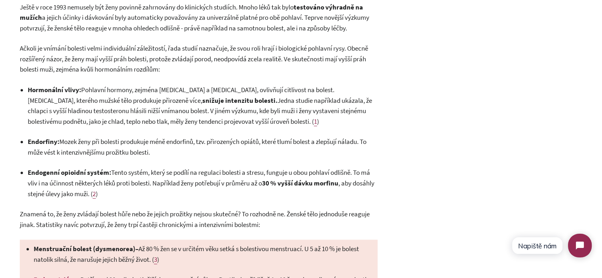
click at [249, 95] on p "Hormonální vlivy : Pohlavní hormony, zejména testosteron a estrogen, ovlivňují …" at bounding box center [203, 106] width 350 height 42
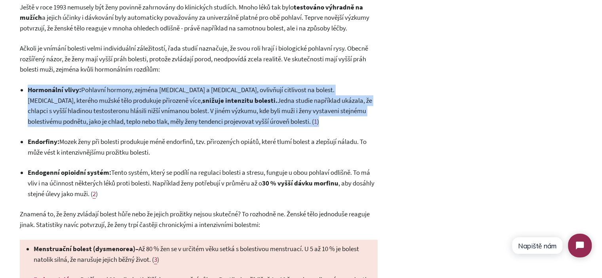
click at [249, 95] on p "Hormonální vlivy : Pohlavní hormony, zejména testosteron a estrogen, ovlivňují …" at bounding box center [203, 106] width 350 height 42
click at [320, 115] on span ". Jedna studie například ukázala, že chlapci s vyšší hladinou testosteronu hlás…" at bounding box center [200, 111] width 345 height 30
drag, startPoint x: 301, startPoint y: 120, endPoint x: 30, endPoint y: 93, distance: 272.7
click at [30, 93] on p "Hormonální vlivy : Pohlavní hormony, zejména testosteron a estrogen, ovlivňují …" at bounding box center [203, 106] width 350 height 42
click at [30, 93] on strong "Hormonální vlivy" at bounding box center [53, 90] width 51 height 9
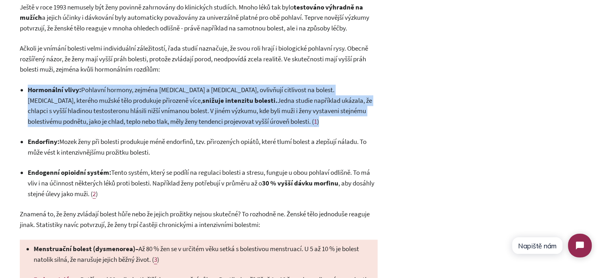
drag, startPoint x: 28, startPoint y: 92, endPoint x: 336, endPoint y: 117, distance: 309.2
click at [335, 117] on p "Hormonální vlivy : Pohlavní hormony, zejména testosteron a estrogen, ovlivňují …" at bounding box center [203, 106] width 350 height 42
click at [337, 117] on p "Hormonální vlivy : Pohlavní hormony, zejména testosteron a estrogen, ovlivňují …" at bounding box center [203, 106] width 350 height 42
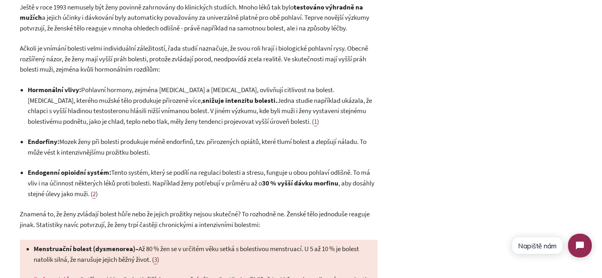
click at [241, 121] on span ". Jedna studie například ukázala, že chlapci s vyšší hladinou testosteronu hlás…" at bounding box center [200, 111] width 345 height 30
click at [242, 121] on span ". Jedna studie například ukázala, že chlapci s vyšší hladinou testosteronu hlás…" at bounding box center [200, 111] width 345 height 30
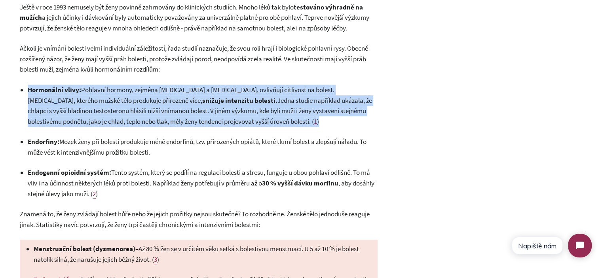
drag, startPoint x: 242, startPoint y: 121, endPoint x: 168, endPoint y: 122, distance: 73.7
click at [169, 122] on span ". Jedna studie například ukázala, že chlapci s vyšší hladinou testosteronu hlás…" at bounding box center [200, 111] width 345 height 30
click at [130, 121] on span ". Jedna studie například ukázala, že chlapci s vyšší hladinou testosteronu hlás…" at bounding box center [200, 111] width 345 height 30
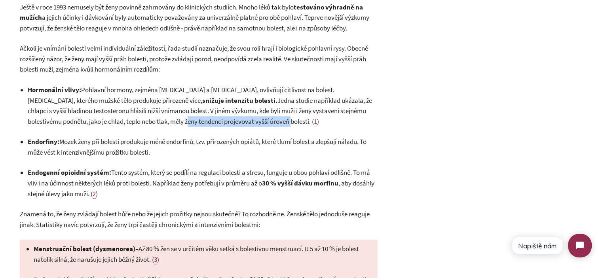
drag, startPoint x: 130, startPoint y: 121, endPoint x: 227, endPoint y: 122, distance: 97.1
click at [223, 122] on span ". Jedna studie například ukázala, že chlapci s vyšší hladinou testosteronu hlás…" at bounding box center [200, 111] width 345 height 30
click at [228, 122] on span ". Jedna studie například ukázala, že chlapci s vyšší hladinou testosteronu hlás…" at bounding box center [200, 111] width 345 height 30
click at [246, 122] on span ". Jedna studie například ukázala, že chlapci s vyšší hladinou testosteronu hlás…" at bounding box center [200, 111] width 345 height 30
click at [248, 122] on span ". Jedna studie například ukázala, že chlapci s vyšší hladinou testosteronu hlás…" at bounding box center [200, 111] width 345 height 30
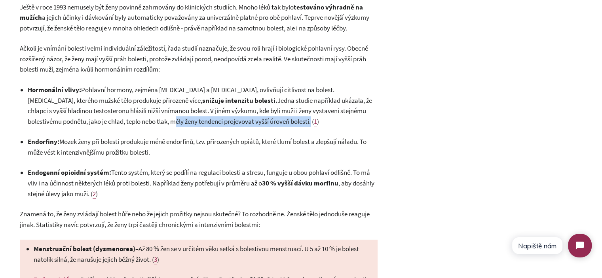
drag, startPoint x: 248, startPoint y: 122, endPoint x: 115, endPoint y: 122, distance: 133.5
click at [115, 122] on span ". Jedna studie například ukázala, že chlapci s vyšší hladinou testosteronu hlás…" at bounding box center [200, 111] width 345 height 30
click at [124, 122] on span ". Jedna studie například ukázala, že chlapci s vyšší hladinou testosteronu hlás…" at bounding box center [200, 111] width 345 height 30
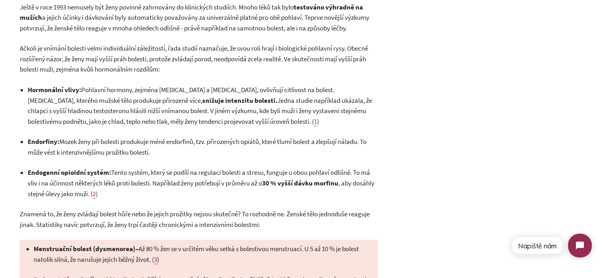
click at [42, 89] on strong "Hormonální vlivy" at bounding box center [53, 90] width 51 height 9
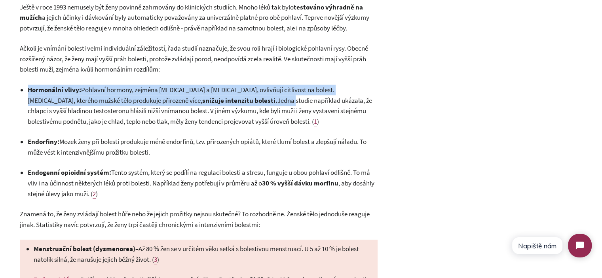
drag, startPoint x: 42, startPoint y: 89, endPoint x: 210, endPoint y: 102, distance: 168.9
click at [210, 102] on p "Hormonální vlivy : Pohlavní hormony, zejména testosteron a estrogen, ovlivňují …" at bounding box center [203, 106] width 350 height 42
click at [210, 102] on span ". Jedna studie například ukázala, že chlapci s vyšší hladinou testosteronu hlás…" at bounding box center [200, 111] width 345 height 30
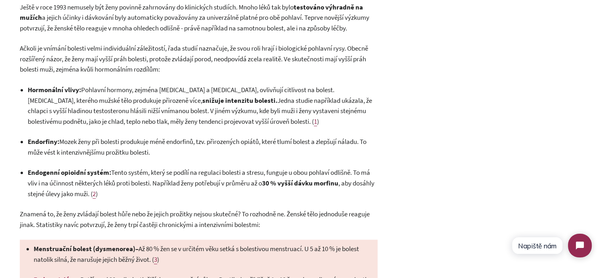
click at [67, 98] on span ": Pohlavní hormony, zejména testosteron a estrogen, ovlivňují citlivost na bole…" at bounding box center [181, 95] width 307 height 19
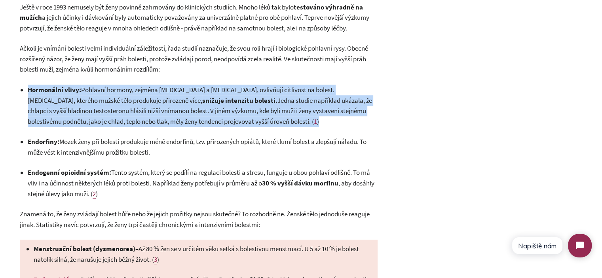
click at [67, 98] on span ": Pohlavní hormony, zejména testosteron a estrogen, ovlivňují citlivost na bole…" at bounding box center [181, 95] width 307 height 19
click at [38, 87] on strong "Hormonální vlivy" at bounding box center [53, 90] width 51 height 9
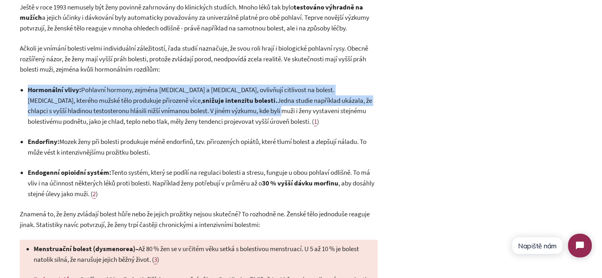
drag, startPoint x: 38, startPoint y: 87, endPoint x: 216, endPoint y: 114, distance: 179.9
click at [216, 114] on p "Hormonální vlivy : Pohlavní hormony, zejména testosteron a estrogen, ovlivňují …" at bounding box center [203, 106] width 350 height 42
click at [216, 114] on span ". Jedna studie například ukázala, že chlapci s vyšší hladinou testosteronu hlás…" at bounding box center [200, 111] width 345 height 30
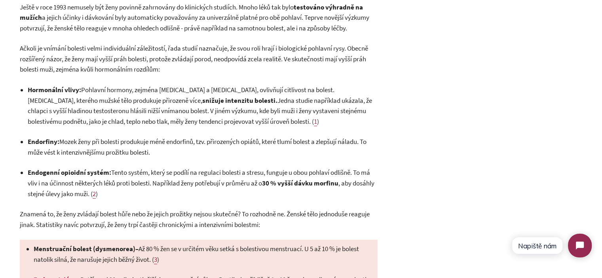
click at [233, 51] on span "Ačkoli je vnímání bolesti velmi individuální záležitostí, řada studií naznačuje…" at bounding box center [194, 59] width 349 height 30
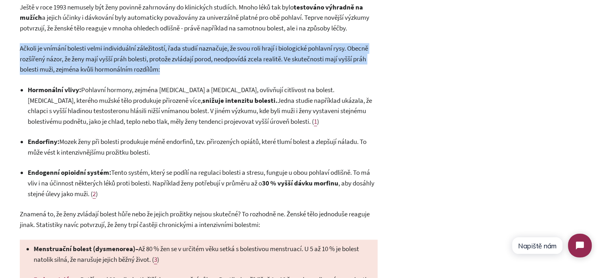
drag, startPoint x: 233, startPoint y: 51, endPoint x: 233, endPoint y: 72, distance: 21.0
click at [233, 72] on p "Ačkoli je vnímání bolesti velmi individuální záležitostí, řada studií naznačuje…" at bounding box center [199, 59] width 358 height 32
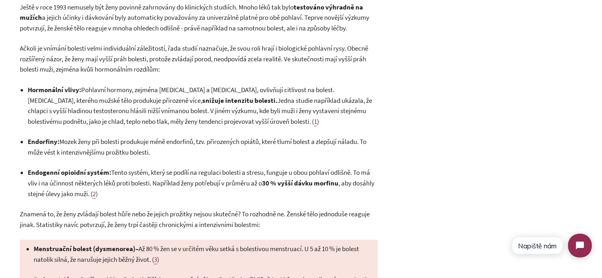
click at [160, 68] on span "Ačkoli je vnímání bolesti velmi individuální záležitostí, řada studií naznačuje…" at bounding box center [194, 59] width 349 height 30
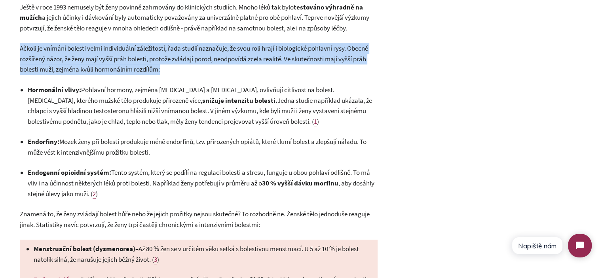
click at [160, 68] on span "Ačkoli je vnímání bolesti velmi individuální záležitostí, řada studií naznačuje…" at bounding box center [194, 59] width 349 height 30
click at [177, 71] on p "Ačkoli je vnímání bolesti velmi individuální záležitostí, řada studií naznačuje…" at bounding box center [199, 59] width 358 height 32
click at [180, 59] on span "Ačkoli je vnímání bolesti velmi individuální záležitostí, řada studií naznačuje…" at bounding box center [194, 59] width 349 height 30
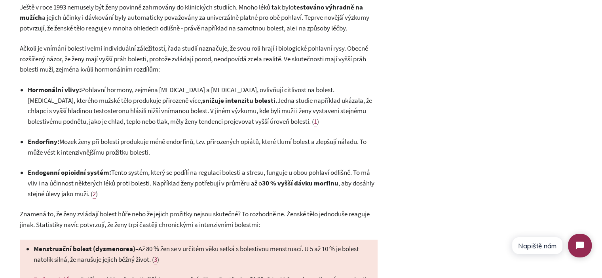
click at [187, 71] on p "Ačkoli je vnímání bolesti velmi individuální záležitostí, řada studií naznačuje…" at bounding box center [199, 59] width 358 height 32
click at [180, 121] on span ". Jedna studie například ukázala, že chlapci s vyšší hladinou testosteronu hlás…" at bounding box center [200, 111] width 345 height 30
click at [120, 122] on span ". Jedna studie například ukázala, že chlapci s vyšší hladinou testosteronu hlás…" at bounding box center [200, 111] width 345 height 30
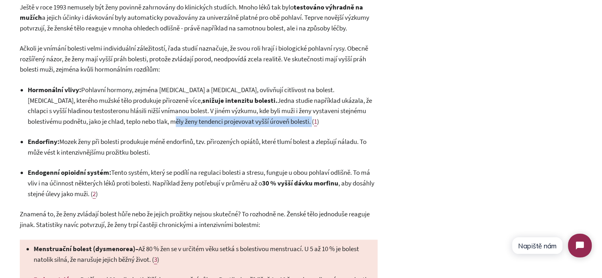
drag, startPoint x: 120, startPoint y: 122, endPoint x: 253, endPoint y: 122, distance: 132.7
click at [253, 122] on span ". Jedna studie například ukázala, že chlapci s vyšší hladinou testosteronu hlás…" at bounding box center [200, 111] width 345 height 30
click at [254, 122] on span ". Jedna studie například ukázala, že chlapci s vyšší hladinou testosteronu hlás…" at bounding box center [200, 111] width 345 height 30
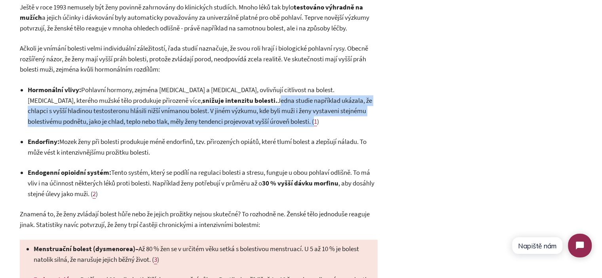
drag, startPoint x: 254, startPoint y: 122, endPoint x: 212, endPoint y: 103, distance: 46.8
click at [212, 103] on span ". Jedna studie například ukázala, že chlapci s vyšší hladinou testosteronu hlás…" at bounding box center [200, 111] width 345 height 30
drag, startPoint x: 210, startPoint y: 100, endPoint x: 255, endPoint y: 123, distance: 50.3
click at [255, 123] on span ". Jedna studie například ukázala, že chlapci s vyšší hladinou testosteronu hlás…" at bounding box center [200, 111] width 345 height 30
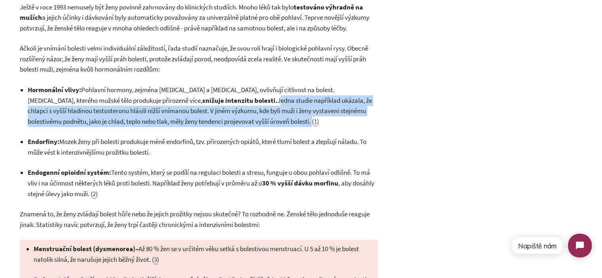
click at [255, 123] on span ". Jedna studie například ukázala, že chlapci s vyšší hladinou testosteronu hlás…" at bounding box center [200, 111] width 345 height 30
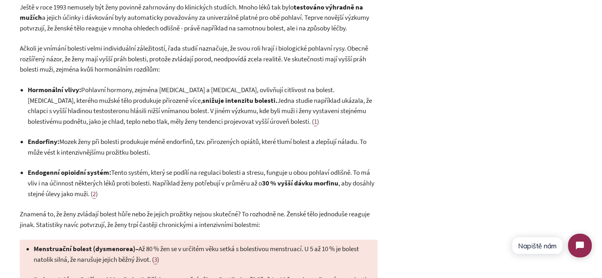
click at [298, 123] on p "Hormonální vlivy : Pohlavní hormony, zejména testosteron a estrogen, ovlivňují …" at bounding box center [203, 106] width 350 height 42
click at [263, 108] on span ". Jedna studie například ukázala, že chlapci s vyšší hladinou testosteronu hlás…" at bounding box center [200, 111] width 345 height 30
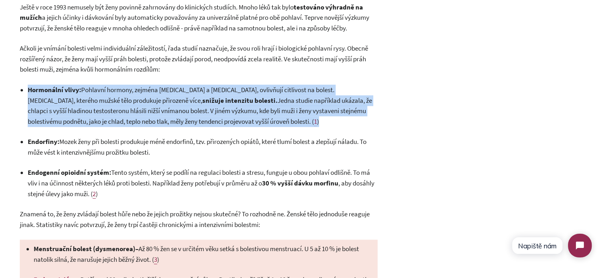
click at [263, 108] on span ". Jedna studie například ukázala, že chlapci s vyšší hladinou testosteronu hlás…" at bounding box center [200, 111] width 345 height 30
click at [304, 118] on p "Hormonální vlivy : Pohlavní hormony, zejména testosteron a estrogen, ovlivňují …" at bounding box center [203, 106] width 350 height 42
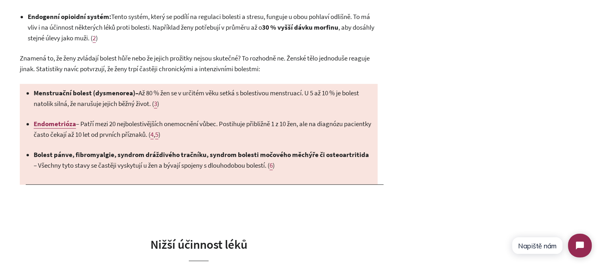
scroll to position [555, 0]
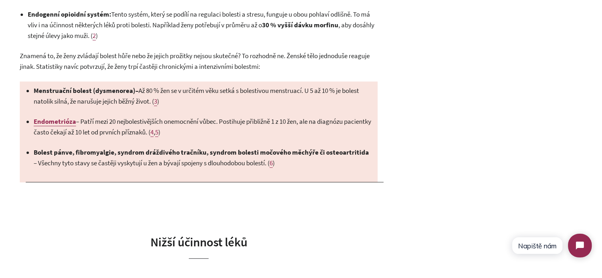
click at [127, 94] on strong "Menstruační bolest (dysmenorea)" at bounding box center [85, 90] width 102 height 9
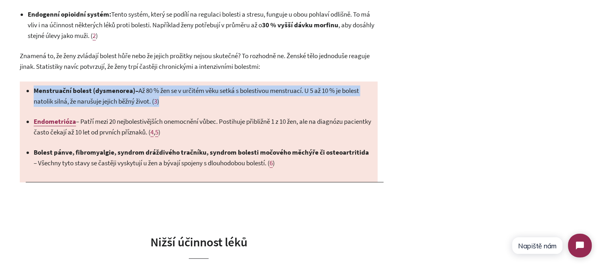
drag, startPoint x: 127, startPoint y: 94, endPoint x: 210, endPoint y: 94, distance: 82.8
click at [127, 94] on strong "Menstruační bolest (dysmenorea)" at bounding box center [85, 90] width 102 height 9
click at [221, 94] on span "– Až 80 % žen se v určitém věku setká s bolestivou menstruací. U 5 až 10 % je b…" at bounding box center [197, 95] width 326 height 19
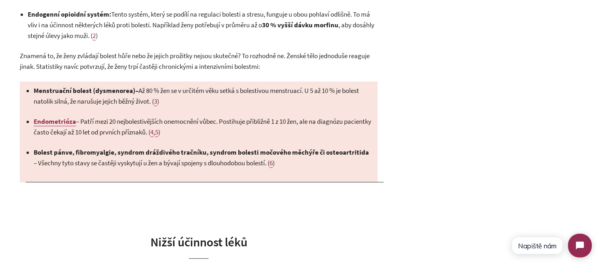
click at [102, 95] on p "Menstruační bolest (dysmenorea) – Až 80 % žen se v určitém věku setká s bolesti…" at bounding box center [203, 96] width 338 height 21
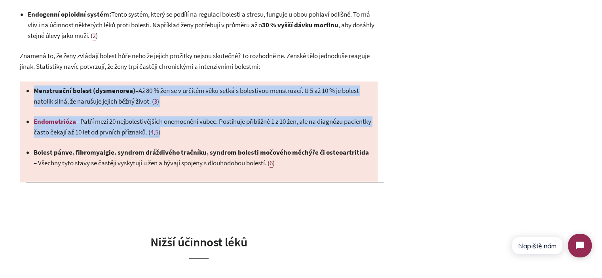
drag, startPoint x: 102, startPoint y: 95, endPoint x: 210, endPoint y: 135, distance: 114.4
click at [210, 135] on ul "Menstruační bolest (dysmenorea) – Až 80 % žen se v určitém věku setká s bolesti…" at bounding box center [203, 127] width 338 height 83
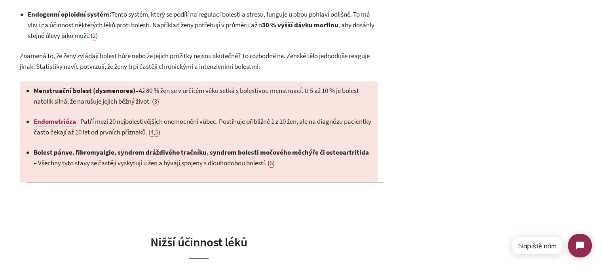
click at [129, 125] on span "– Patří mezi 20 nejbolestivějších onemocnění vůbec. Postihuje přibližně 1 z 10 …" at bounding box center [203, 126] width 338 height 19
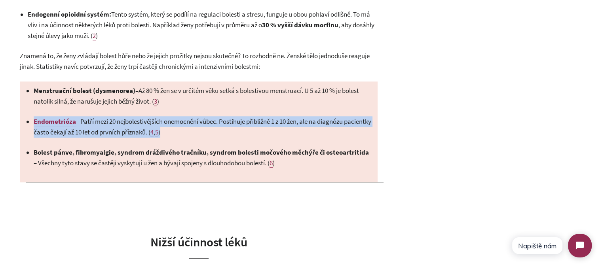
click at [129, 125] on span "– Patří mezi 20 nejbolestivějších onemocnění vůbec. Postihuje přibližně 1 z 10 …" at bounding box center [203, 126] width 338 height 19
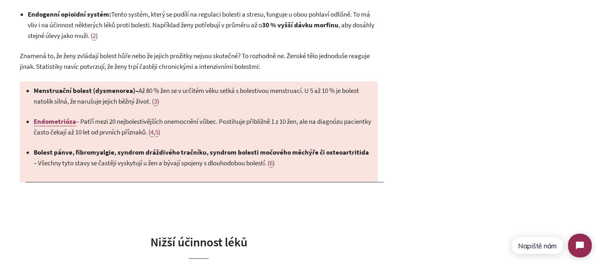
click at [120, 97] on span "– Až 80 % žen se v určitém věku setká s bolestivou menstruací. U 5 až 10 % je b…" at bounding box center [197, 95] width 326 height 19
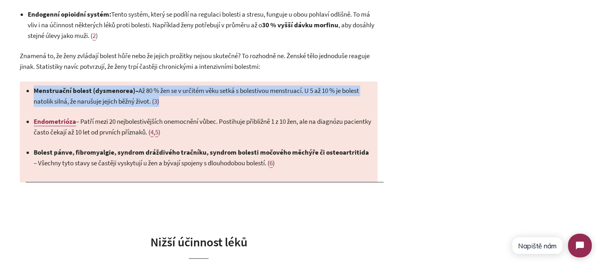
click at [120, 97] on span "– Až 80 % žen se v určitém věku setká s bolestivou menstruací. U 5 až 10 % je b…" at bounding box center [197, 95] width 326 height 19
click at [228, 92] on span "– Až 80 % žen se v určitém věku setká s bolestivou menstruací. U 5 až 10 % je b…" at bounding box center [197, 95] width 326 height 19
drag, startPoint x: 158, startPoint y: 100, endPoint x: 43, endPoint y: 85, distance: 115.9
click at [43, 85] on td "Menstruační bolest (dysmenorea) – Až 80 % žen se v určitém věku setká s bolesti…" at bounding box center [199, 132] width 358 height 101
click at [55, 91] on strong "Menstruační bolest (dysmenorea)" at bounding box center [85, 90] width 102 height 9
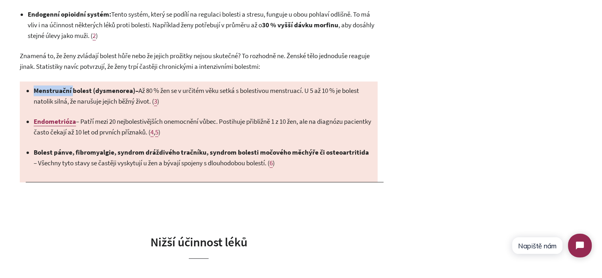
click at [55, 91] on strong "Menstruační bolest (dysmenorea)" at bounding box center [85, 90] width 102 height 9
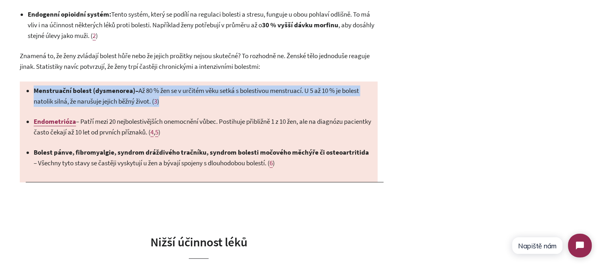
click at [55, 91] on strong "Menstruační bolest (dysmenorea)" at bounding box center [85, 90] width 102 height 9
click at [109, 101] on span "– Až 80 % žen se v určitém věku setká s bolestivou menstruací. U 5 až 10 % je b…" at bounding box center [197, 95] width 326 height 19
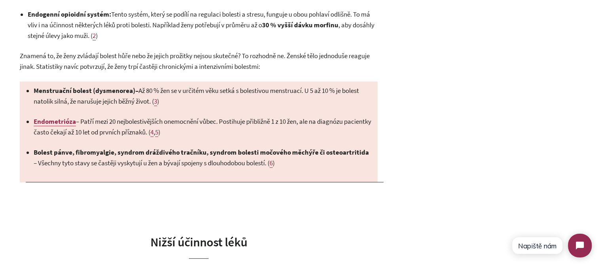
click at [122, 124] on span "– Patří mezi 20 nejbolestivějších onemocnění vůbec. Postihuje přibližně 1 z 10 …" at bounding box center [203, 126] width 338 height 19
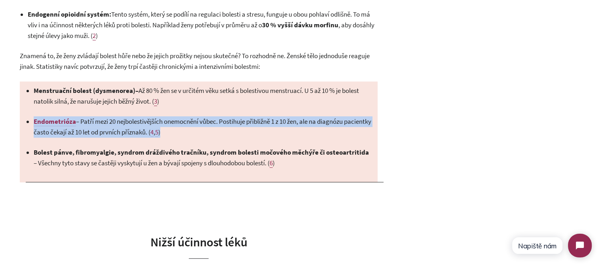
click at [122, 124] on span "– Patří mezi 20 nejbolestivějších onemocnění vůbec. Postihuje přibližně 1 z 10 …" at bounding box center [203, 126] width 338 height 19
click at [135, 128] on span "– Patří mezi 20 nejbolestivějších onemocnění vůbec. Postihuje přibližně 1 z 10 …" at bounding box center [203, 126] width 338 height 19
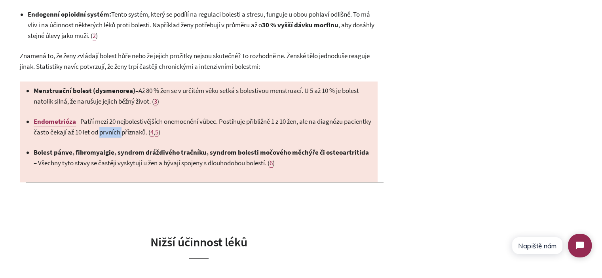
click at [135, 128] on span "– Patří mezi 20 nejbolestivějších onemocnění vůbec. Postihuje přibližně 1 z 10 …" at bounding box center [203, 126] width 338 height 19
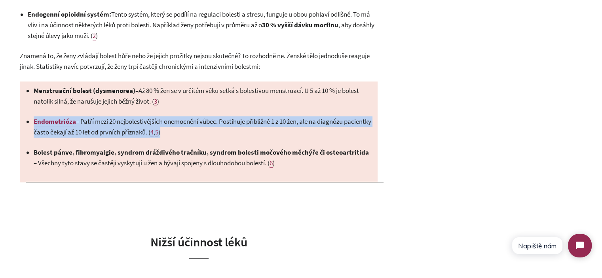
click at [135, 128] on span "– Patří mezi 20 nejbolestivějších onemocnění vůbec. Postihuje přibližně 1 z 10 …" at bounding box center [203, 126] width 338 height 19
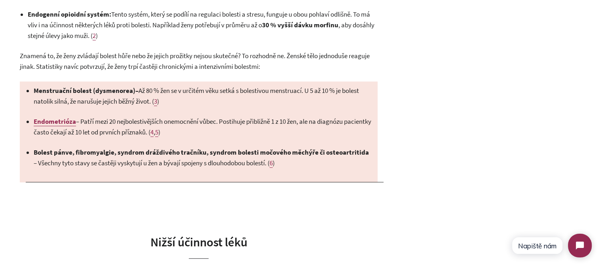
click at [120, 120] on span "– Patří mezi 20 nejbolestivějších onemocnění vůbec. Postihuje přibližně 1 z 10 …" at bounding box center [203, 126] width 338 height 19
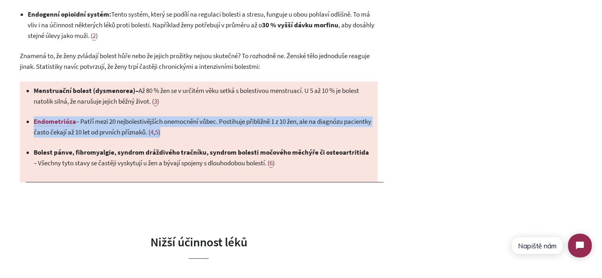
click at [120, 120] on span "– Patří mezi 20 nejbolestivějších onemocnění vůbec. Postihuje přibližně 1 z 10 …" at bounding box center [203, 126] width 338 height 19
click at [120, 127] on p "Endometrióza – Patří mezi 20 nejbolestivějších onemocnění vůbec. Postihuje přib…" at bounding box center [203, 126] width 338 height 21
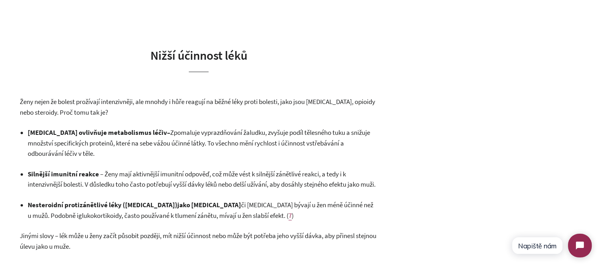
scroll to position [753, 0]
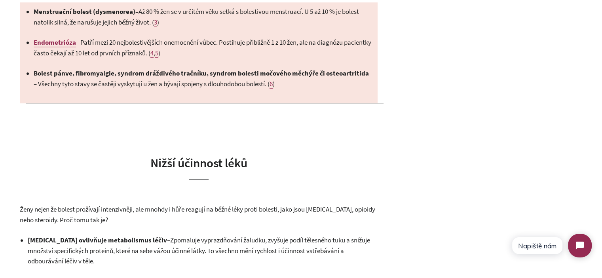
scroll to position [792, 0]
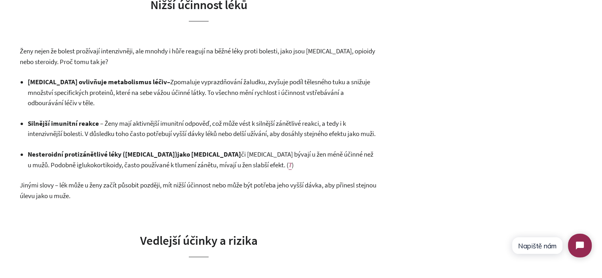
click at [122, 170] on span ", často používané k tlumení zánětu, mívají u žen slabší efekt. (" at bounding box center [205, 165] width 167 height 9
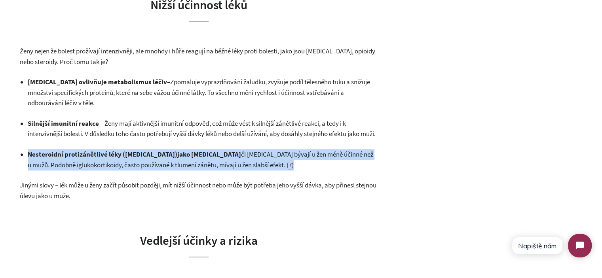
click at [122, 170] on span ", často používané k tlumení zánětu, mívají u žen slabší efekt. (" at bounding box center [205, 165] width 167 height 9
click at [187, 170] on span ", často používané k tlumení zánětu, mívají u žen slabší efekt. (" at bounding box center [205, 165] width 167 height 9
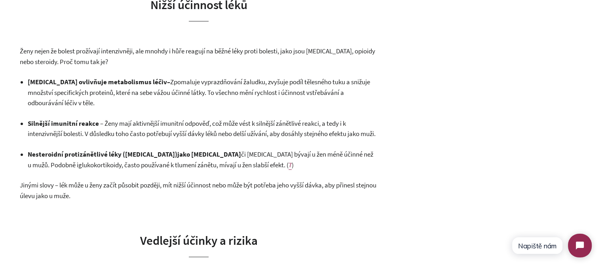
click at [232, 170] on span ", často používané k tlumení zánětu, mívají u žen slabší efekt. (" at bounding box center [205, 165] width 167 height 9
drag, startPoint x: 232, startPoint y: 175, endPoint x: 185, endPoint y: 176, distance: 46.3
click at [185, 170] on span ", často používané k tlumení zánětu, mívají u žen slabší efekt. (" at bounding box center [205, 165] width 167 height 9
click at [32, 138] on span "– Ženy mají aktivnější imunitní odpověď, což může vést k silnější zánětlivé rea…" at bounding box center [202, 128] width 348 height 19
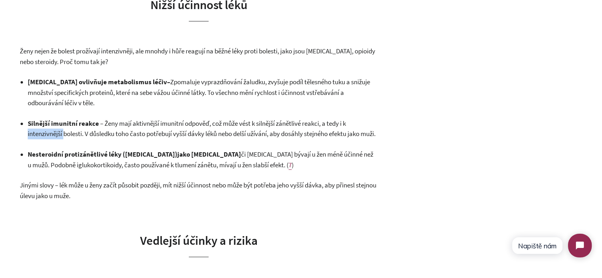
click at [32, 138] on span "– Ženy mají aktivnější imunitní odpověď, což může vést k silnější zánětlivé rea…" at bounding box center [202, 128] width 348 height 19
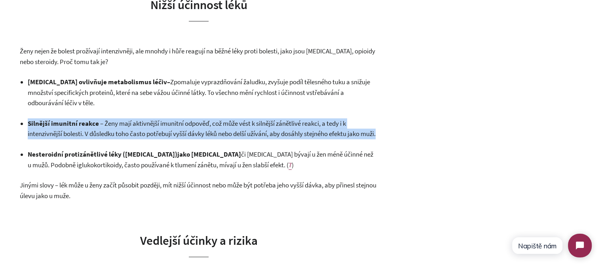
click at [32, 138] on span "– Ženy mají aktivnější imunitní odpověď, což může vést k silnější zánětlivé rea…" at bounding box center [202, 128] width 348 height 19
click at [86, 139] on p "Silnější imunitní reakce – Ženy mají aktivnější imunitní odpověď, což může vést…" at bounding box center [203, 128] width 350 height 21
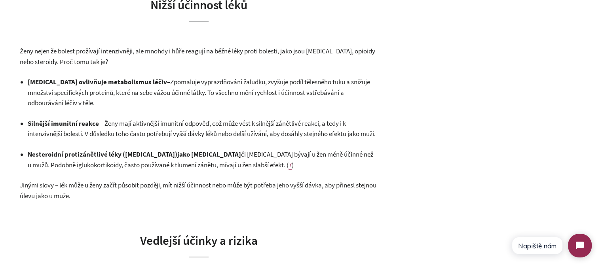
click at [157, 139] on p "Silnější imunitní reakce – Ženy mají aktivnější imunitní odpověď, což může vést…" at bounding box center [203, 128] width 350 height 21
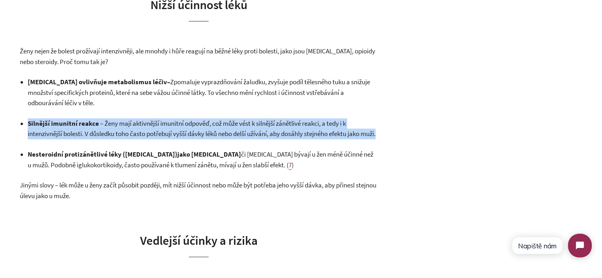
click at [157, 139] on p "Silnější imunitní reakce – Ženy mají aktivnější imunitní odpověď, což může vést…" at bounding box center [203, 128] width 350 height 21
click at [145, 139] on p "Silnější imunitní reakce – Ženy mají aktivnější imunitní odpověď, což může vést…" at bounding box center [203, 128] width 350 height 21
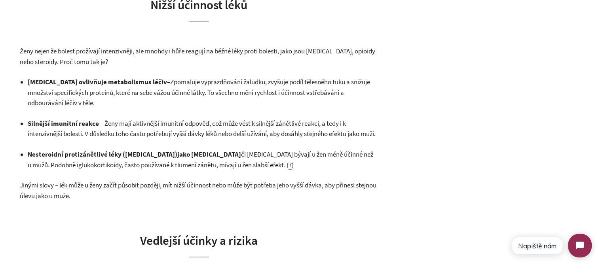
click at [194, 86] on span "– Zpomaluje vyprazdňování žaludku, zvyšuje podíl tělesného tuku a snižuje množs…" at bounding box center [199, 93] width 343 height 30
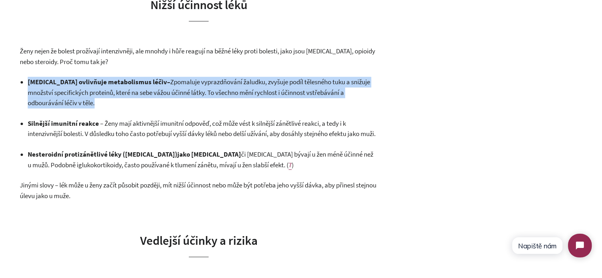
click at [194, 86] on span "– Zpomaluje vyprazdňování žaludku, zvyšuje podíl tělesného tuku a snižuje množs…" at bounding box center [199, 93] width 343 height 30
click at [209, 101] on p "Estrogen ovlivňuje metabolismus léčiv – Zpomaluje vyprazdňování žaludku, zvyšuj…" at bounding box center [203, 93] width 350 height 32
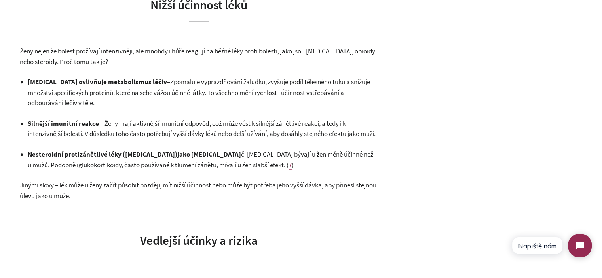
click at [151, 197] on span "Jinými slovy – lék může u ženy začít působit později, mít nižší účinnost nebo m…" at bounding box center [198, 190] width 357 height 19
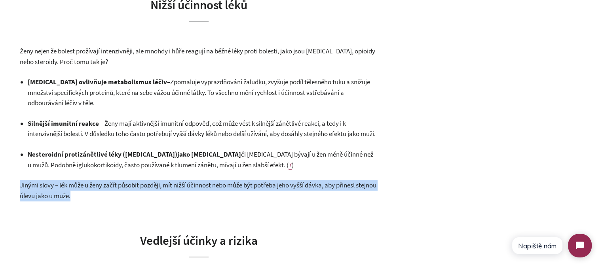
click at [151, 197] on span "Jinými slovy – lék může u ženy začít působit později, mít nižší účinnost nebo m…" at bounding box center [198, 190] width 357 height 19
click at [146, 201] on p "Jinými slovy – lék může u ženy začít působit později, mít nižší účinnost nebo m…" at bounding box center [199, 190] width 358 height 21
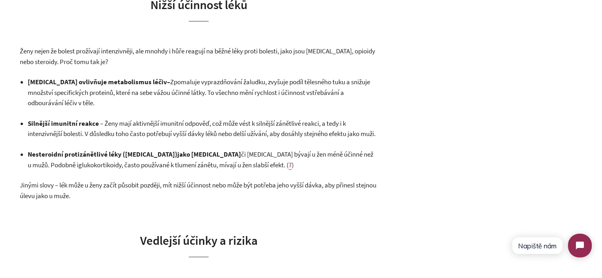
click at [130, 199] on span "Jinými slovy – lék může u ženy začít působit později, mít nižší účinnost nebo m…" at bounding box center [198, 190] width 357 height 19
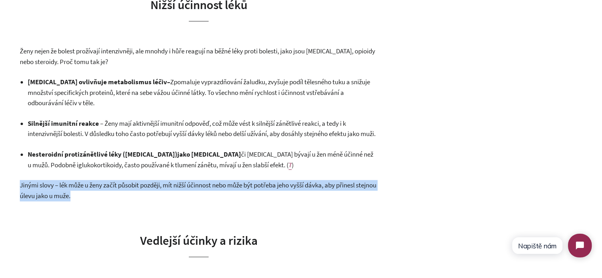
click at [130, 199] on span "Jinými slovy – lék může u ženy začít působit později, mít nižší účinnost nebo m…" at bounding box center [198, 190] width 357 height 19
click at [171, 201] on p "Jinými slovy – lék může u ženy začít působit později, mít nižší účinnost nebo m…" at bounding box center [199, 190] width 358 height 21
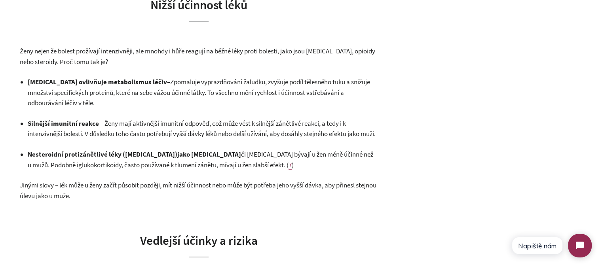
click at [41, 200] on span "Jinými slovy – lék může u ženy začít působit později, mít nižší účinnost nebo m…" at bounding box center [198, 190] width 357 height 19
click at [33, 200] on span "Jinými slovy – lék může u ženy začít působit později, mít nižší účinnost nebo m…" at bounding box center [198, 190] width 357 height 19
drag, startPoint x: 33, startPoint y: 207, endPoint x: 96, endPoint y: 207, distance: 63.4
click at [96, 201] on p "Jinými slovy – lék může u ženy začít působit později, mít nižší účinnost nebo m…" at bounding box center [199, 190] width 358 height 21
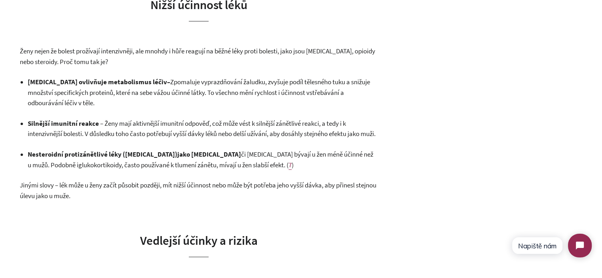
click at [101, 124] on span "– Ženy mají aktivnější imunitní odpověď, což může vést k silnější zánětlivé rea…" at bounding box center [202, 128] width 348 height 19
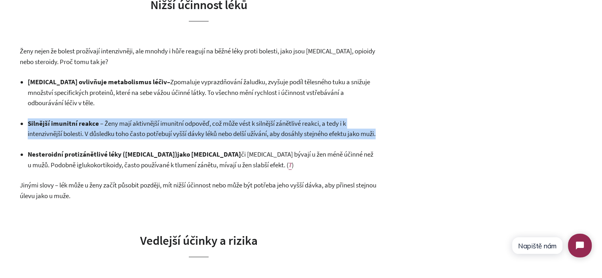
click at [101, 124] on span "– Ženy mají aktivnější imunitní odpověď, což může vést k silnější zánětlivé rea…" at bounding box center [202, 128] width 348 height 19
click at [126, 127] on span "– Ženy mají aktivnější imunitní odpověď, což může vést k silnější zánětlivé rea…" at bounding box center [202, 128] width 348 height 19
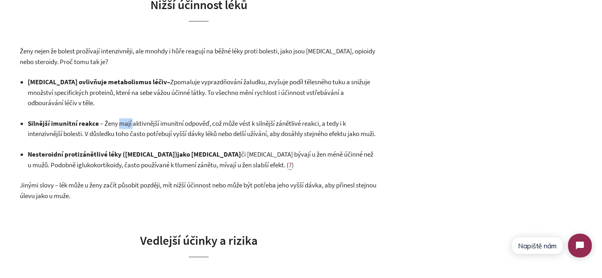
click at [127, 127] on span "– Ženy mají aktivnější imunitní odpověď, což může vést k silnější zánětlivé rea…" at bounding box center [202, 128] width 348 height 19
click at [118, 137] on span "– Ženy mají aktivnější imunitní odpověď, což může vést k silnější zánětlivé rea…" at bounding box center [202, 128] width 348 height 19
click at [127, 139] on p "Silnější imunitní reakce – Ženy mají aktivnější imunitní odpověď, což může vést…" at bounding box center [203, 128] width 350 height 21
click at [108, 123] on span "– Ženy mají aktivnější imunitní odpověď, což může vést k silnější zánětlivé rea…" at bounding box center [202, 128] width 348 height 19
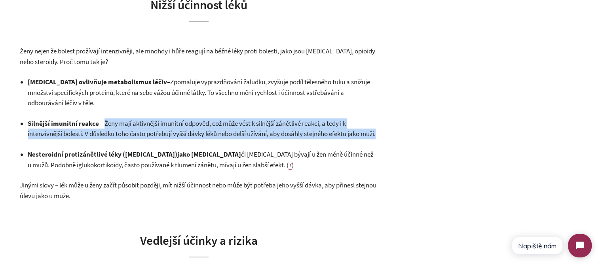
drag, startPoint x: 108, startPoint y: 123, endPoint x: 116, endPoint y: 143, distance: 22.0
click at [116, 139] on p "Silnější imunitní reakce – Ženy mají aktivnější imunitní odpověď, což může vést…" at bounding box center [203, 128] width 350 height 21
drag, startPoint x: 116, startPoint y: 143, endPoint x: 105, endPoint y: 125, distance: 21.3
click at [105, 125] on p "Silnější imunitní reakce – Ženy mají aktivnější imunitní odpověď, což může vést…" at bounding box center [203, 128] width 350 height 21
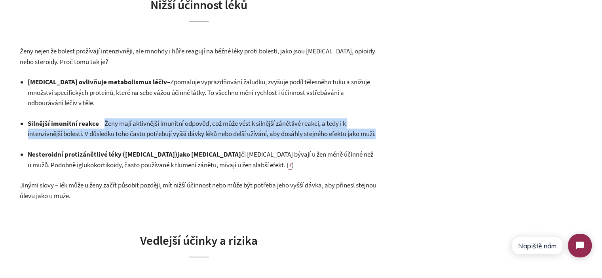
click at [105, 125] on span "– Ženy mají aktivnější imunitní odpověď, což může vést k silnější zánětlivé rea…" at bounding box center [202, 128] width 348 height 19
drag, startPoint x: 105, startPoint y: 125, endPoint x: 112, endPoint y: 142, distance: 18.7
click at [112, 139] on p "Silnější imunitní reakce – Ženy mají aktivnější imunitní odpověď, což může vést…" at bounding box center [203, 128] width 350 height 21
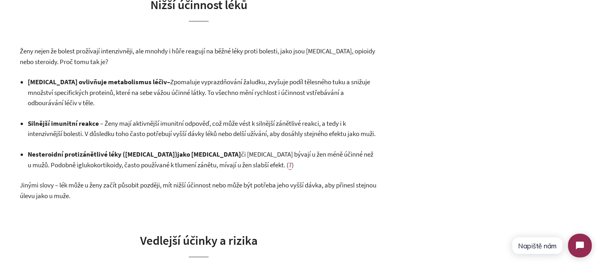
click at [210, 135] on span "– Ženy mají aktivnější imunitní odpověď, což může vést k silnější zánětlivé rea…" at bounding box center [202, 128] width 348 height 19
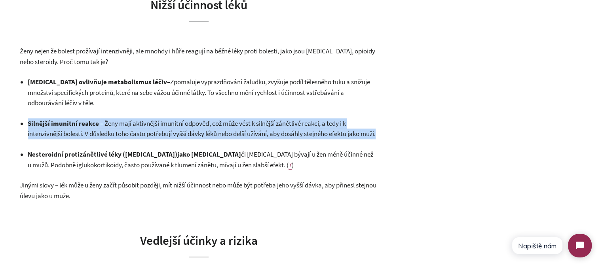
click at [210, 135] on span "– Ženy mají aktivnější imunitní odpověď, což může vést k silnější zánětlivé rea…" at bounding box center [202, 128] width 348 height 19
click at [182, 139] on p "Silnější imunitní reakce – Ženy mají aktivnější imunitní odpověď, což může vést…" at bounding box center [203, 128] width 350 height 21
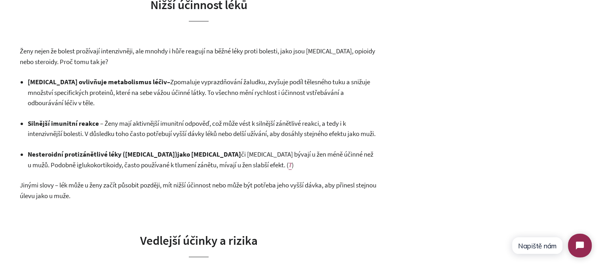
click at [105, 121] on span "– Ženy mají aktivnější imunitní odpověď, což může vést k silnější zánětlivé rea…" at bounding box center [202, 128] width 348 height 19
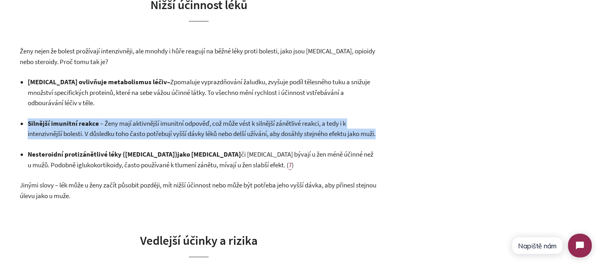
click at [105, 121] on span "– Ženy mají aktivnější imunitní odpověď, což může vést k silnější zánětlivé rea…" at bounding box center [202, 128] width 348 height 19
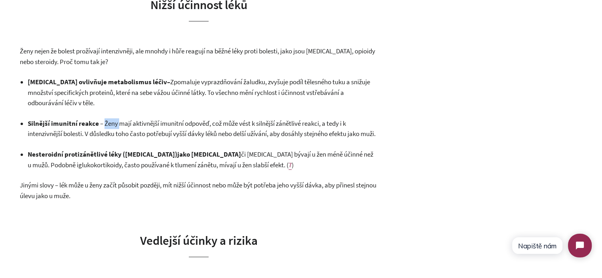
click at [105, 121] on span "– Ženy mají aktivnější imunitní odpověď, což může vést k silnější zánětlivé rea…" at bounding box center [202, 128] width 348 height 19
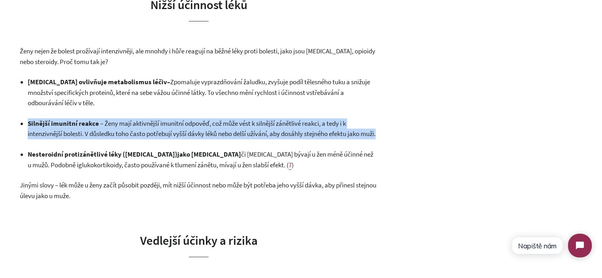
click at [105, 121] on span "– Ženy mají aktivnější imunitní odpověď, což může vést k silnější zánětlivé rea…" at bounding box center [202, 128] width 348 height 19
click at [110, 139] on p "Silnější imunitní reakce – Ženy mají aktivnější imunitní odpověď, což může vést…" at bounding box center [203, 128] width 350 height 21
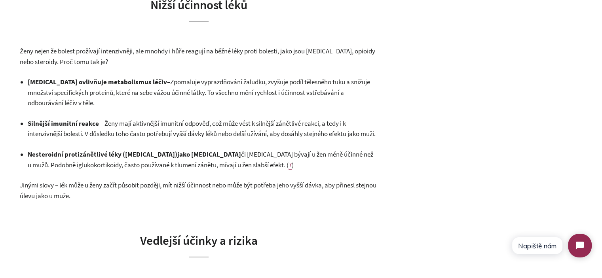
click at [108, 123] on span "– Ženy mají aktivnější imunitní odpověď, což může vést k silnější zánětlivé rea…" at bounding box center [202, 128] width 348 height 19
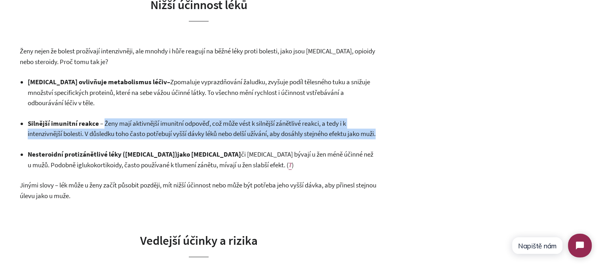
drag, startPoint x: 108, startPoint y: 123, endPoint x: 111, endPoint y: 141, distance: 18.8
click at [111, 139] on p "Silnější imunitní reakce – Ženy mají aktivnější imunitní odpověď, což může vést…" at bounding box center [203, 128] width 350 height 21
copy ul "Ženy mají aktivnější imunitní odpověď, což může vést k silnější zánětlivé reakc…"
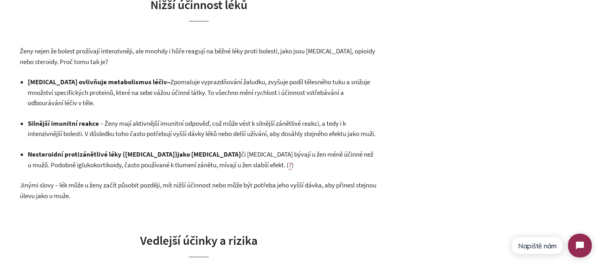
click at [210, 82] on span "– Zpomaluje vyprazdňování žaludku, zvyšuje podíl tělesného tuku a snižuje množs…" at bounding box center [199, 93] width 343 height 30
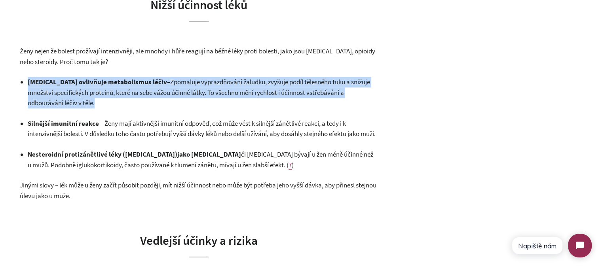
click at [210, 82] on span "– Zpomaluje vyprazdňování žaludku, zvyšuje podíl tělesného tuku a snižuje množs…" at bounding box center [199, 93] width 343 height 30
copy ul "Estrogen ovlivňuje metabolismus léčiv – Zpomaluje vyprazdňování žaludku, zvyšuj…"
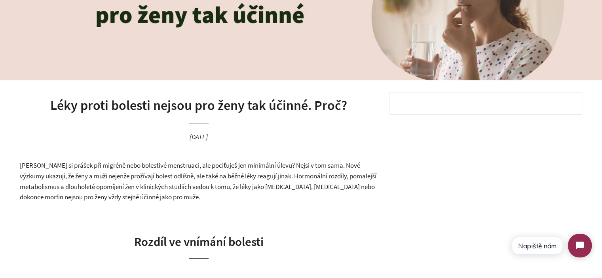
scroll to position [119, 0]
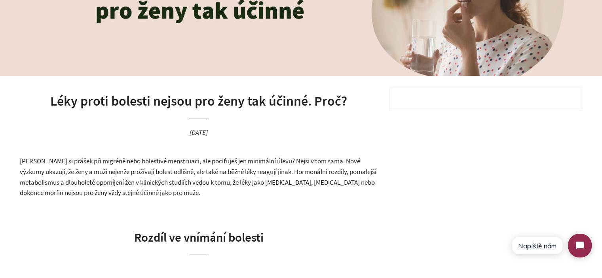
click at [105, 173] on span "Bereš si prášek při migréně nebo bolestivé menstruaci, ale pociťuješ jen minimá…" at bounding box center [198, 177] width 357 height 40
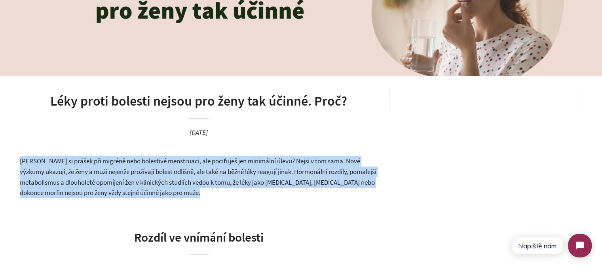
click at [105, 173] on span "Bereš si prášek při migréně nebo bolestivé menstruaci, ale pociťuješ jen minimá…" at bounding box center [198, 177] width 357 height 40
copy div "Bereš si prášek při migréně nebo bolestivé menstruaci, ale pociťuješ jen minimá…"
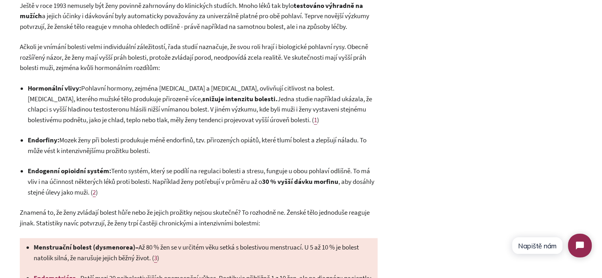
scroll to position [396, 0]
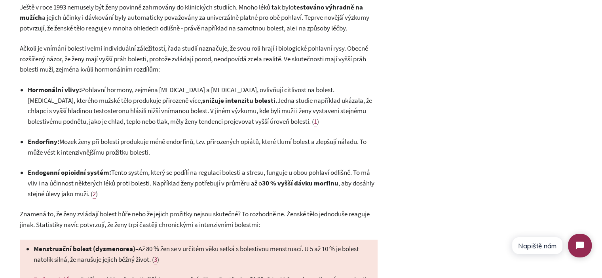
click at [170, 112] on span ". Jedna studie například ukázala, že chlapci s vyšší hladinou testosteronu hlás…" at bounding box center [200, 111] width 345 height 30
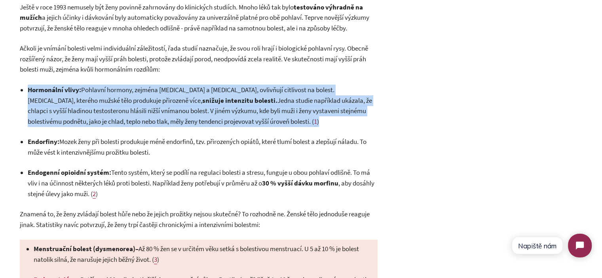
click at [170, 112] on span ". Jedna studie například ukázala, že chlapci s vyšší hladinou testosteronu hlás…" at bounding box center [200, 111] width 345 height 30
click at [180, 133] on ul "Hormonální vlivy : Pohlavní hormony, zejména testosteron a estrogen, ovlivňují …" at bounding box center [203, 142] width 350 height 114
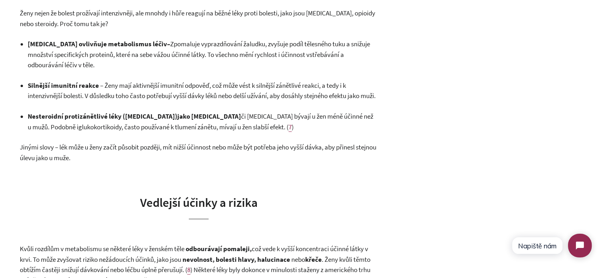
scroll to position [832, 0]
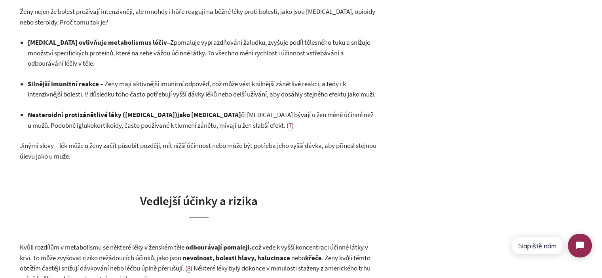
click at [189, 130] on span ", často používané k tlumení zánětu, mívají u žen slabší efekt. (" at bounding box center [205, 125] width 167 height 9
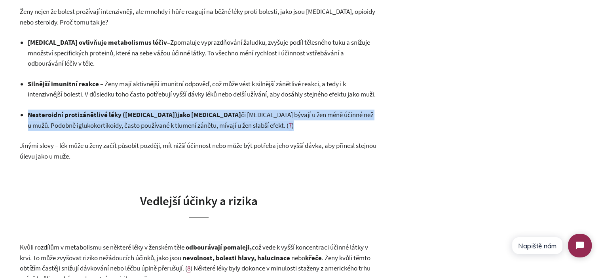
click at [189, 130] on span ", často používané k tlumení zánětu, mívají u žen slabší efekt. (" at bounding box center [205, 125] width 167 height 9
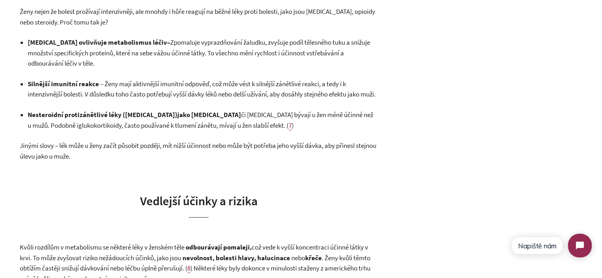
click at [189, 130] on span ", často používané k tlumení zánětu, mívají u žen slabší efekt. (" at bounding box center [205, 125] width 167 height 9
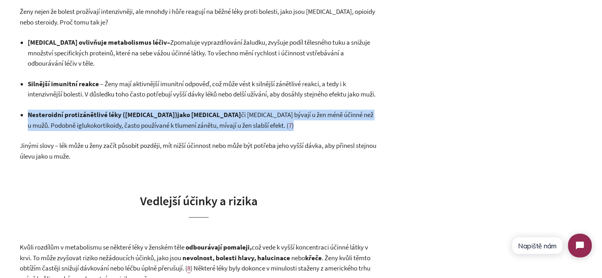
click at [189, 130] on span ", často používané k tlumení zánětu, mívají u žen slabší efekt. (" at bounding box center [205, 125] width 167 height 9
click at [221, 129] on span "jako ibuprofen či aspirin bývají u žen méně účinné než u mužů. Podobně i" at bounding box center [201, 120] width 346 height 19
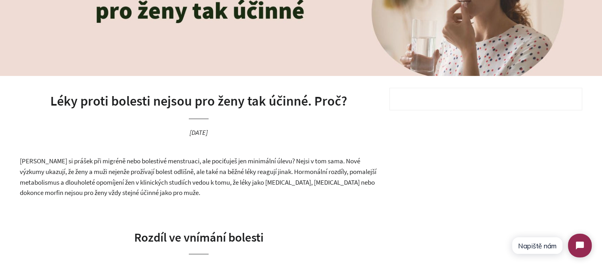
click at [158, 172] on span "Bereš si prášek při migréně nebo bolestivé menstruaci, ale pociťuješ jen minimá…" at bounding box center [198, 177] width 357 height 40
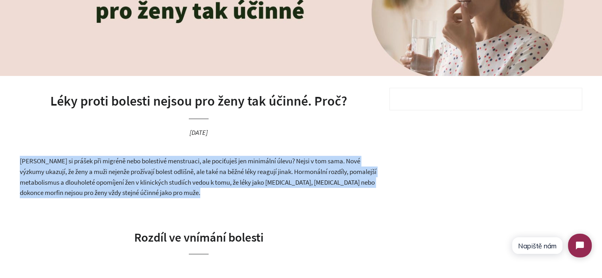
click at [158, 173] on span "Bereš si prášek při migréně nebo bolestivé menstruaci, ale pociťuješ jen minimá…" at bounding box center [198, 177] width 357 height 40
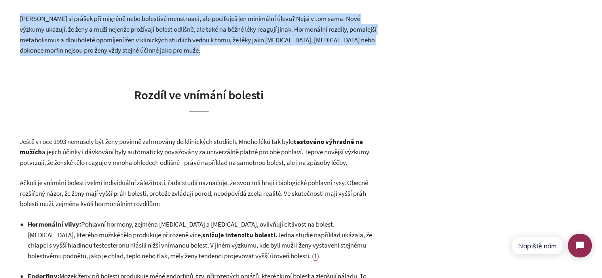
scroll to position [277, 0]
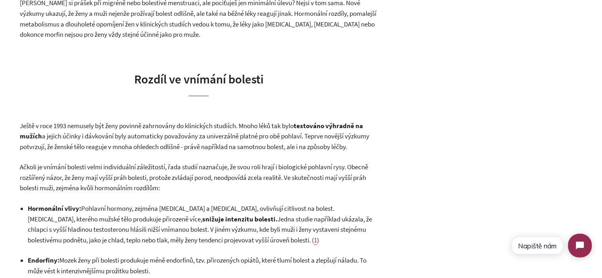
click at [143, 149] on span "a jejich účinky i dávkování byly automaticky považovány za univerzálně platné p…" at bounding box center [195, 141] width 350 height 19
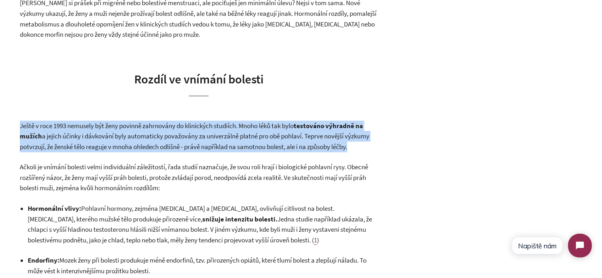
click at [143, 149] on span "a jejich účinky i dávkování byly automaticky považovány za univerzálně platné p…" at bounding box center [195, 141] width 350 height 19
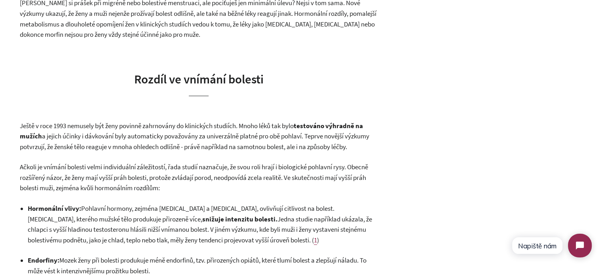
click at [199, 139] on span "a jejich účinky i dávkování byly automaticky považovány za univerzálně platné p…" at bounding box center [195, 141] width 350 height 19
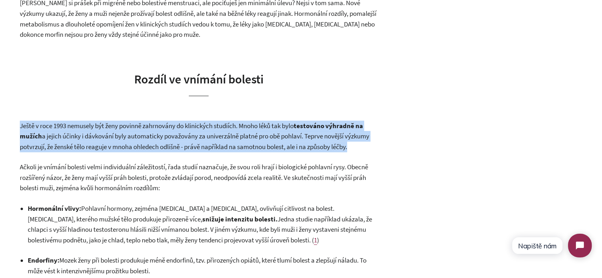
drag, startPoint x: 199, startPoint y: 139, endPoint x: 256, endPoint y: 141, distance: 57.5
click at [199, 139] on span "a jejich účinky i dávkování byly automaticky považovány za univerzálně platné p…" at bounding box center [195, 141] width 350 height 19
click at [332, 143] on span "a jejich účinky i dávkování byly automaticky považovány za univerzálně platné p…" at bounding box center [195, 141] width 350 height 19
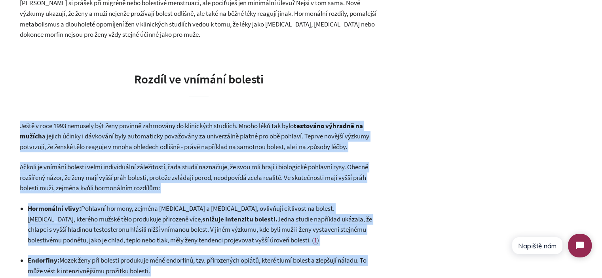
drag, startPoint x: 381, startPoint y: 149, endPoint x: 2, endPoint y: 124, distance: 379.9
drag, startPoint x: 2, startPoint y: 124, endPoint x: 108, endPoint y: 141, distance: 107.5
click at [108, 141] on span "a jejich účinky i dávkování byly automaticky považovány za univerzálně platné p…" at bounding box center [195, 141] width 350 height 19
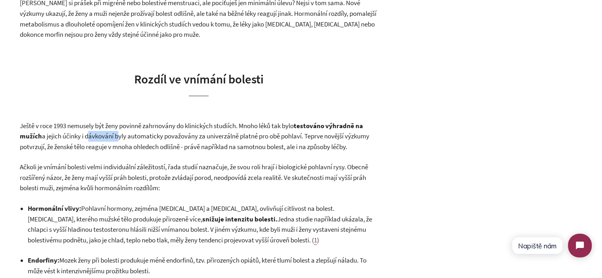
click at [108, 141] on span "a jejich účinky i dávkování byly automaticky považovány za univerzálně platné p…" at bounding box center [195, 141] width 350 height 19
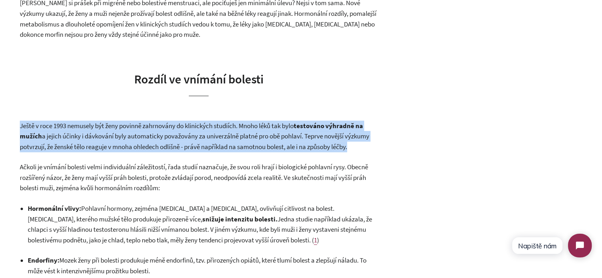
drag, startPoint x: 108, startPoint y: 141, endPoint x: 217, endPoint y: 160, distance: 111.4
click at [108, 141] on span "a jejich účinky i dávkování byly automaticky považovány za univerzálně platné p…" at bounding box center [195, 141] width 350 height 19
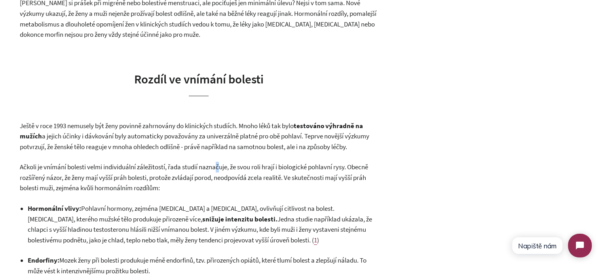
click at [232, 176] on span "Ačkoli je vnímání bolesti velmi individuální záležitostí, řada studií naznačuje…" at bounding box center [194, 178] width 349 height 30
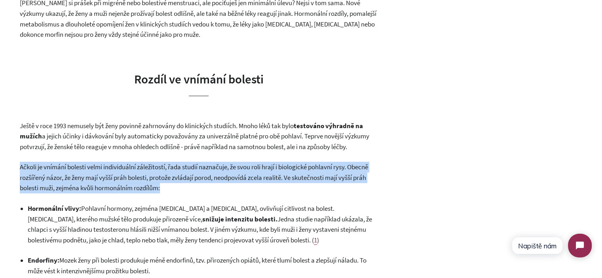
drag, startPoint x: 232, startPoint y: 176, endPoint x: 273, endPoint y: 189, distance: 42.5
click at [232, 177] on span "Ačkoli je vnímání bolesti velmi individuální záležitostí, řada studií naznačuje…" at bounding box center [194, 178] width 349 height 30
click at [276, 191] on p "Ačkoli je vnímání bolesti velmi individuální záležitostí, řada studií naznačuje…" at bounding box center [199, 178] width 358 height 32
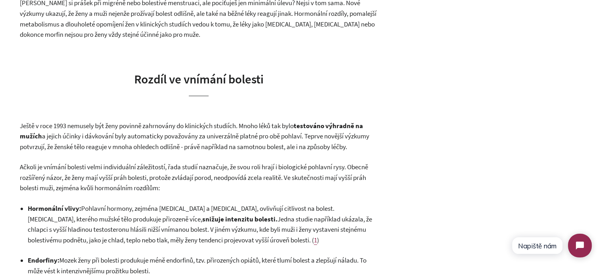
click at [294, 124] on span "Ještě v roce 1993 nemusely být ženy povinně zahrnovány do klinických studiích. …" at bounding box center [157, 126] width 274 height 9
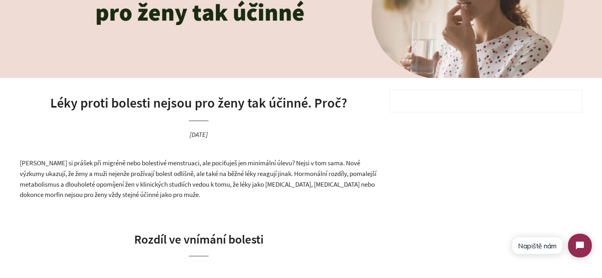
scroll to position [119, 0]
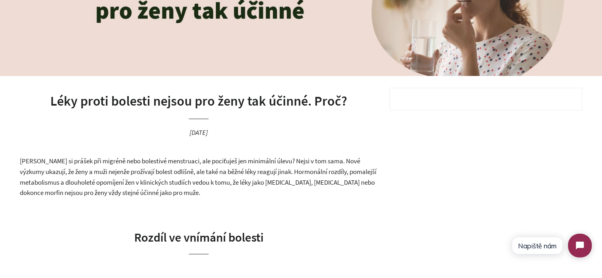
click at [238, 170] on span "Bereš si prášek při migréně nebo bolestivé menstruaci, ale pociťuješ jen minimá…" at bounding box center [198, 177] width 357 height 40
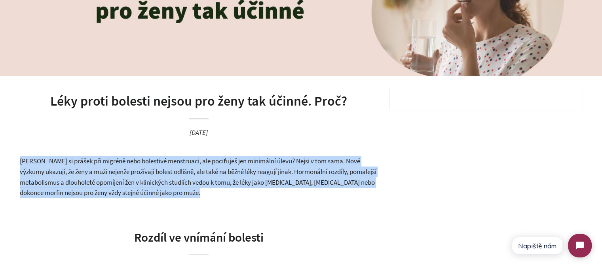
click at [238, 170] on span "Bereš si prášek při migréně nebo bolestivé menstruaci, ale pociťuješ jen minimá…" at bounding box center [198, 177] width 357 height 40
click at [247, 180] on span "Bereš si prášek při migréně nebo bolestivé menstruaci, ale pociťuješ jen minimá…" at bounding box center [198, 177] width 357 height 40
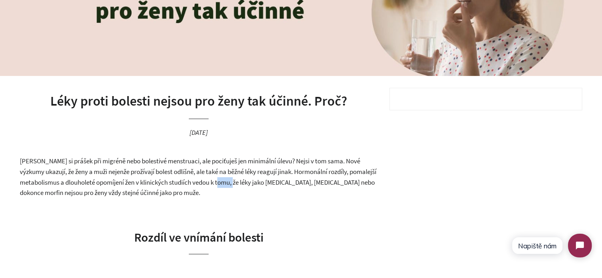
click at [247, 180] on span "Bereš si prášek při migréně nebo bolestivé menstruaci, ale pociťuješ jen minimá…" at bounding box center [198, 177] width 357 height 40
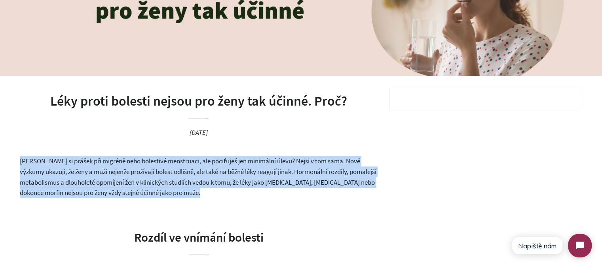
click at [247, 180] on span "Bereš si prášek při migréně nebo bolestivé menstruaci, ale pociťuješ jen minimá…" at bounding box center [198, 177] width 357 height 40
click at [234, 189] on p "Bereš si prášek při migréně nebo bolestivé menstruaci, ale pociťuješ jen minimá…" at bounding box center [199, 177] width 358 height 42
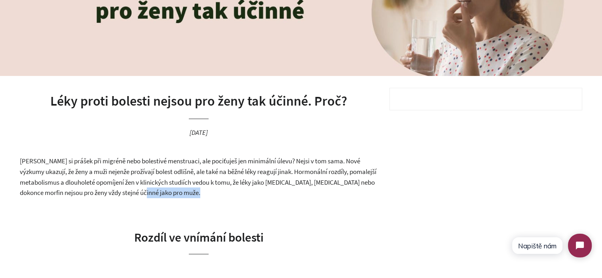
click at [234, 189] on p "Bereš si prášek při migréně nebo bolestivé menstruaci, ale pociťuješ jen minimá…" at bounding box center [199, 177] width 358 height 42
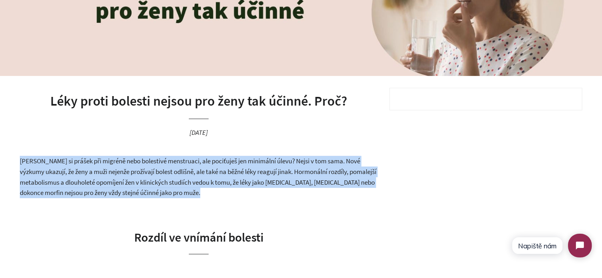
drag, startPoint x: 234, startPoint y: 189, endPoint x: 217, endPoint y: 181, distance: 18.8
click at [219, 181] on p "Bereš si prášek při migréně nebo bolestivé menstruaci, ale pociťuješ jen minimá…" at bounding box center [199, 177] width 358 height 42
click at [217, 181] on span "Bereš si prášek při migréně nebo bolestivé menstruaci, ale pociťuješ jen minimá…" at bounding box center [198, 177] width 357 height 40
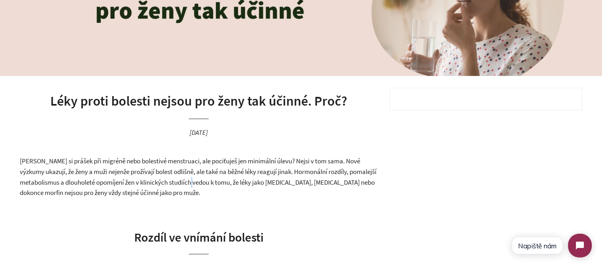
click at [217, 181] on span "Bereš si prášek při migréně nebo bolestivé menstruaci, ale pociťuješ jen minimá…" at bounding box center [198, 177] width 357 height 40
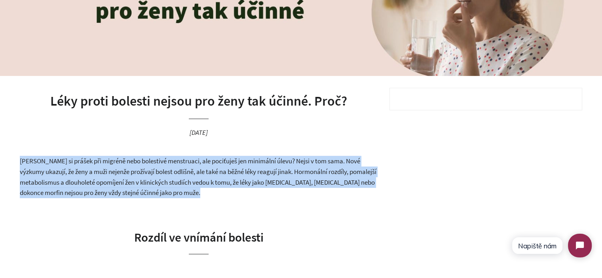
click at [217, 181] on span "Bereš si prášek při migréně nebo bolestivé menstruaci, ale pociťuješ jen minimá…" at bounding box center [198, 177] width 357 height 40
click at [232, 191] on p "Bereš si prášek při migréně nebo bolestivé menstruaci, ale pociťuješ jen minimá…" at bounding box center [199, 177] width 358 height 42
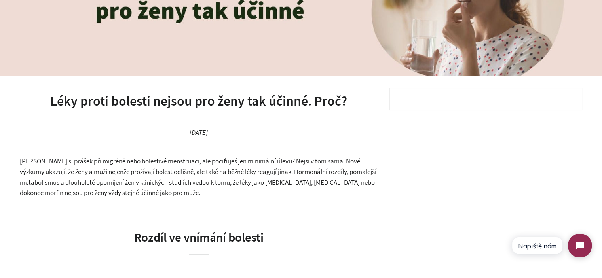
click at [232, 191] on p "Bereš si prášek při migréně nebo bolestivé menstruaci, ale pociťuješ jen minimá…" at bounding box center [199, 177] width 358 height 42
